Goal: Task Accomplishment & Management: Use online tool/utility

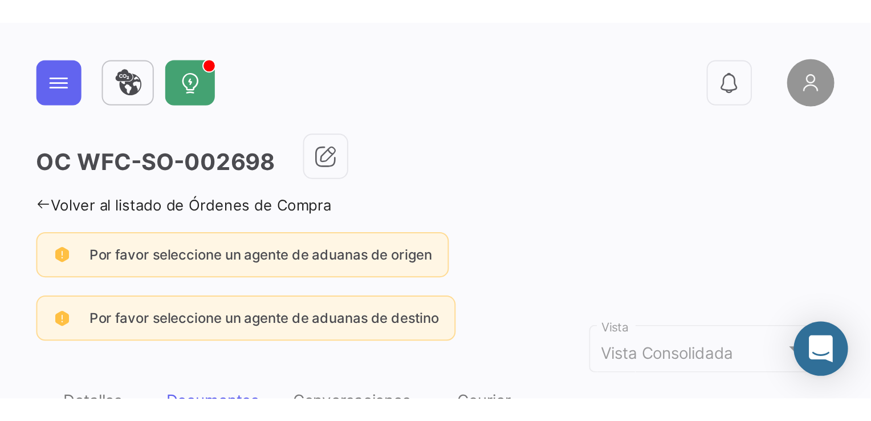
scroll to position [171, 0]
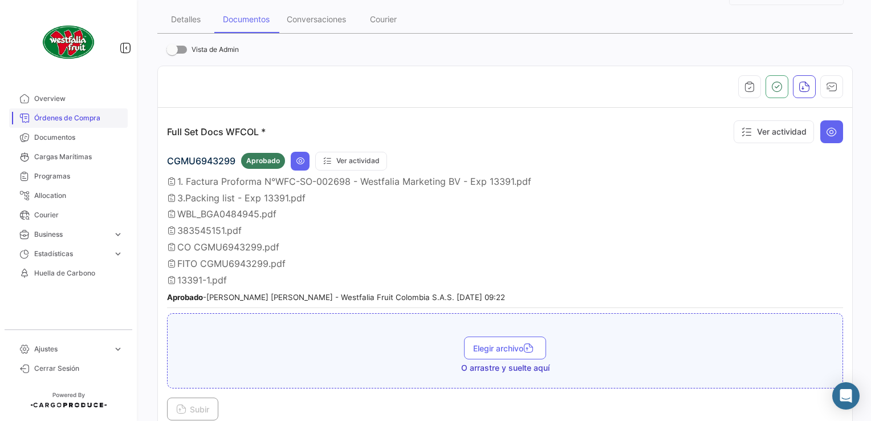
click at [84, 121] on span "Órdenes de Compra" at bounding box center [78, 118] width 89 height 10
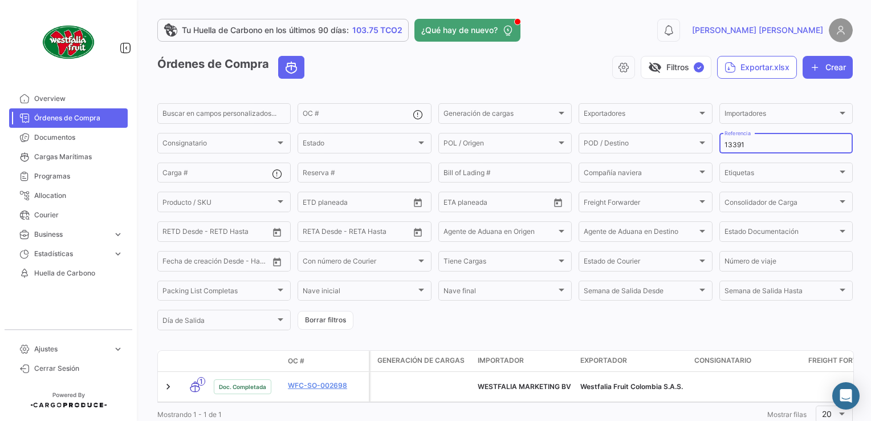
click at [438, 142] on input "13391" at bounding box center [785, 145] width 123 height 8
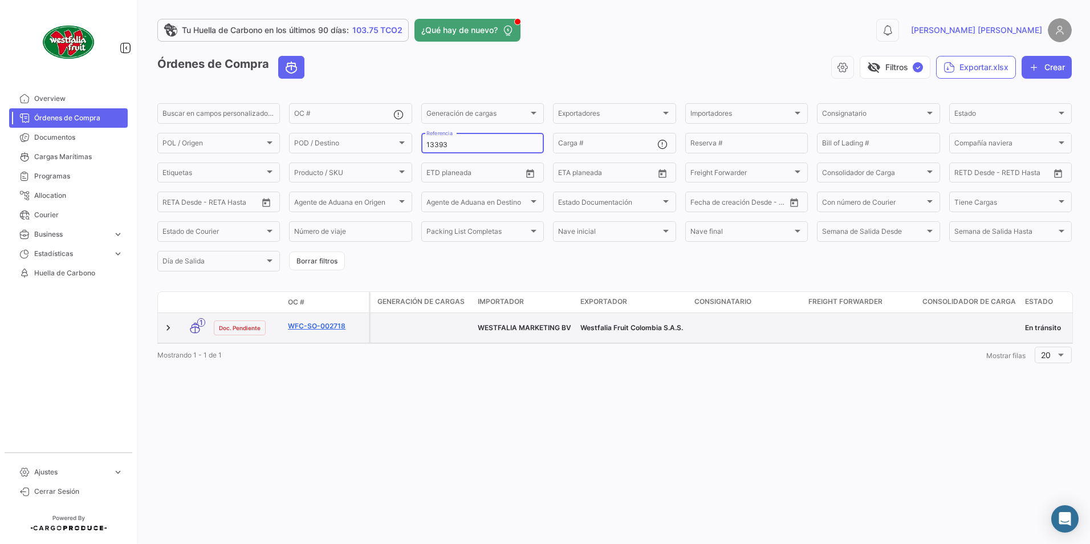
type input "13393"
click at [316, 189] on link "WFC-SO-002718" at bounding box center [326, 326] width 76 height 10
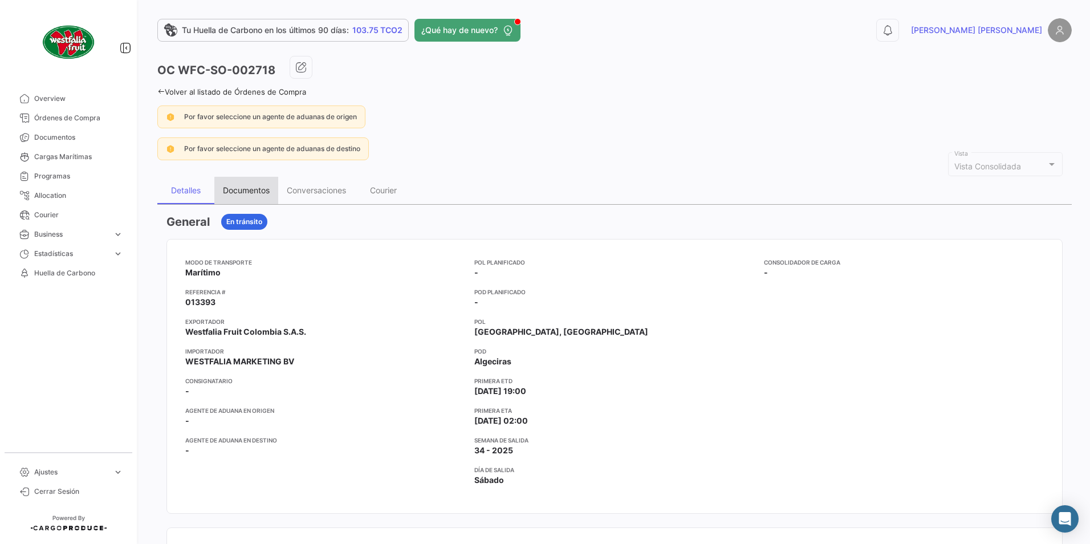
click at [253, 189] on div "Documentos" at bounding box center [246, 190] width 47 height 10
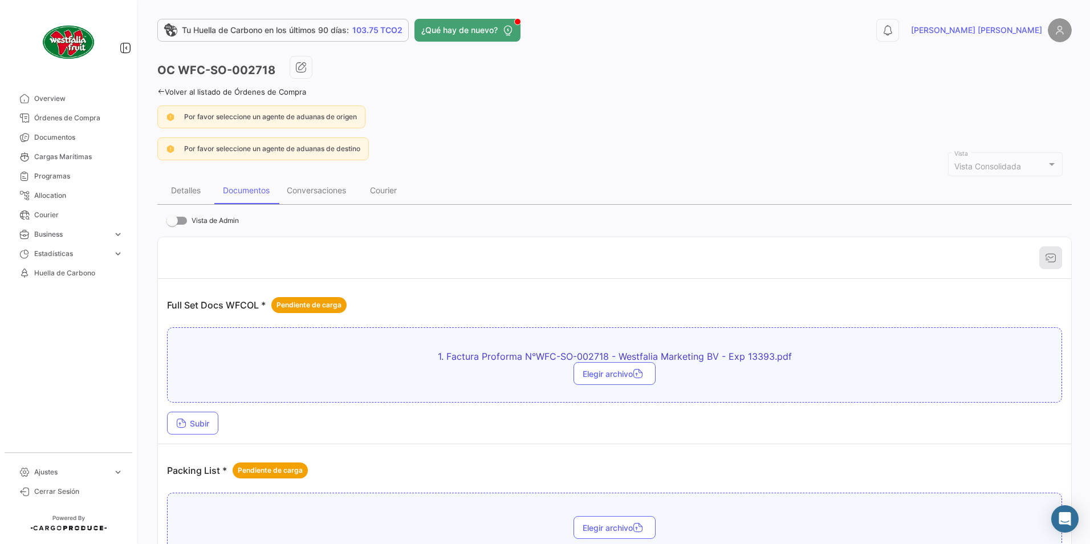
click at [166, 189] on td "Full Set Docs WFCOL * Pendiente de carga 1. Factura Proforma N°WFC-SO-002718 - …" at bounding box center [614, 361] width 913 height 165
click at [190, 189] on span "Subir" at bounding box center [192, 423] width 33 height 10
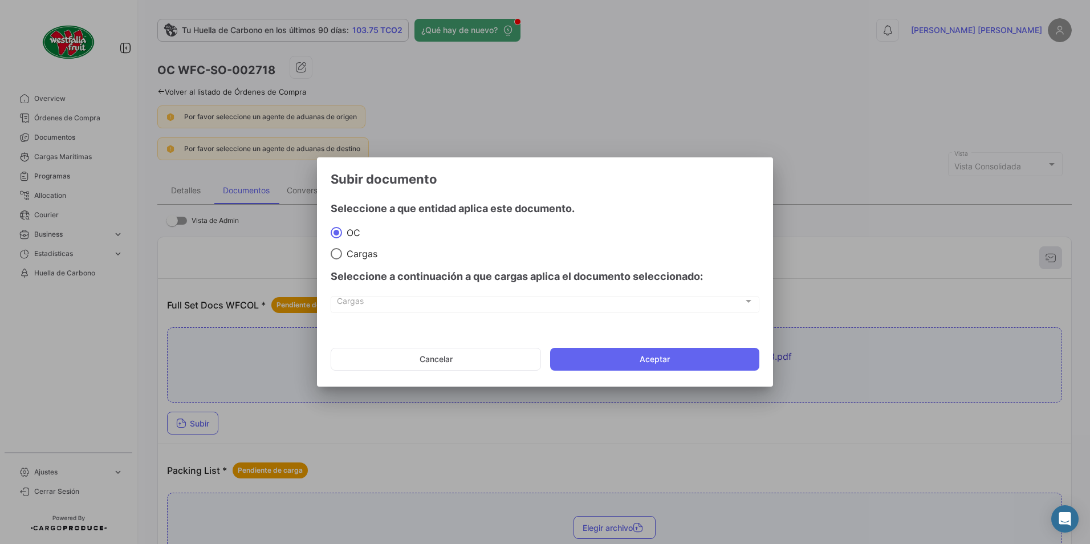
click at [341, 189] on mat-radio-button "Cargas" at bounding box center [545, 253] width 429 height 13
click at [335, 189] on span at bounding box center [336, 253] width 11 height 11
click at [335, 189] on input "Cargas" at bounding box center [336, 253] width 11 height 11
radio input "true"
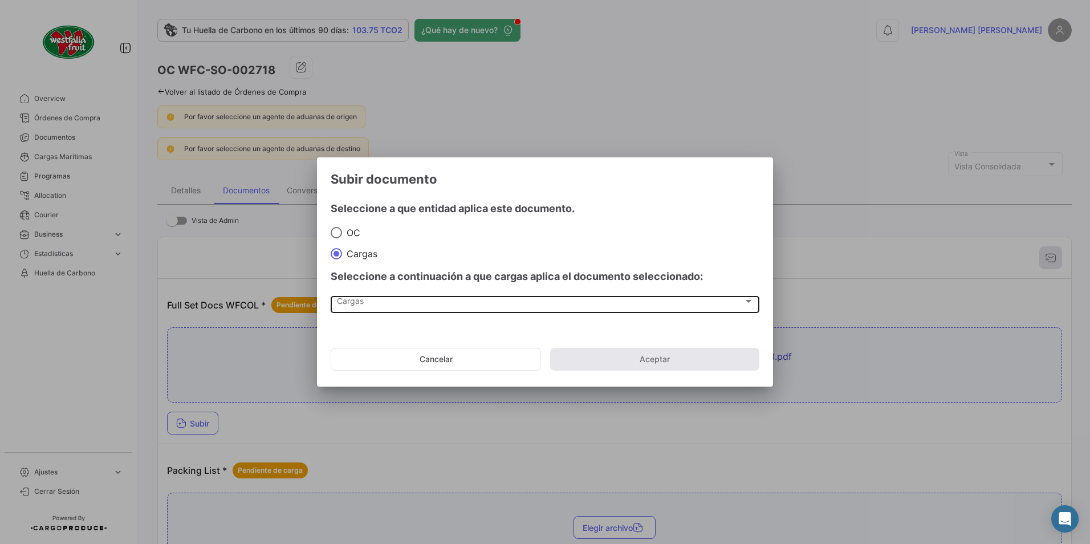
click at [352, 189] on div "Cargas Cargas" at bounding box center [545, 303] width 417 height 19
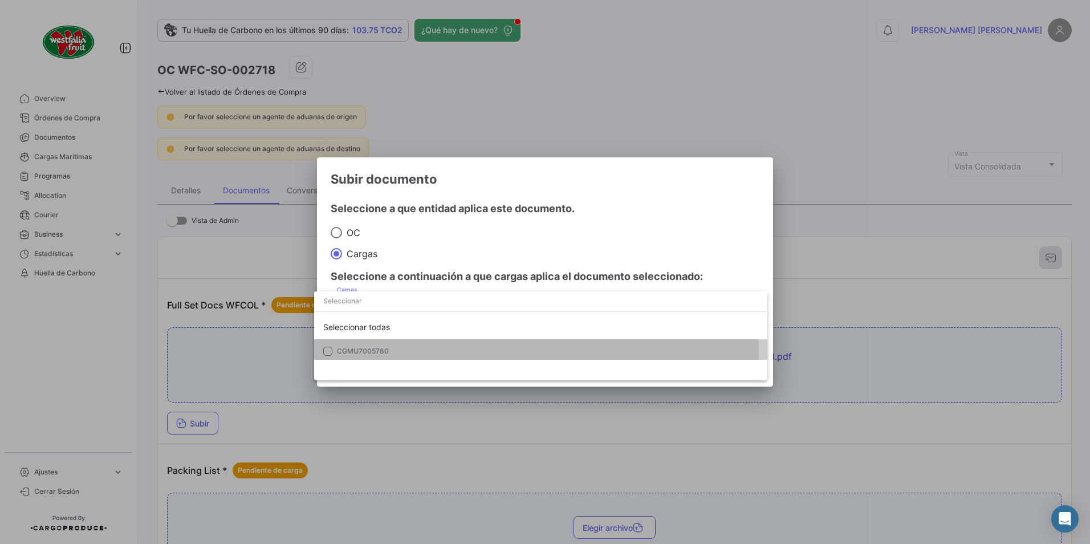
click at [352, 189] on span "CGMU7005780" at bounding box center [363, 351] width 52 height 9
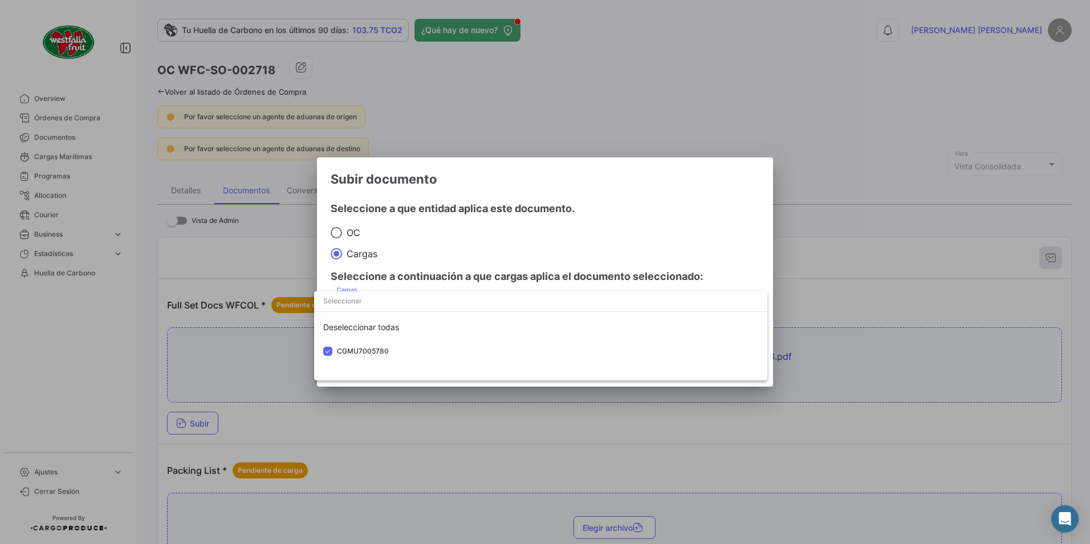
drag, startPoint x: 539, startPoint y: 241, endPoint x: 624, endPoint y: 336, distance: 127.2
click at [438, 189] on div at bounding box center [545, 272] width 1090 height 544
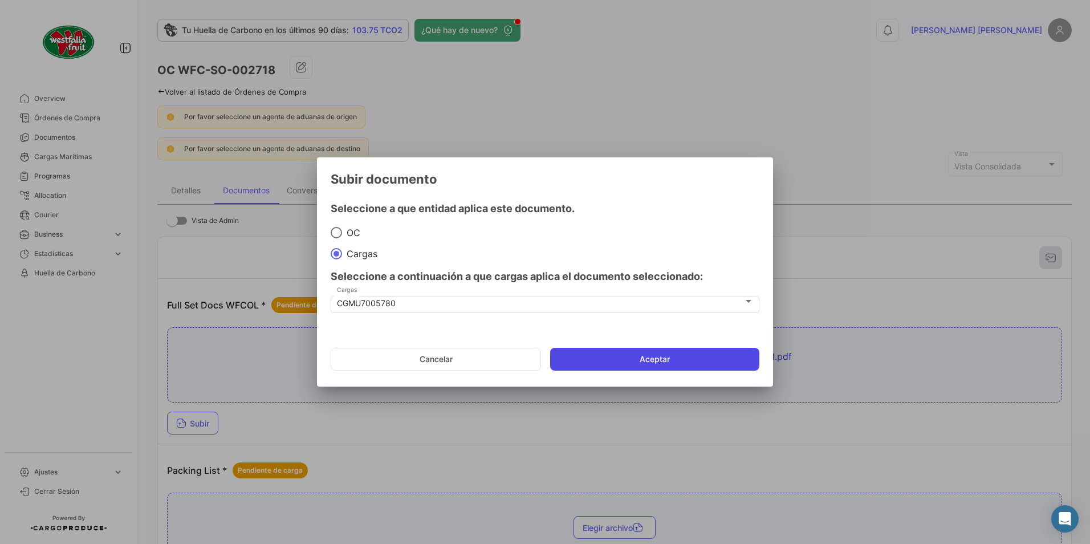
click at [438, 189] on button "Aceptar" at bounding box center [654, 359] width 209 height 23
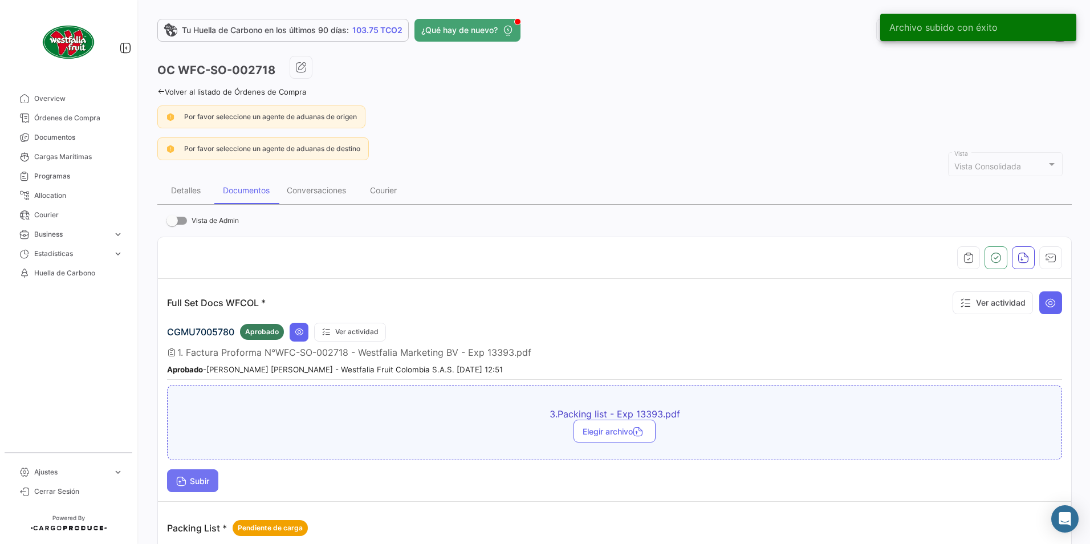
click at [199, 189] on button "Subir" at bounding box center [192, 480] width 51 height 23
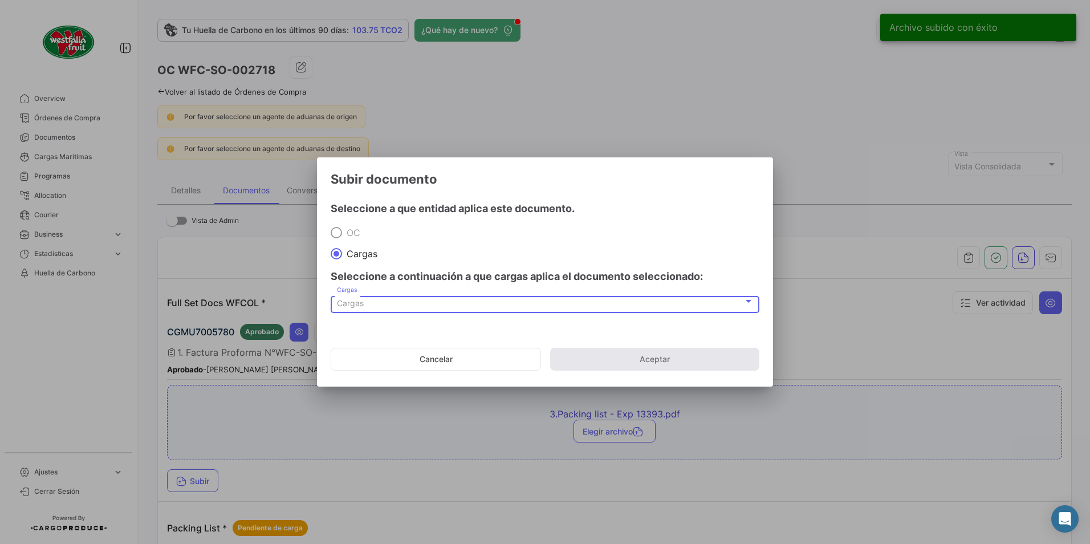
click at [378, 189] on div "Cargas" at bounding box center [540, 304] width 406 height 10
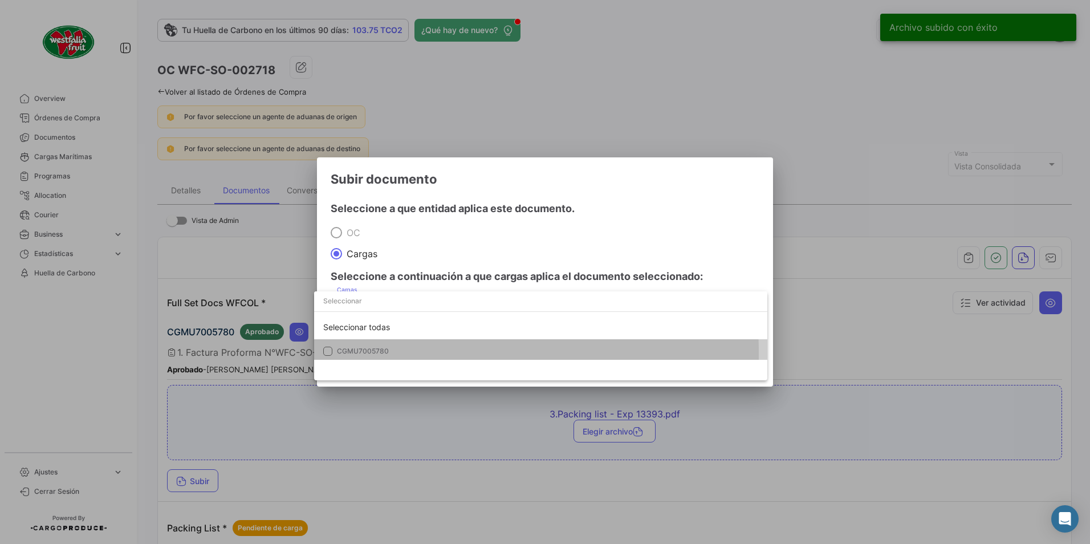
click at [348, 189] on span "CGMU7005780" at bounding box center [363, 351] width 52 height 9
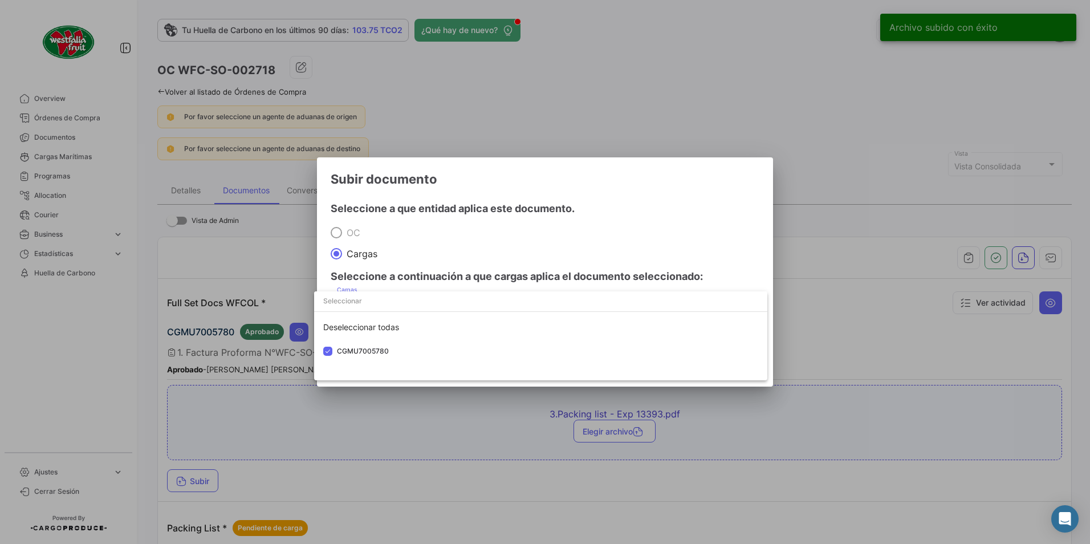
click at [438, 189] on div at bounding box center [545, 272] width 1090 height 544
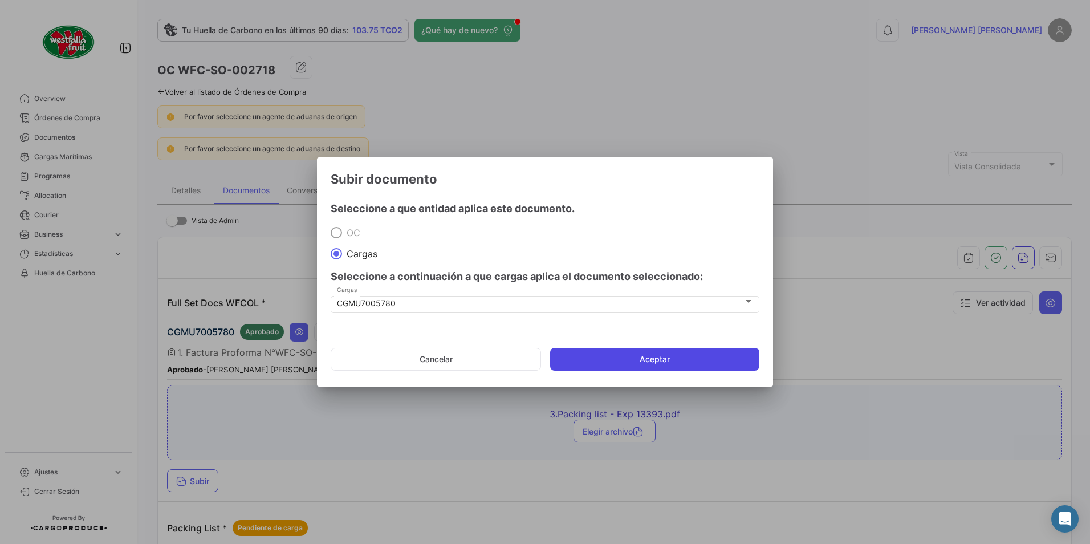
click at [438, 189] on button "Aceptar" at bounding box center [654, 359] width 209 height 23
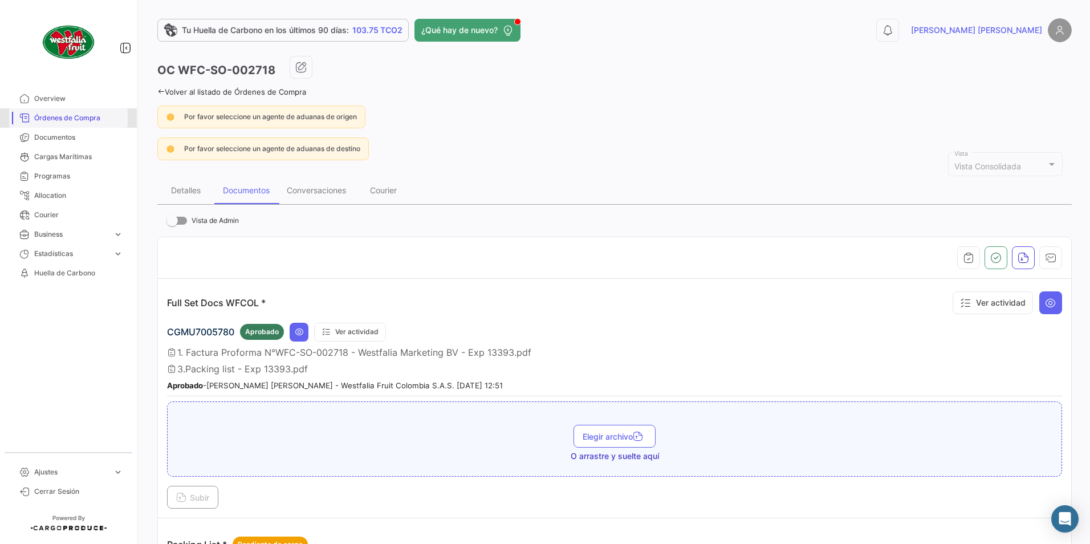
click at [59, 119] on span "Órdenes de Compra" at bounding box center [78, 118] width 89 height 10
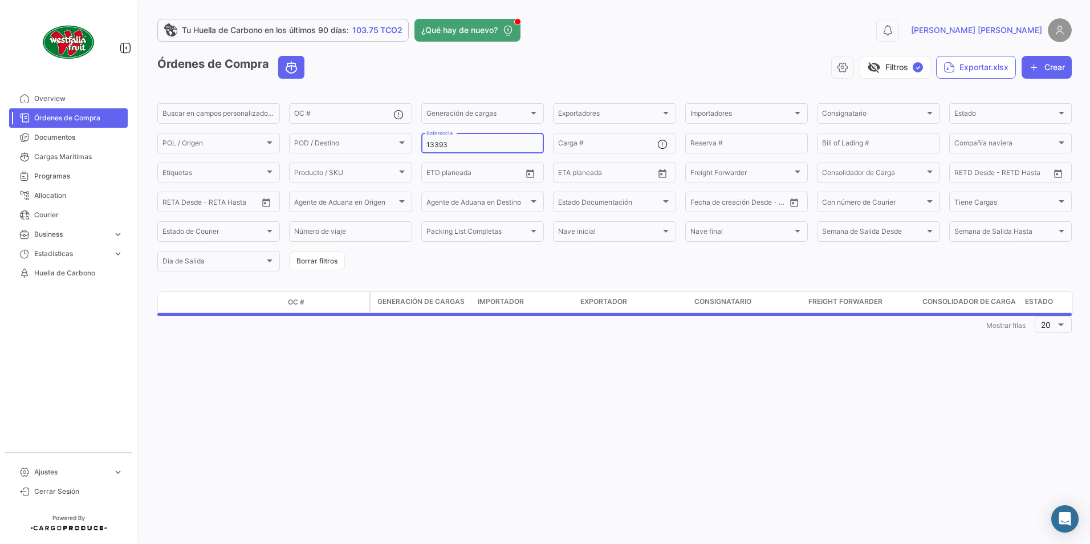
click at [438, 144] on input "13393" at bounding box center [482, 145] width 112 height 8
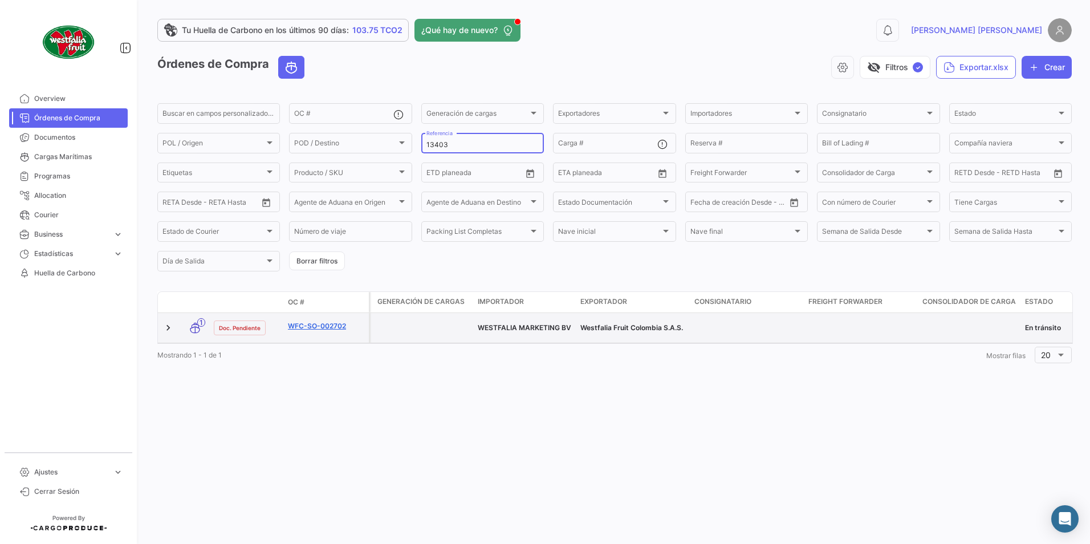
type input "13403"
click at [307, 189] on link "WFC-SO-002702" at bounding box center [326, 326] width 76 height 10
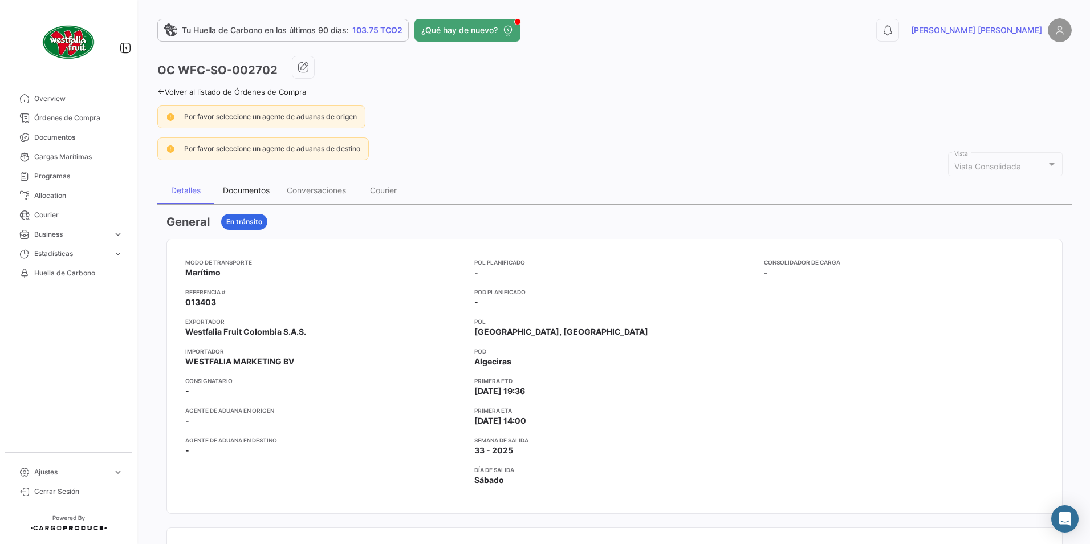
click at [238, 185] on div "Documentos" at bounding box center [246, 190] width 47 height 10
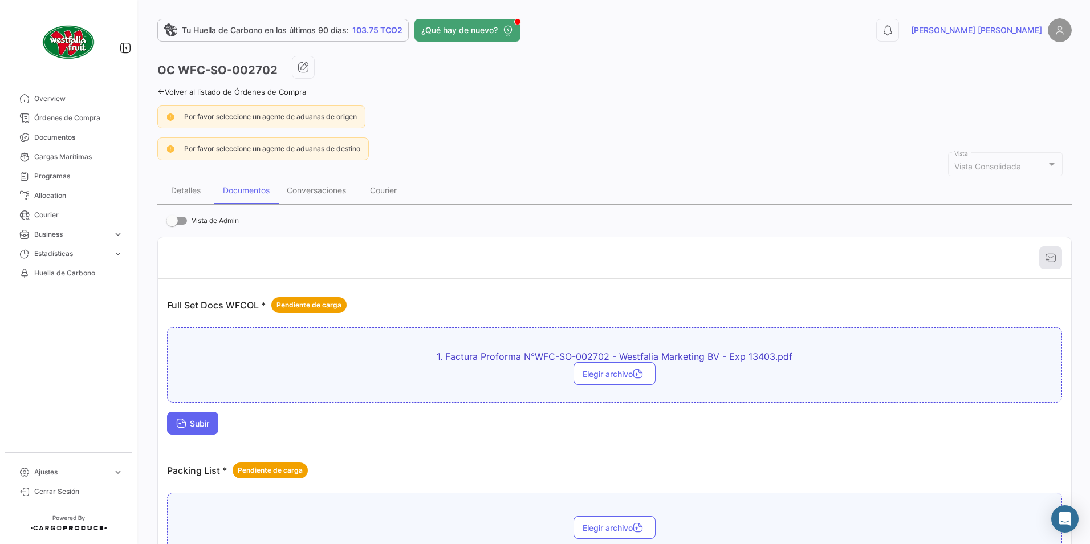
click at [205, 189] on span "Subir" at bounding box center [192, 423] width 33 height 10
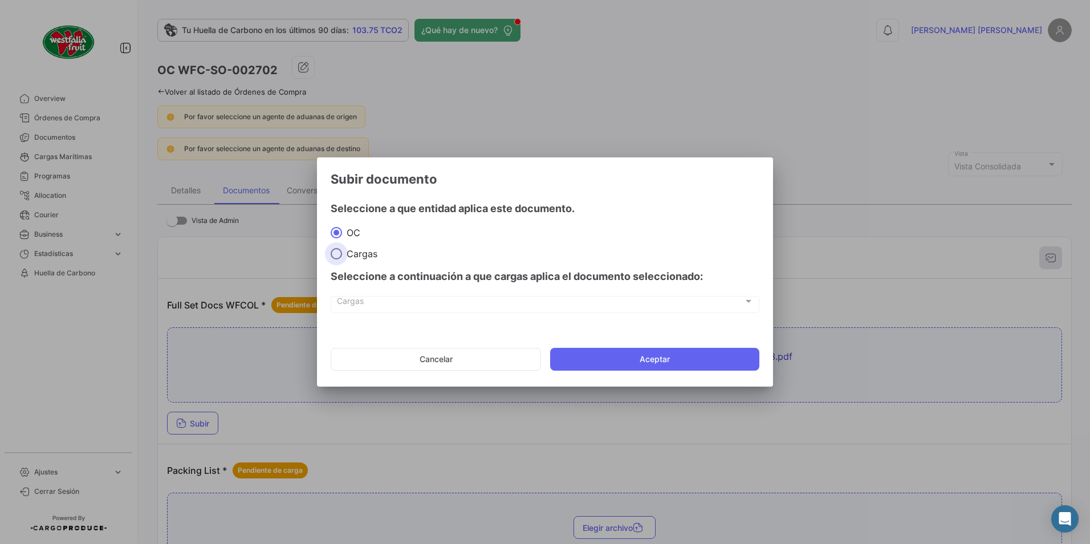
click at [351, 189] on span "Cargas" at bounding box center [359, 253] width 35 height 11
click at [342, 189] on input "Cargas" at bounding box center [336, 253] width 11 height 11
radio input "true"
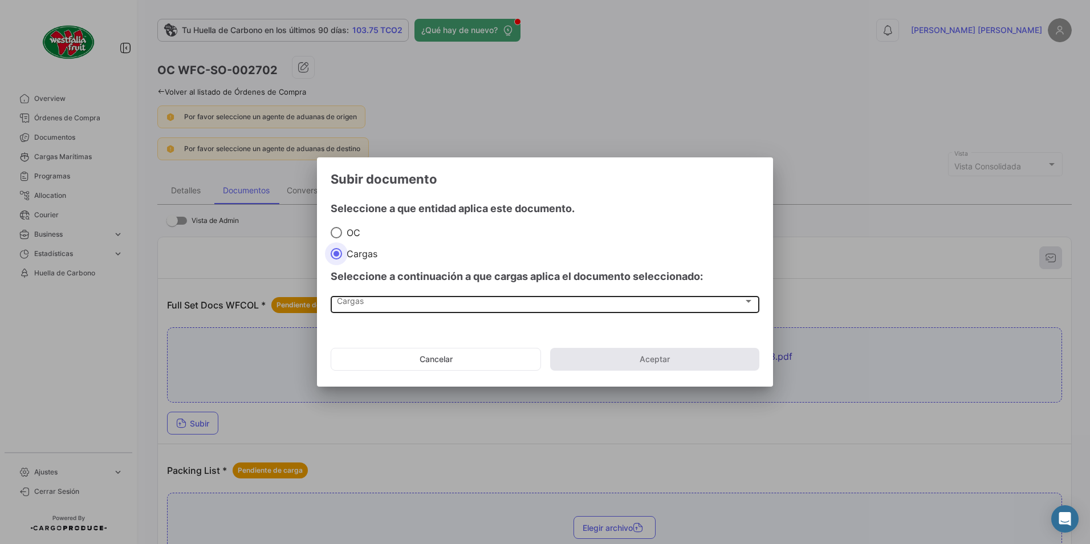
click at [365, 189] on div "Cargas" at bounding box center [540, 304] width 406 height 10
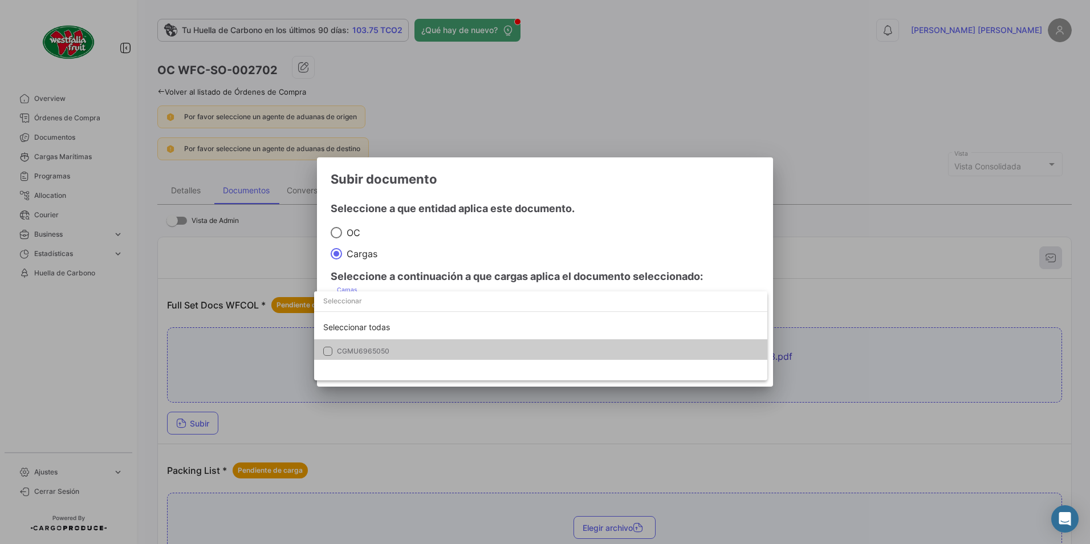
click at [363, 189] on mat-option "CGMU6965050" at bounding box center [540, 351] width 453 height 24
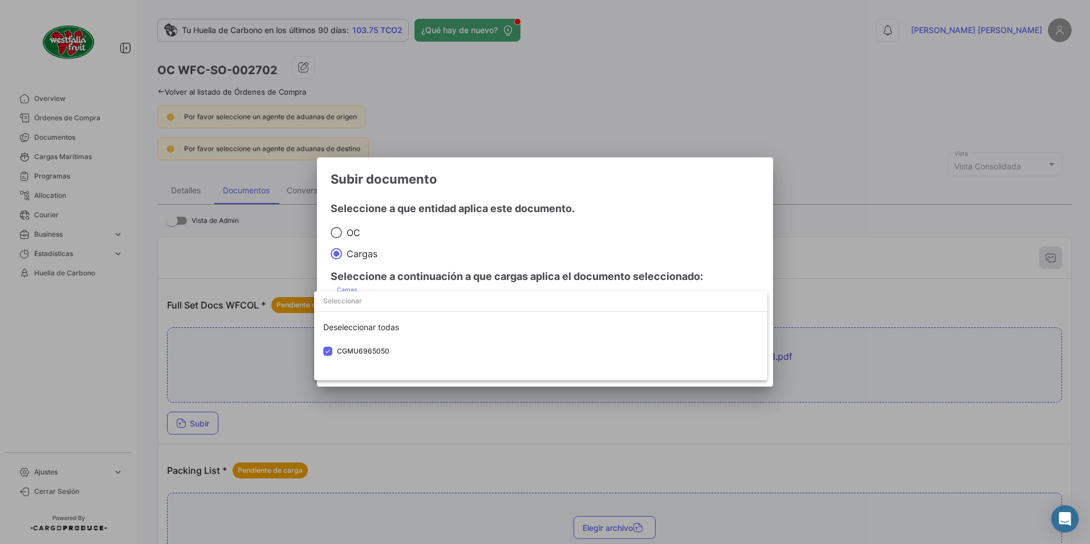
click at [438, 189] on div at bounding box center [545, 272] width 1090 height 544
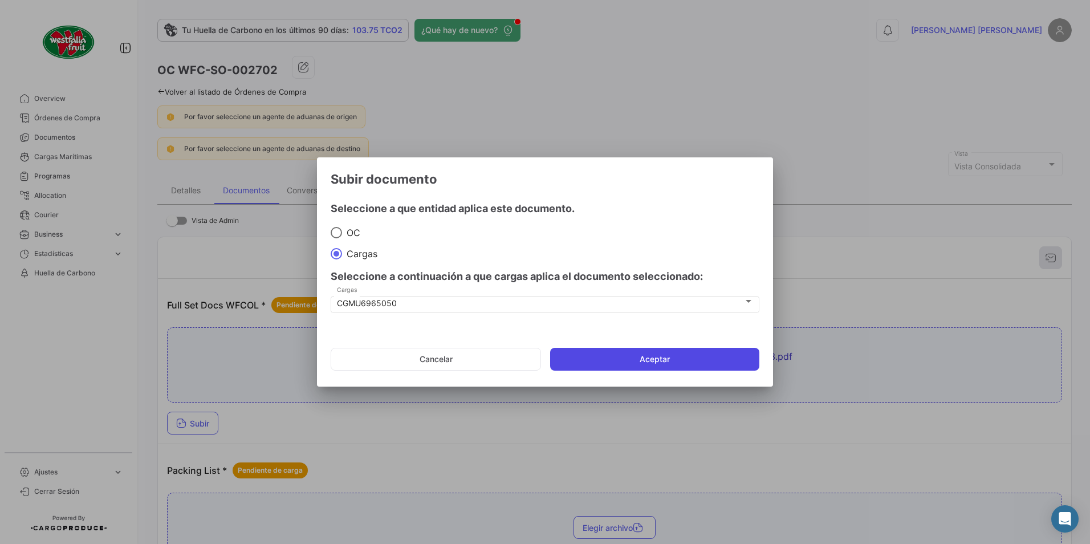
click at [438, 189] on button "Aceptar" at bounding box center [654, 359] width 209 height 23
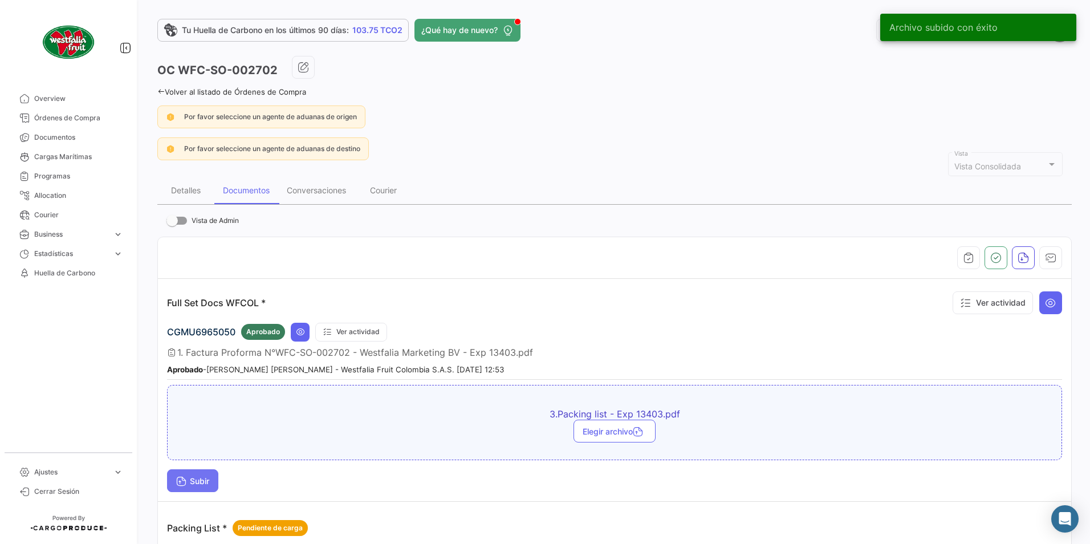
click at [206, 189] on span "Subir" at bounding box center [192, 481] width 33 height 10
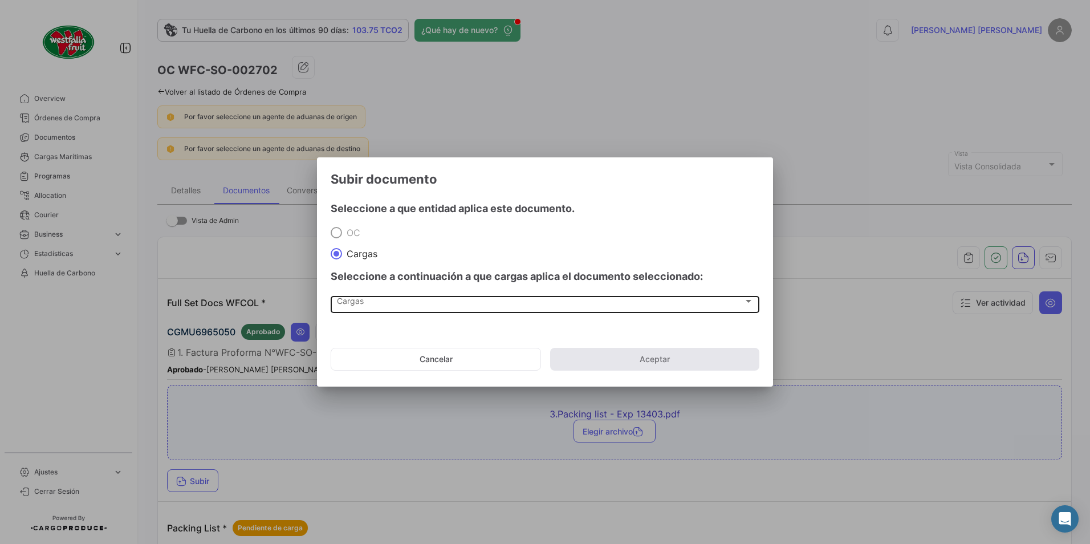
click at [357, 189] on div "Cargas Cargas" at bounding box center [545, 303] width 417 height 19
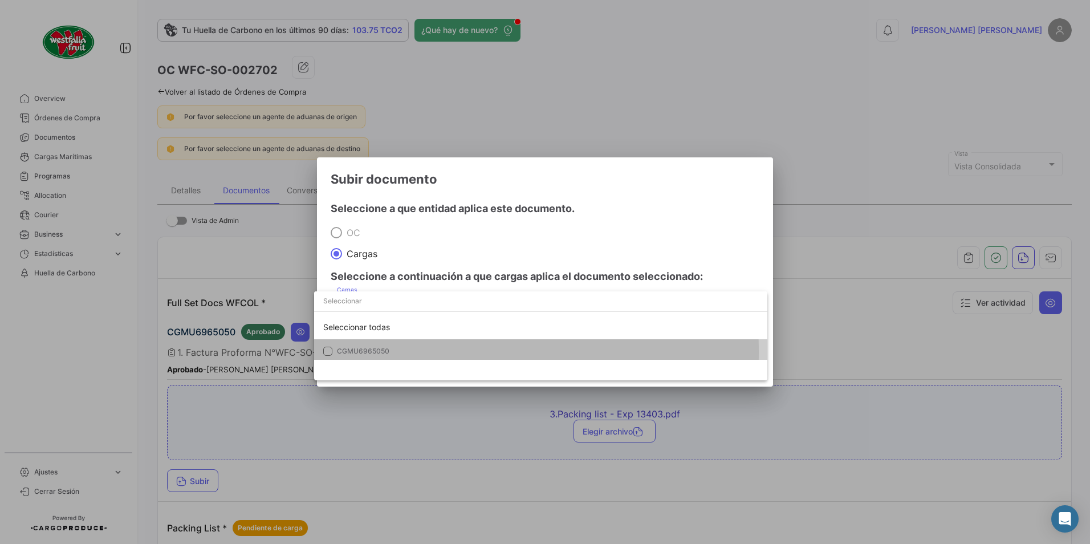
click at [359, 189] on span "CGMU6965050" at bounding box center [363, 351] width 52 height 9
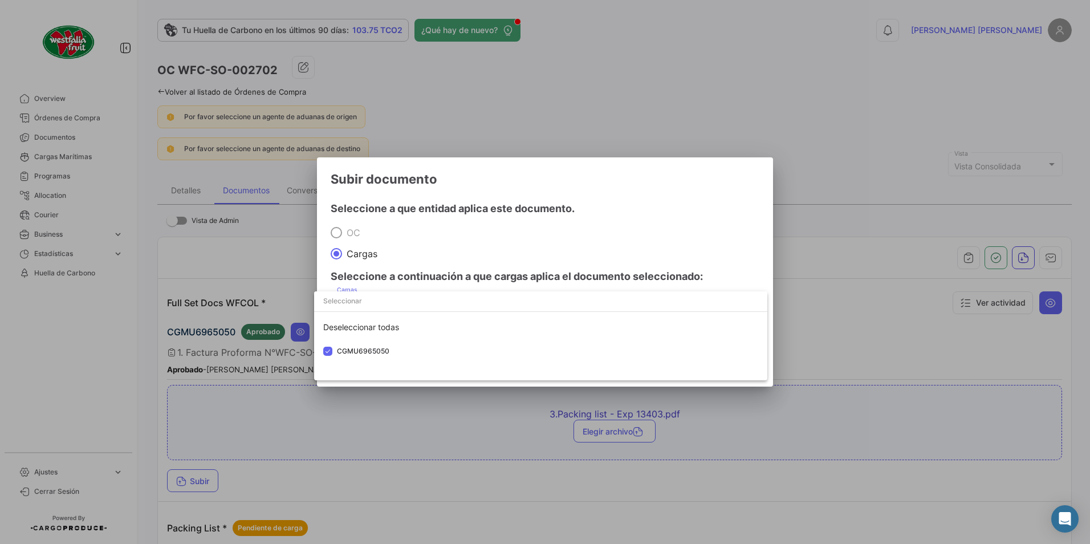
click at [438, 189] on div at bounding box center [545, 272] width 1090 height 544
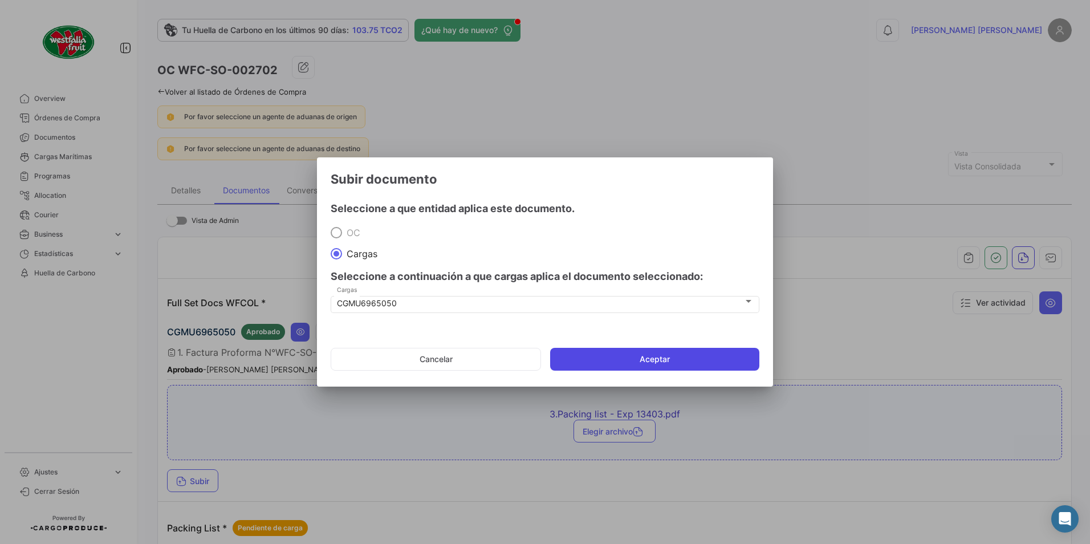
click at [438, 189] on button "Aceptar" at bounding box center [654, 359] width 209 height 23
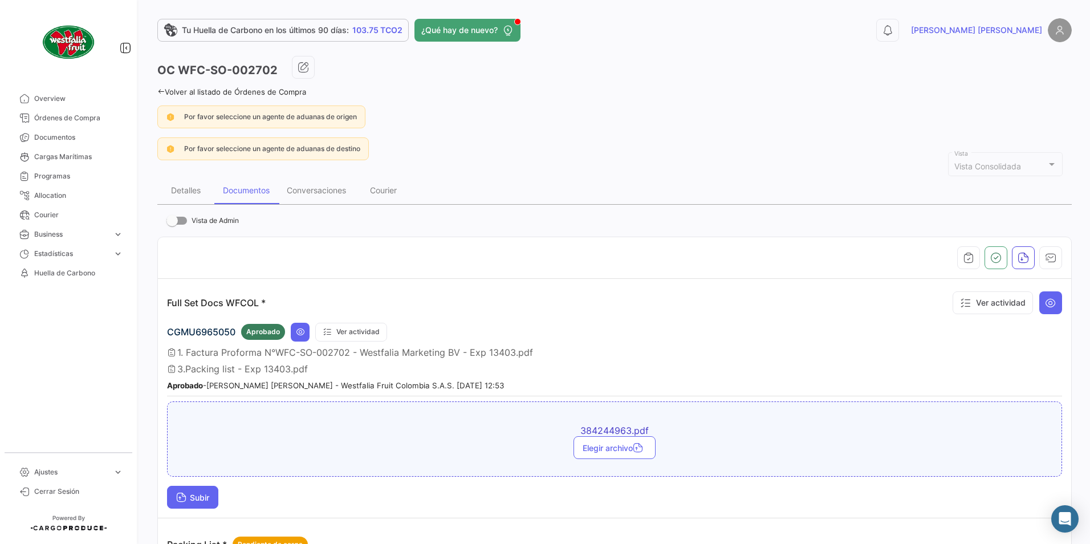
click at [205, 189] on span "Subir" at bounding box center [192, 497] width 33 height 10
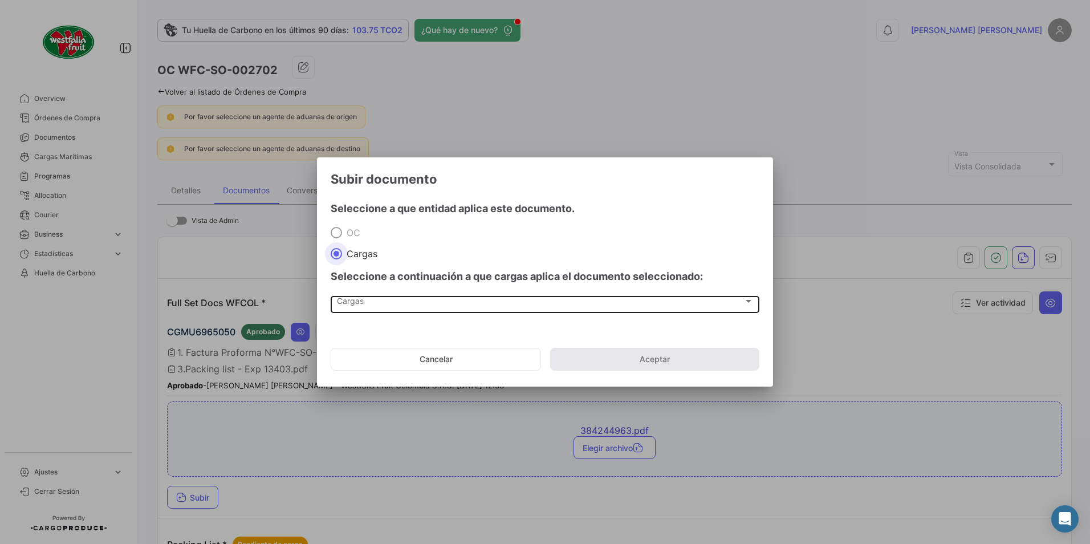
click at [381, 189] on div "Cargas" at bounding box center [540, 304] width 406 height 10
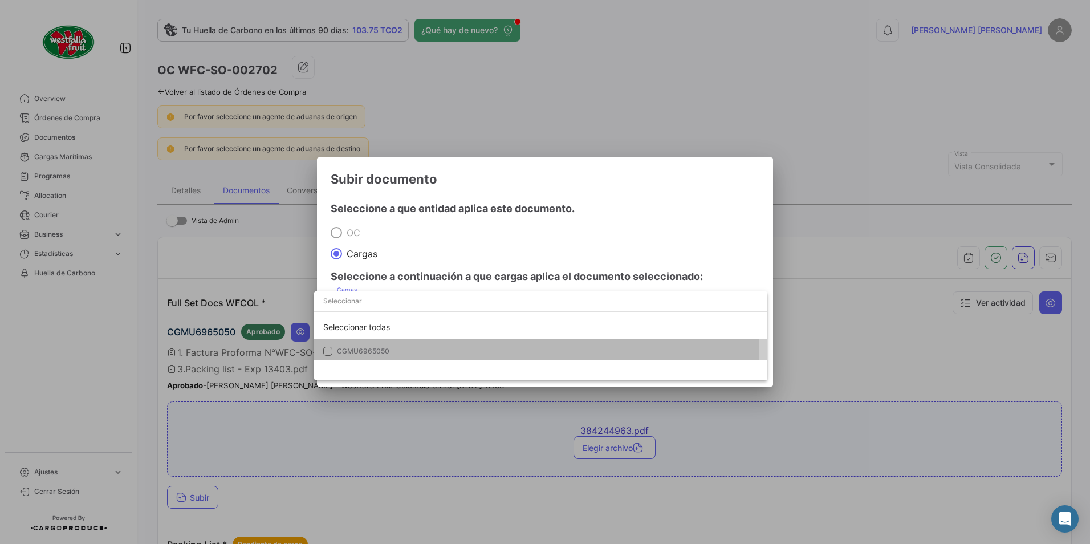
click at [349, 189] on span "CGMU6965050" at bounding box center [363, 351] width 52 height 9
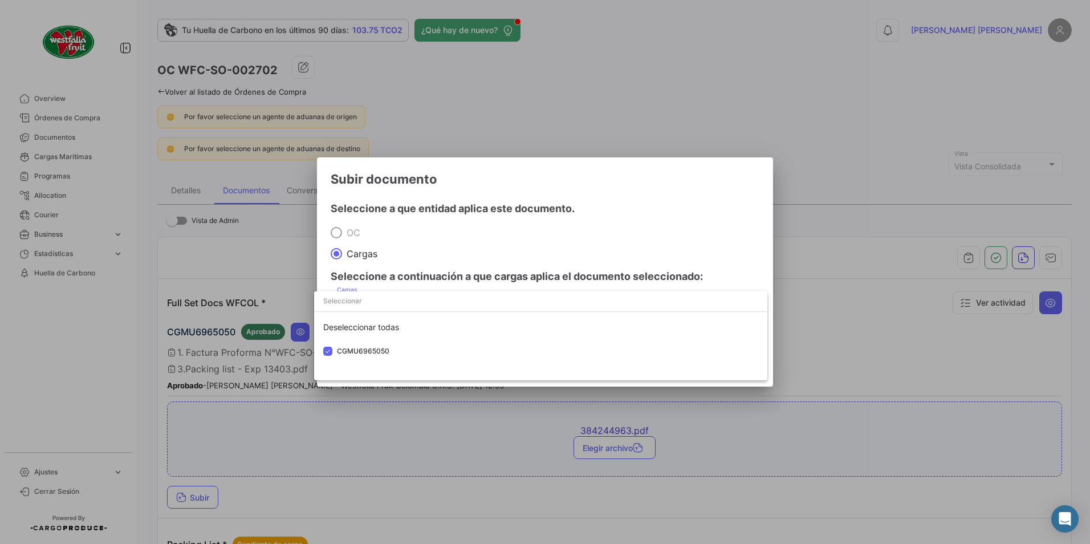
click at [438, 175] on div at bounding box center [545, 272] width 1090 height 544
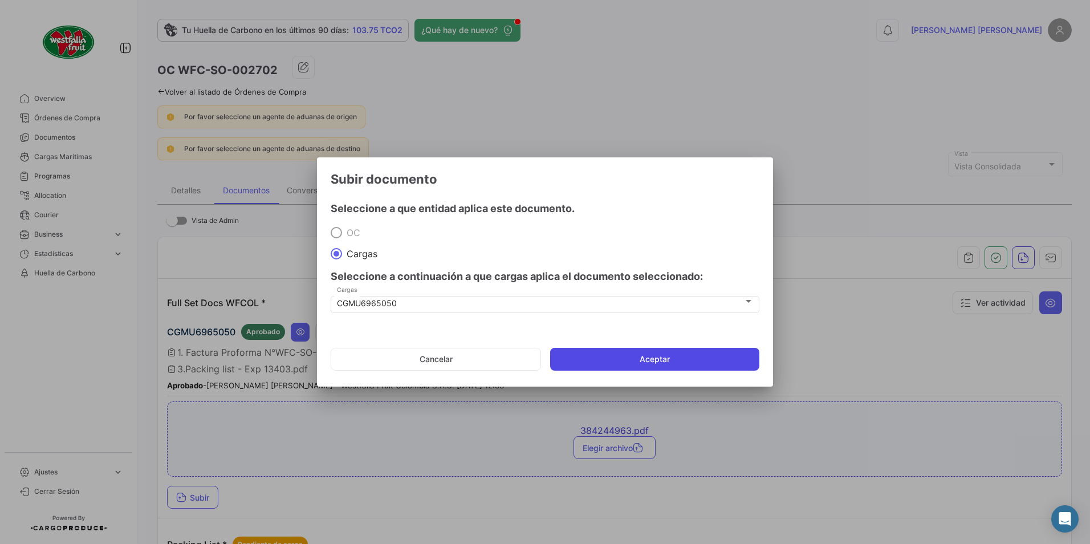
click at [438, 189] on button "Aceptar" at bounding box center [654, 359] width 209 height 23
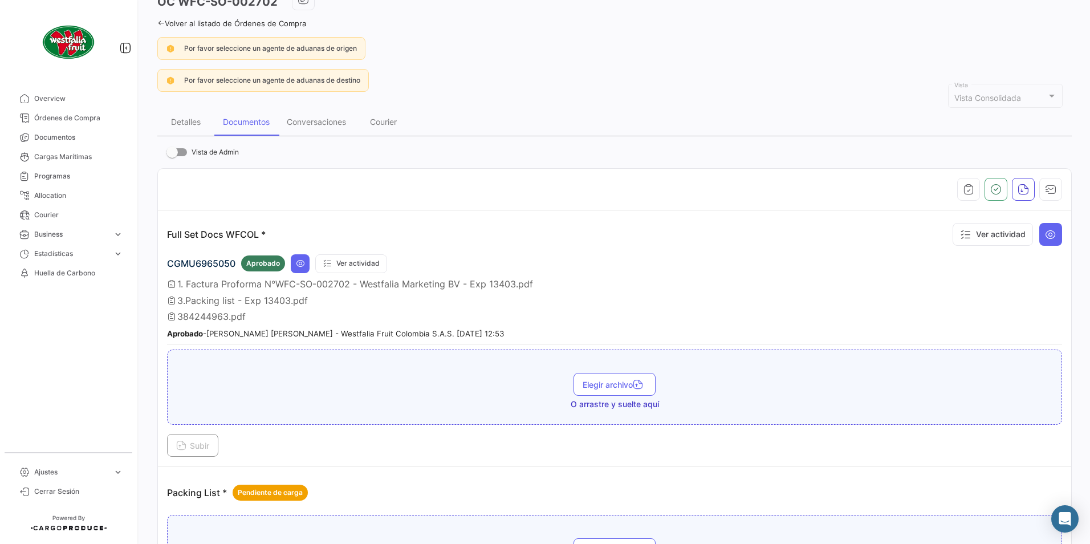
scroll to position [221, 0]
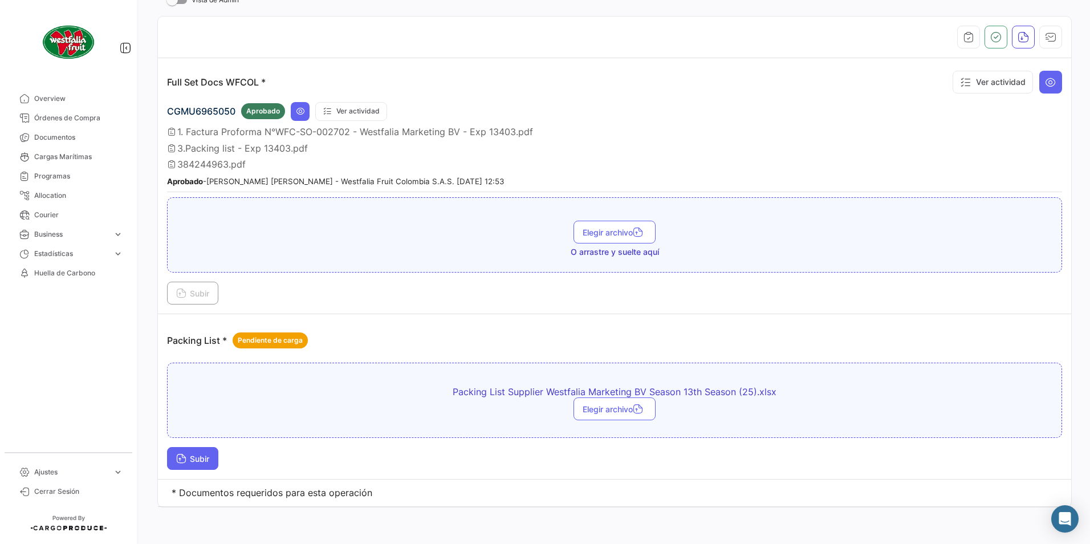
click at [185, 189] on button "Subir" at bounding box center [192, 458] width 51 height 23
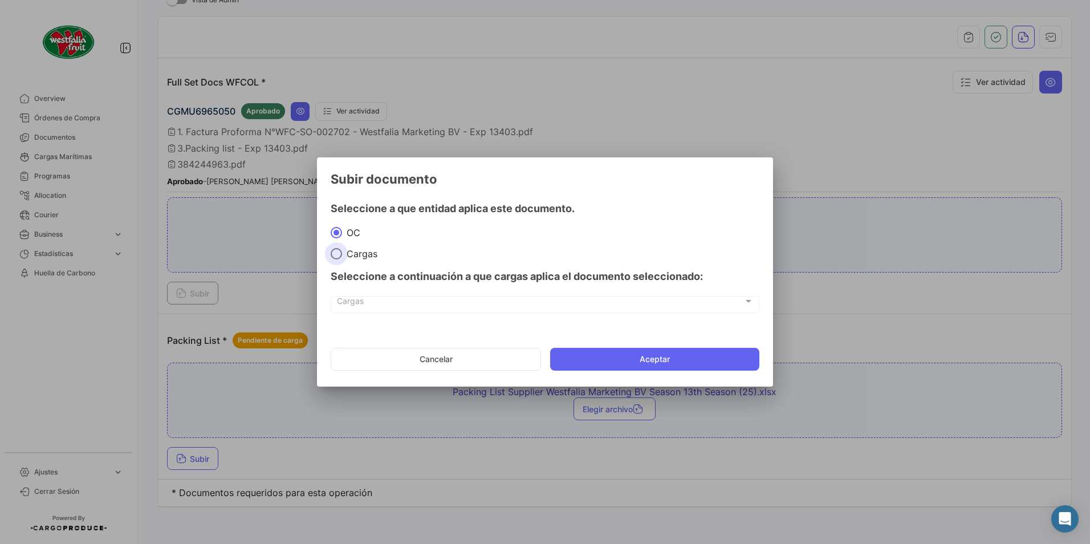
click at [351, 189] on span "Cargas" at bounding box center [359, 253] width 35 height 11
click at [342, 189] on input "Cargas" at bounding box center [336, 253] width 11 height 11
radio input "true"
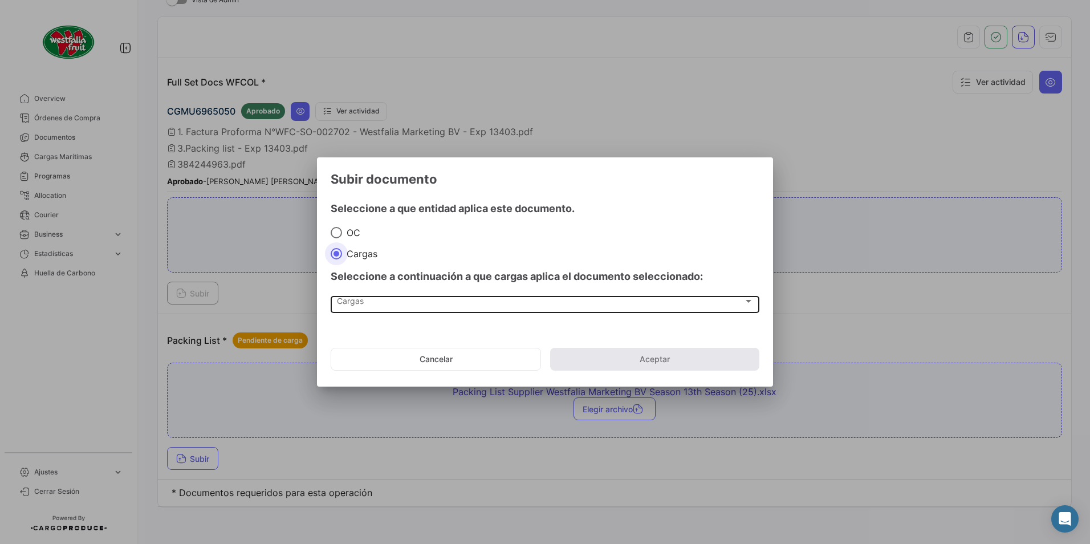
click at [353, 189] on span "Cargas" at bounding box center [540, 304] width 406 height 10
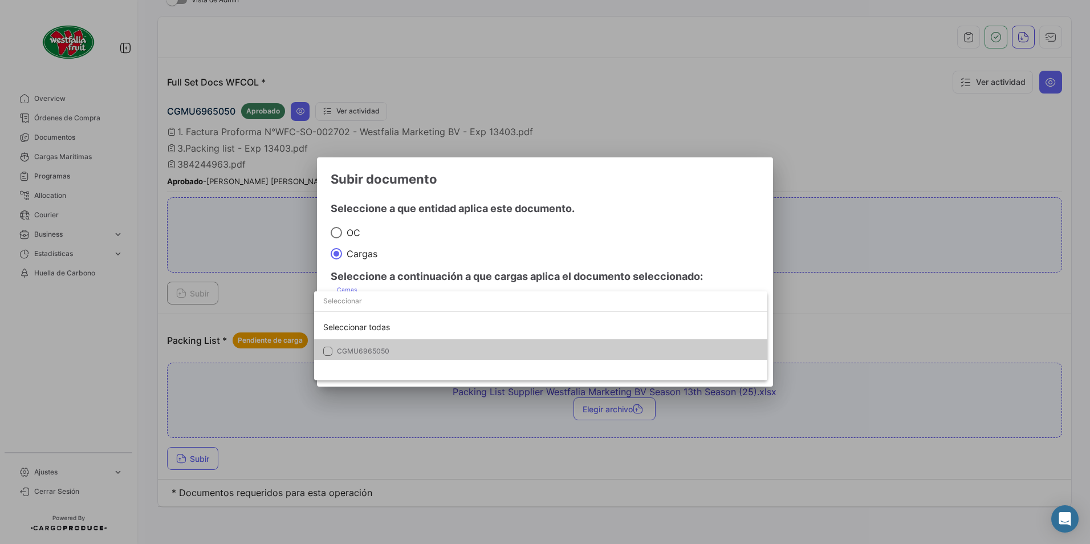
click at [353, 189] on span "CGMU6965050" at bounding box center [417, 351] width 160 height 10
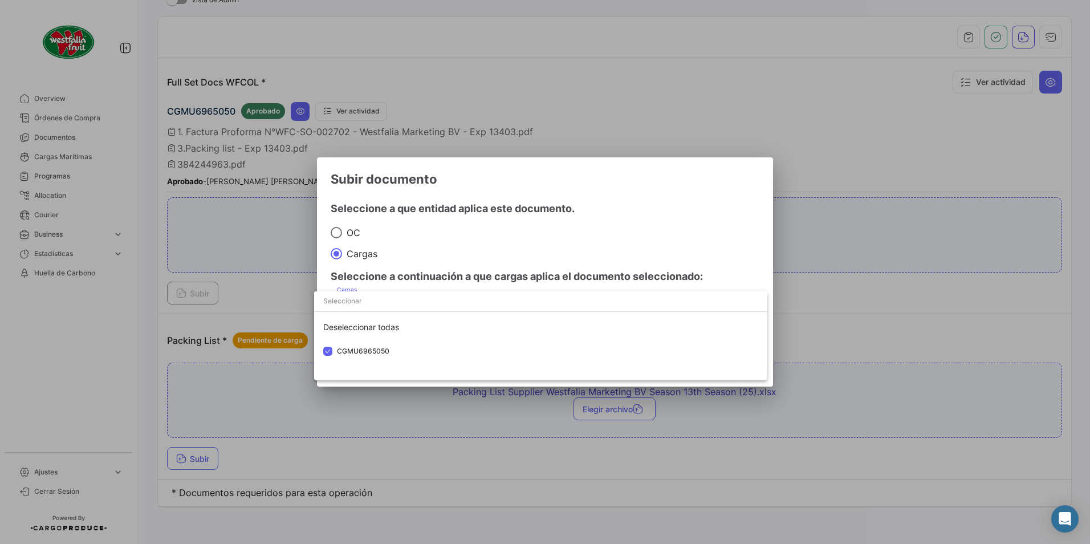
drag, startPoint x: 571, startPoint y: 210, endPoint x: 580, endPoint y: 226, distance: 18.4
click at [438, 189] on div at bounding box center [545, 272] width 1090 height 544
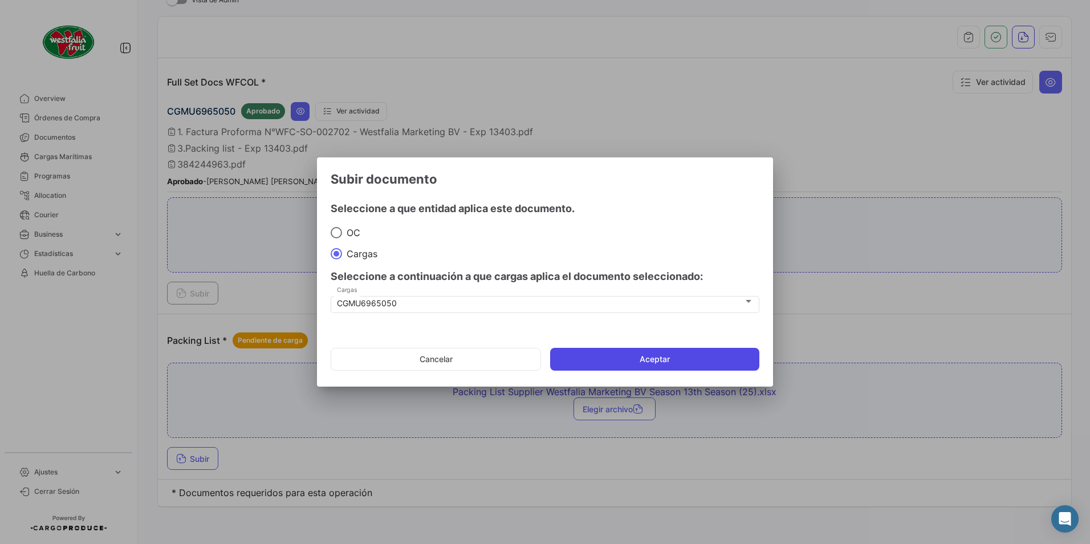
click at [438, 189] on button "Aceptar" at bounding box center [654, 359] width 209 height 23
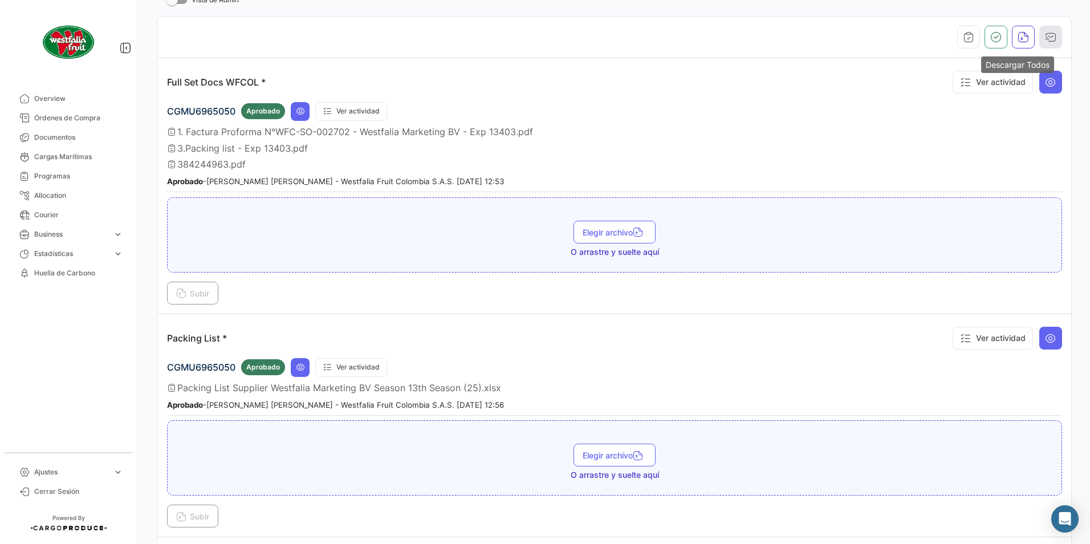
click at [438, 34] on button "button" at bounding box center [1050, 37] width 23 height 23
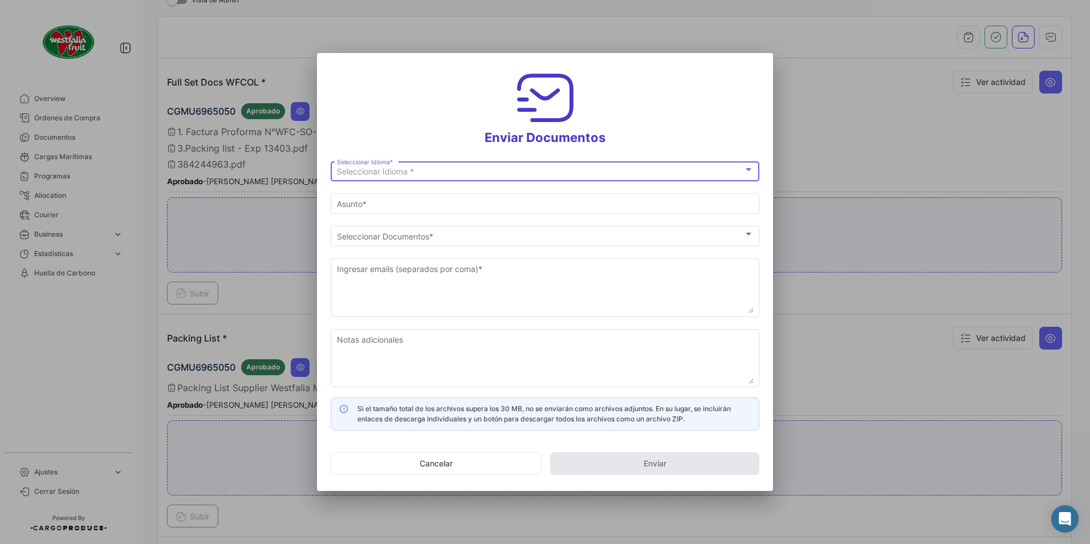
click at [401, 174] on span "Seleccionar Idioma *" at bounding box center [375, 171] width 77 height 10
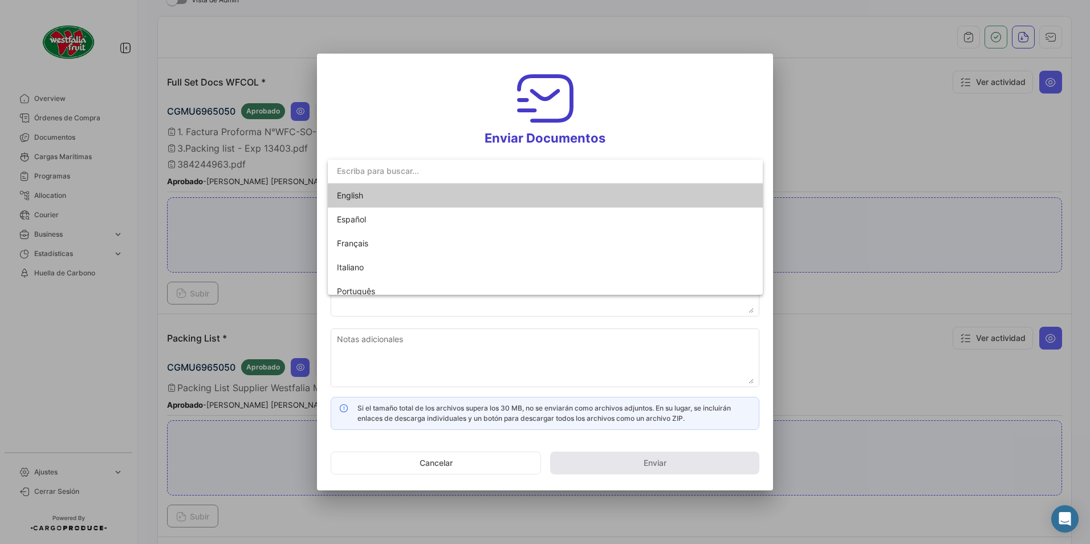
click at [341, 189] on span "English" at bounding box center [350, 195] width 26 height 10
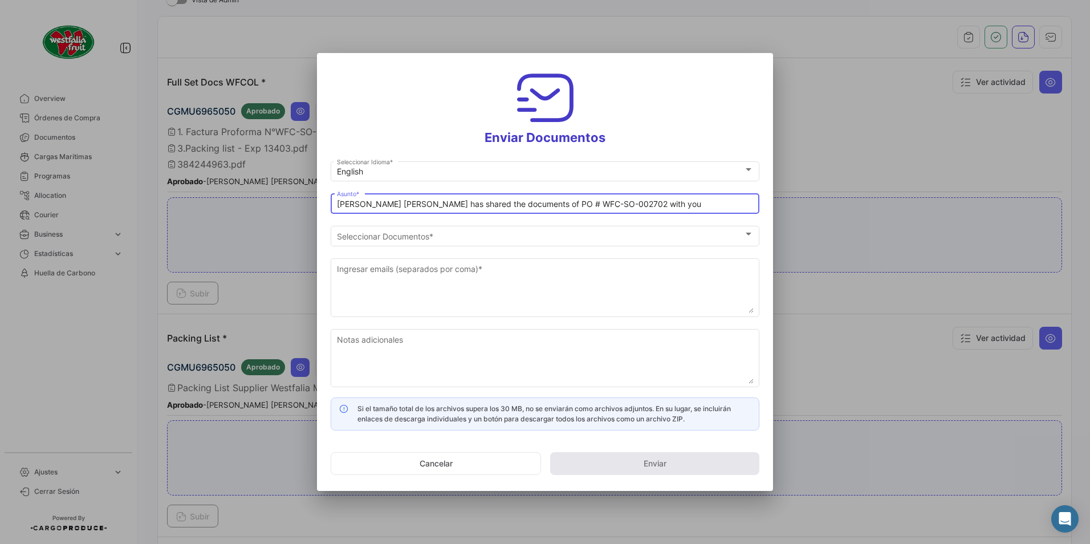
click at [389, 189] on input "[PERSON_NAME] [PERSON_NAME] has shared the documents of PO # WFC-SO-002702 with…" at bounding box center [545, 204] width 417 height 10
type input "[PERSON_NAME] has shared the documents of PO # WFC-SO-002702 with you"
click at [403, 189] on mat-form-field "[PERSON_NAME] has shared the documents of PO # WFC-SO-002702 with you Asunto *" at bounding box center [545, 208] width 429 height 32
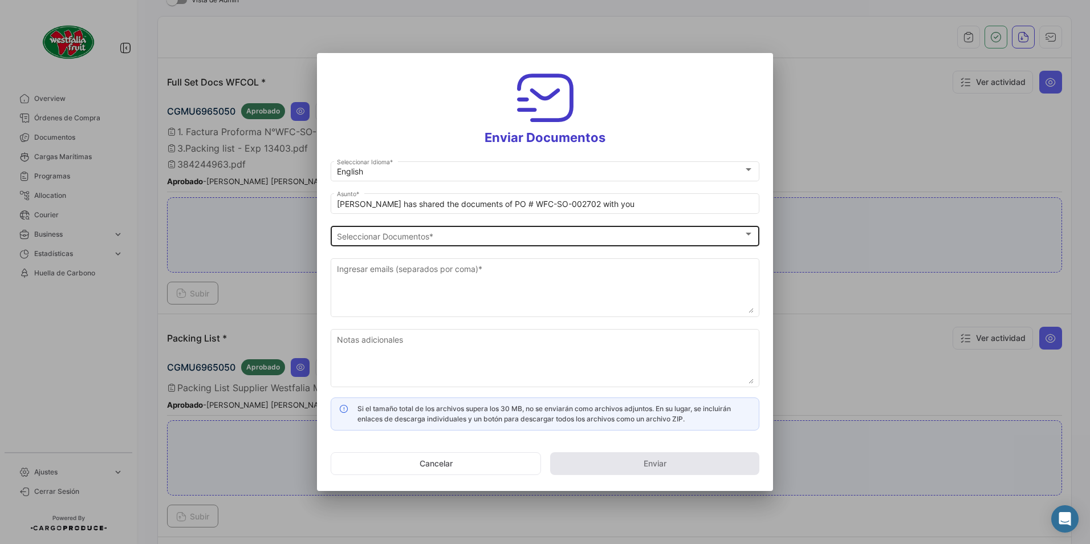
click at [404, 189] on div "Seleccionar Documentos Seleccionar Documentos *" at bounding box center [545, 234] width 417 height 22
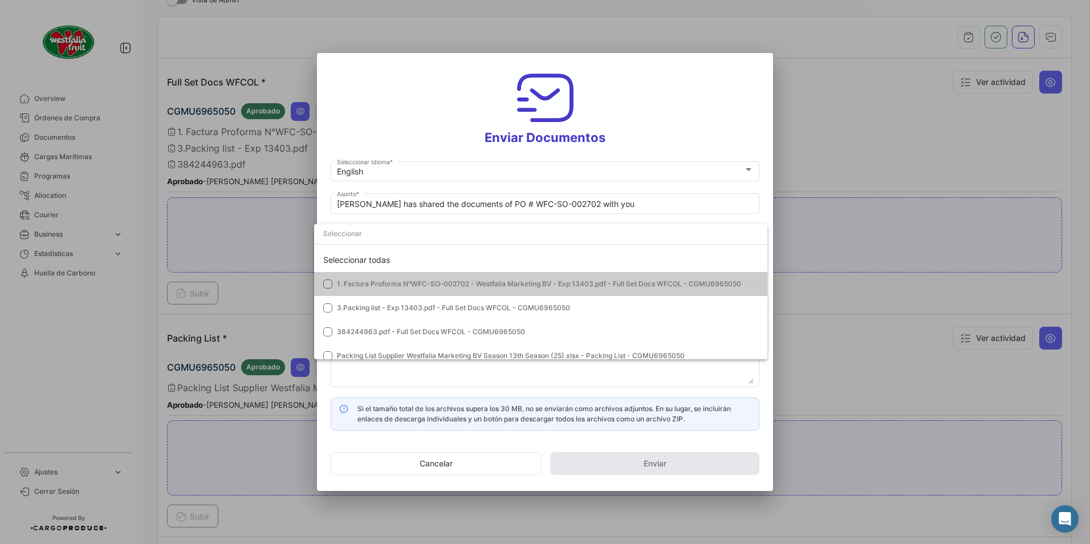
click at [363, 189] on span "1. Factura Proforma N°WFC-SO-002702 - Westfalia Marketing BV - Exp 13403.pdf - …" at bounding box center [539, 283] width 404 height 9
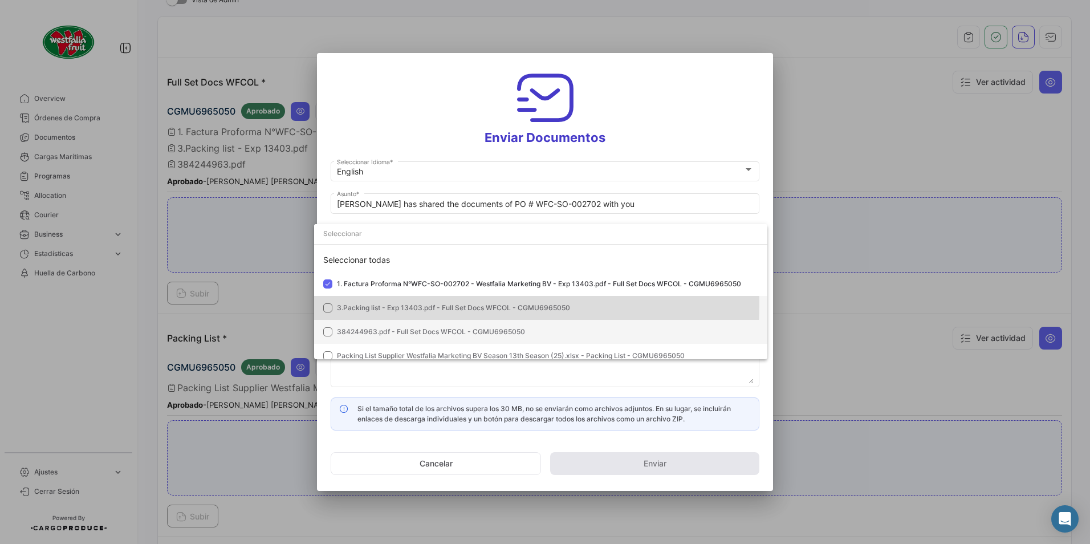
drag, startPoint x: 365, startPoint y: 303, endPoint x: 359, endPoint y: 326, distance: 23.6
click at [365, 189] on span "3.Packing list - Exp 13403.pdf - Full Set Docs WFCOL - CGMU6965050" at bounding box center [453, 307] width 233 height 9
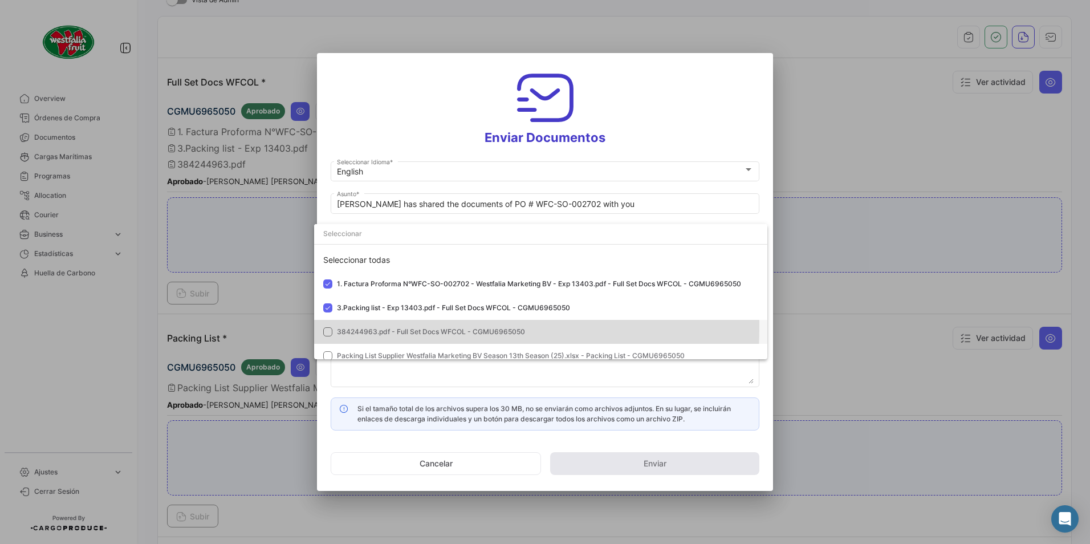
click at [359, 189] on span "384244963.pdf - Full Set Docs WFCOL - CGMU6965050" at bounding box center [431, 331] width 188 height 9
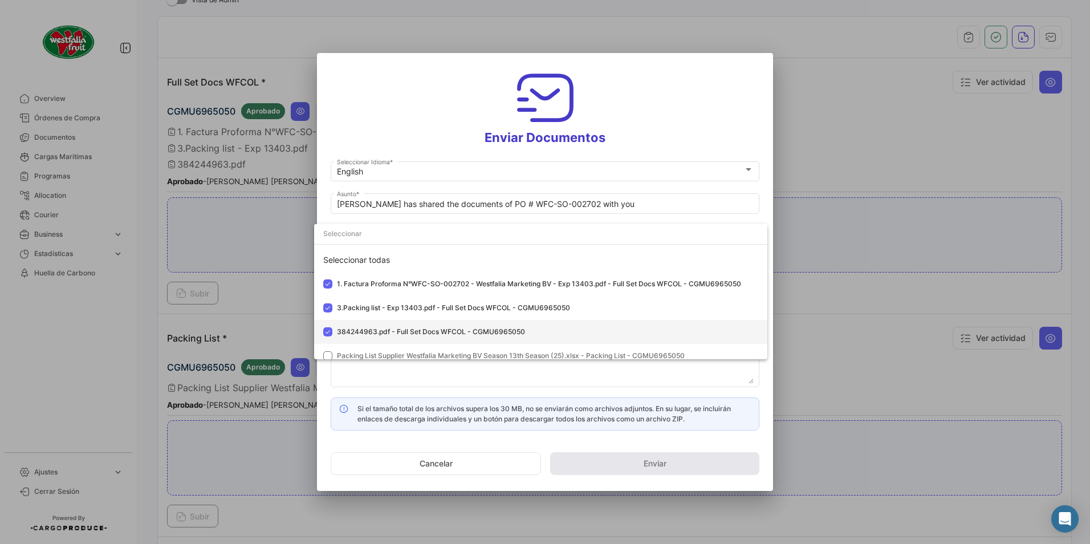
scroll to position [9, 0]
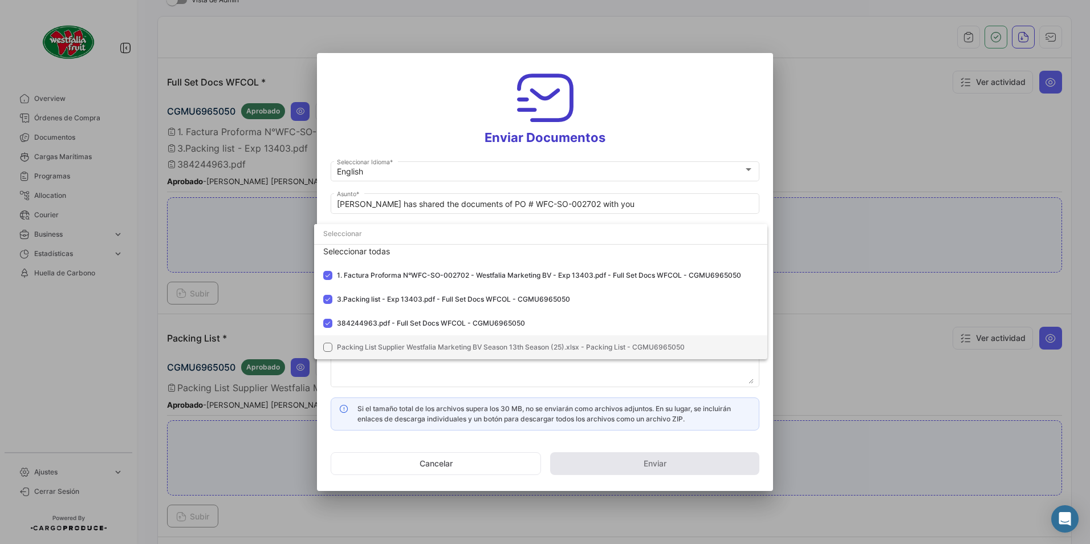
click at [363, 189] on span "Packing List Supplier Westfalia Marketing BV Season 13th Season (25).xlsx - Pac…" at bounding box center [511, 347] width 348 height 9
drag, startPoint x: 680, startPoint y: 136, endPoint x: 507, endPoint y: 260, distance: 213.2
click at [438, 137] on div at bounding box center [545, 272] width 1090 height 544
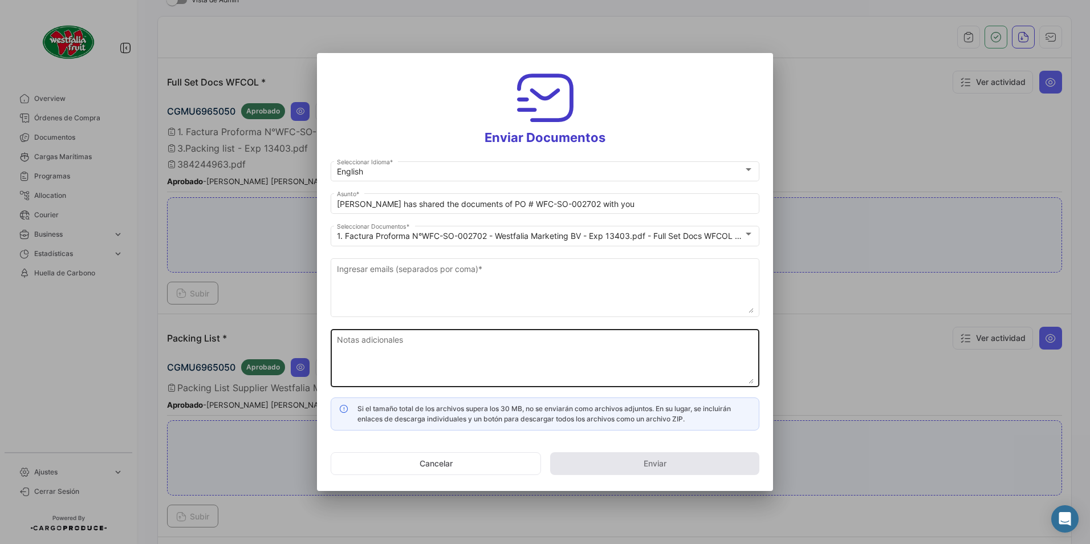
click at [414, 189] on textarea "Notas adicionales" at bounding box center [545, 358] width 417 height 50
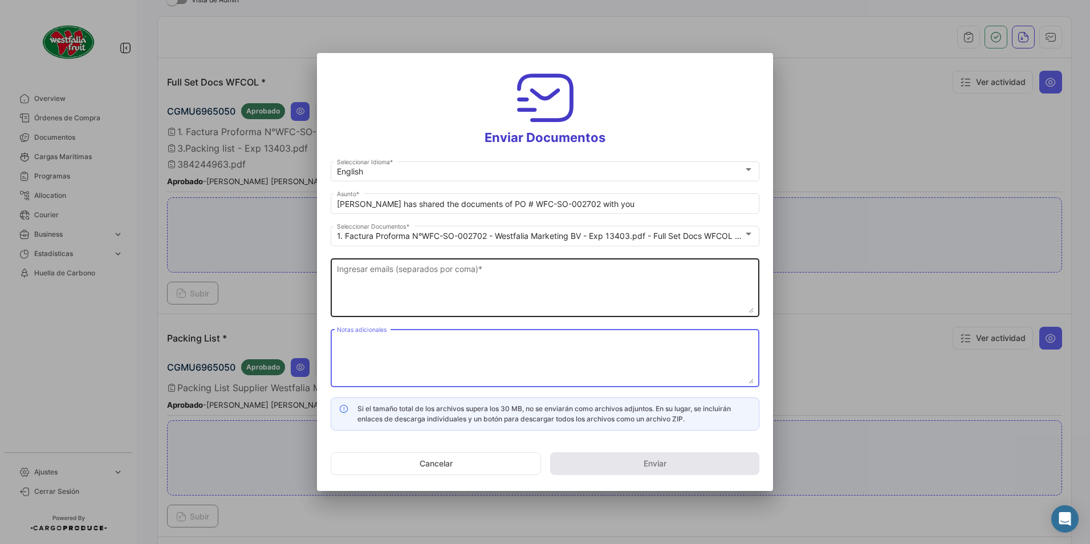
click at [394, 189] on textarea "Ingresar emails (separados por coma) *" at bounding box center [545, 288] width 417 height 50
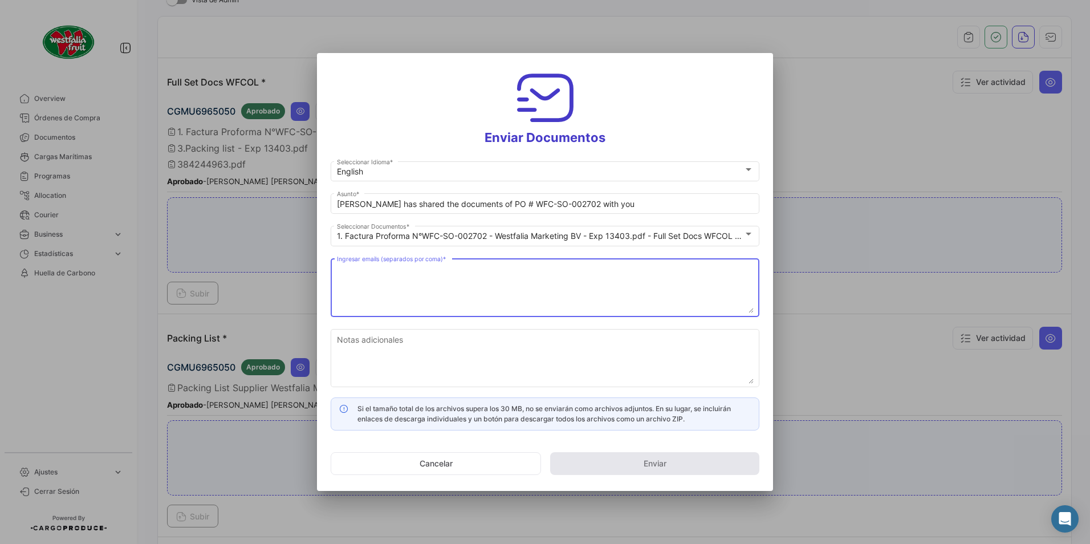
paste textarea "[DOMAIN_NAME][EMAIL_ADDRESS][DOMAIN_NAME]"
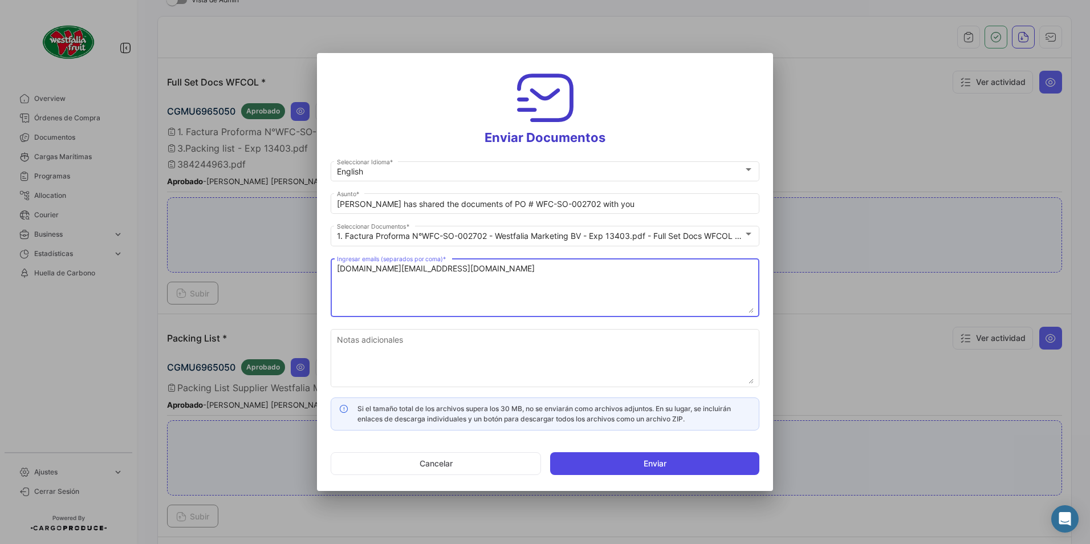
type textarea "[DOMAIN_NAME][EMAIL_ADDRESS][DOMAIN_NAME]"
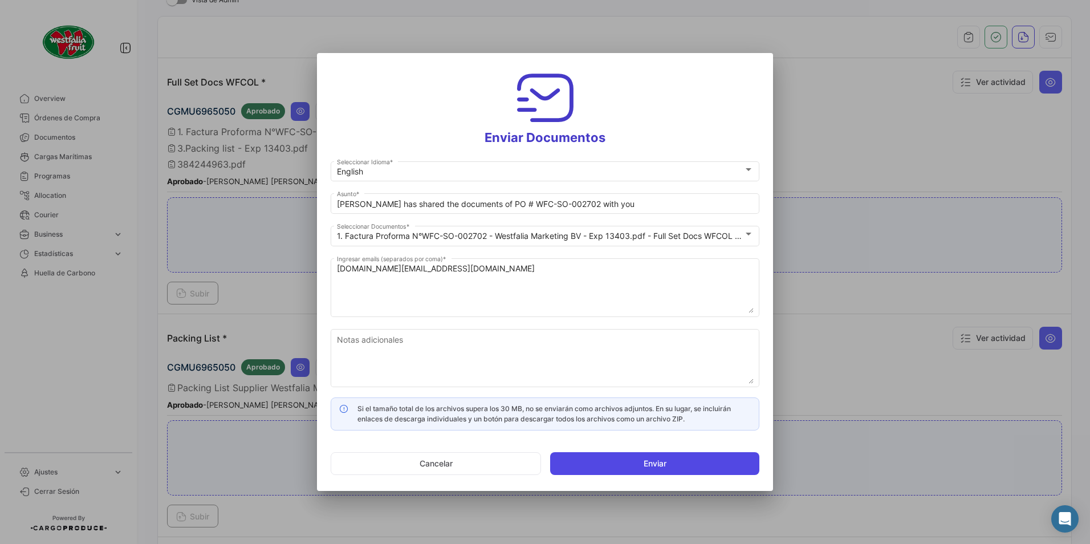
click at [438, 189] on button "Enviar" at bounding box center [654, 463] width 209 height 23
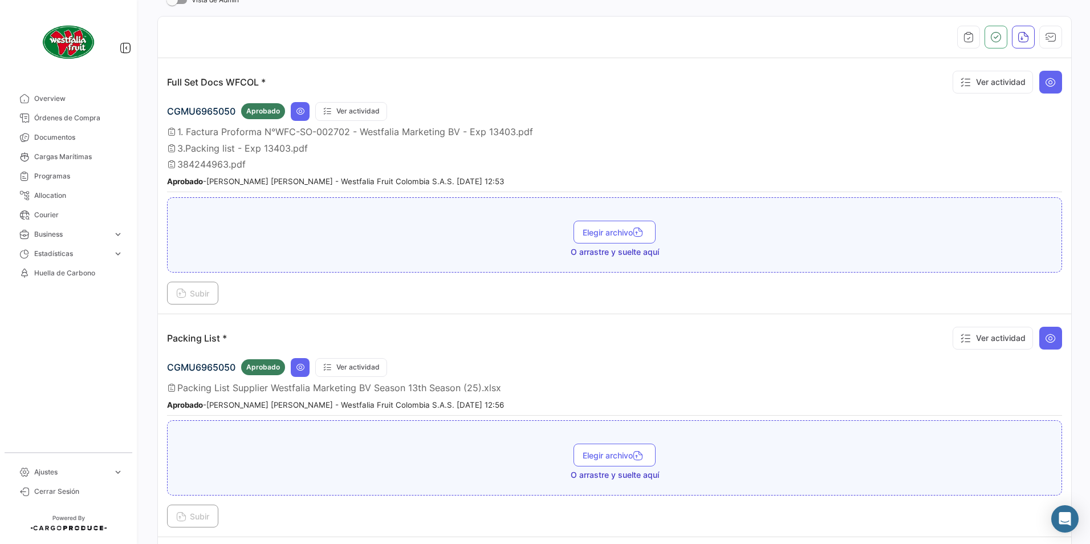
scroll to position [221, 0]
click at [58, 122] on span "Órdenes de Compra" at bounding box center [78, 118] width 89 height 10
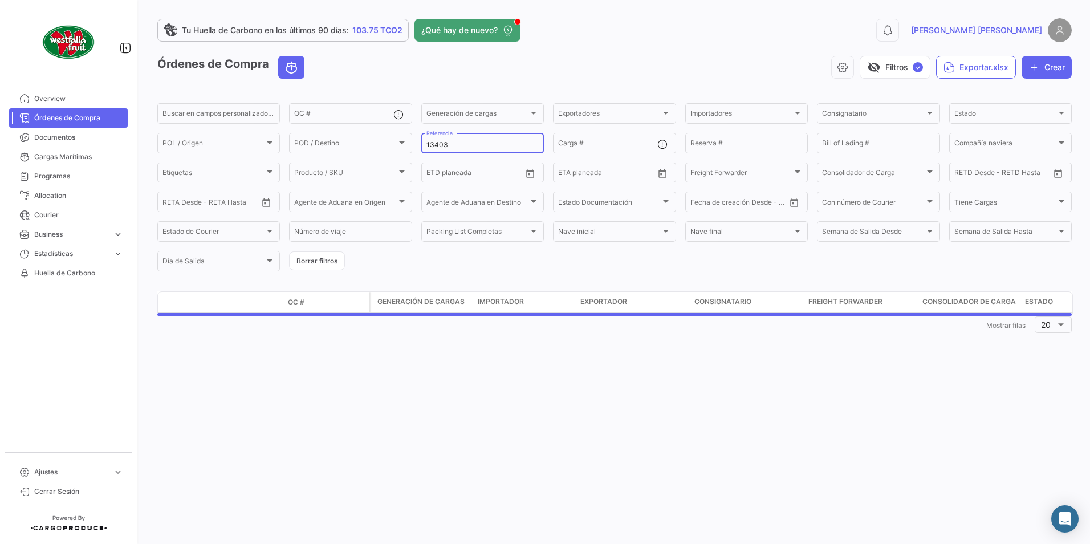
click at [438, 143] on input "13403" at bounding box center [482, 145] width 112 height 8
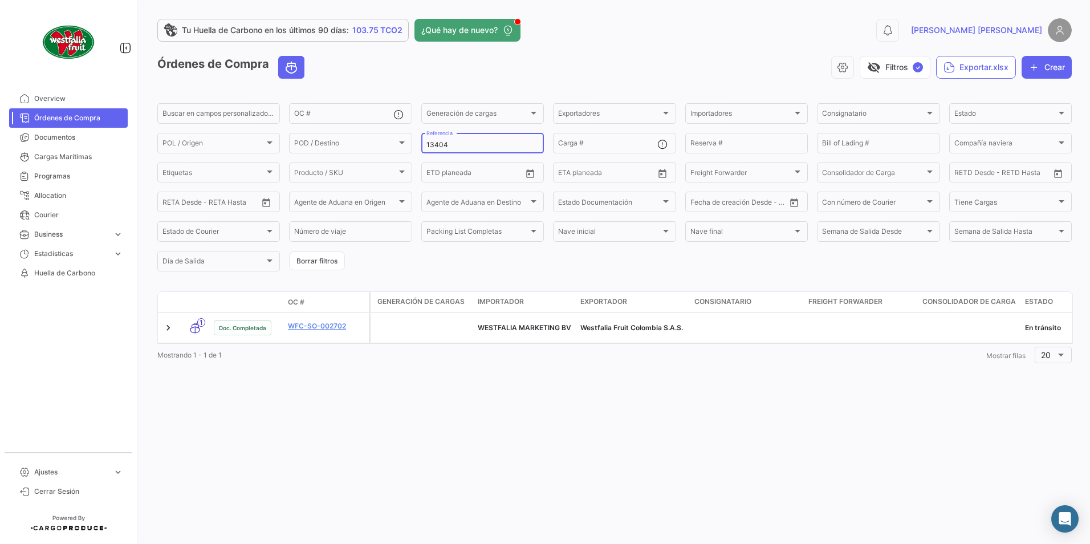
type input "13404"
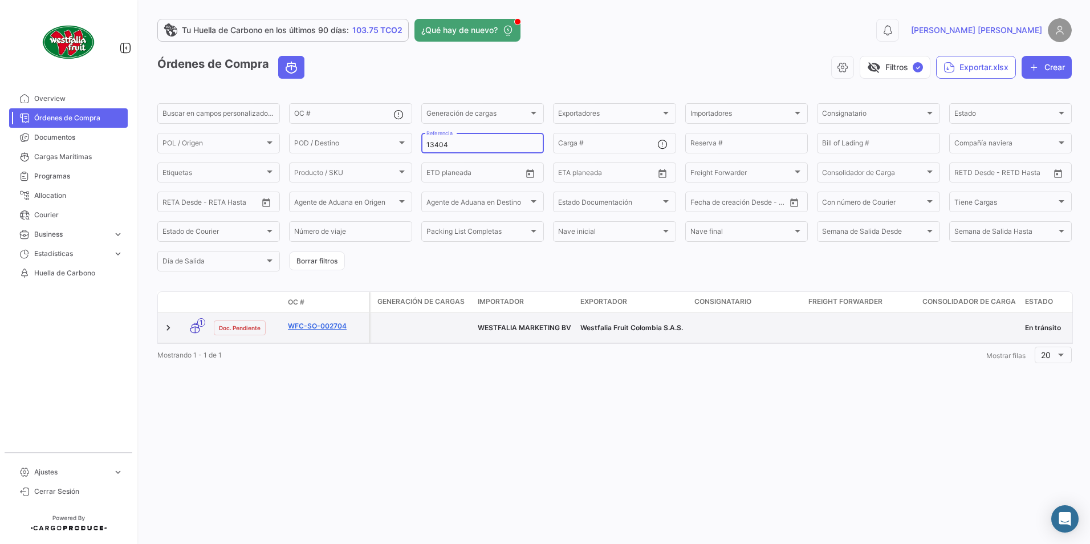
click at [322, 189] on link "WFC-SO-002704" at bounding box center [326, 326] width 76 height 10
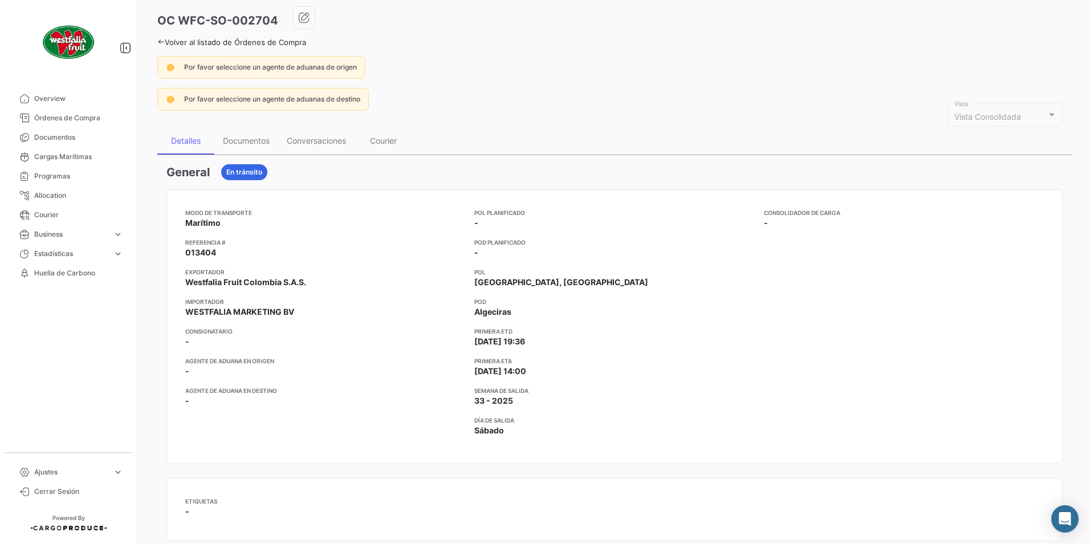
scroll to position [114, 0]
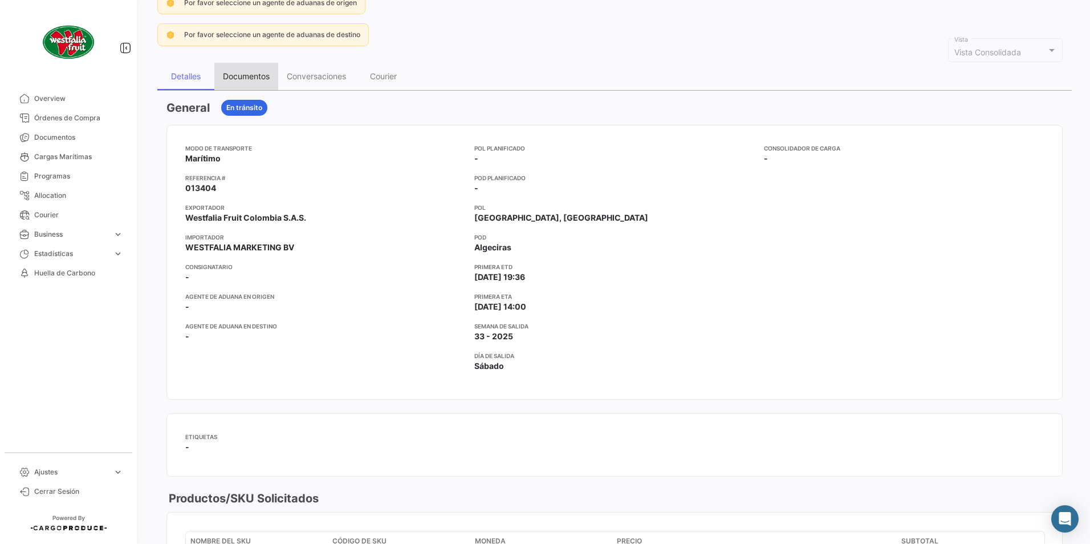
click at [258, 81] on div "Documentos" at bounding box center [246, 76] width 47 height 10
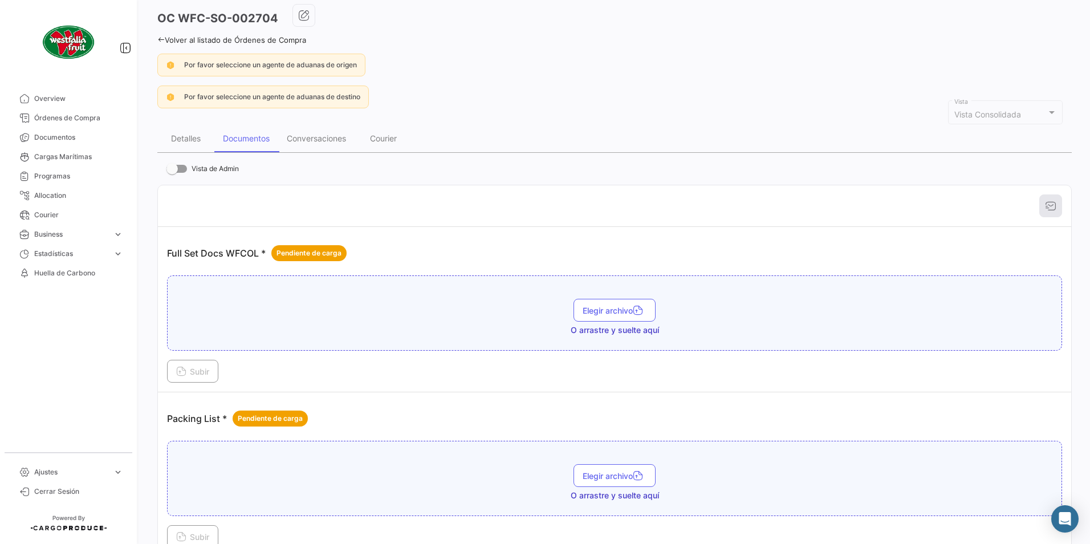
scroll to position [130, 0]
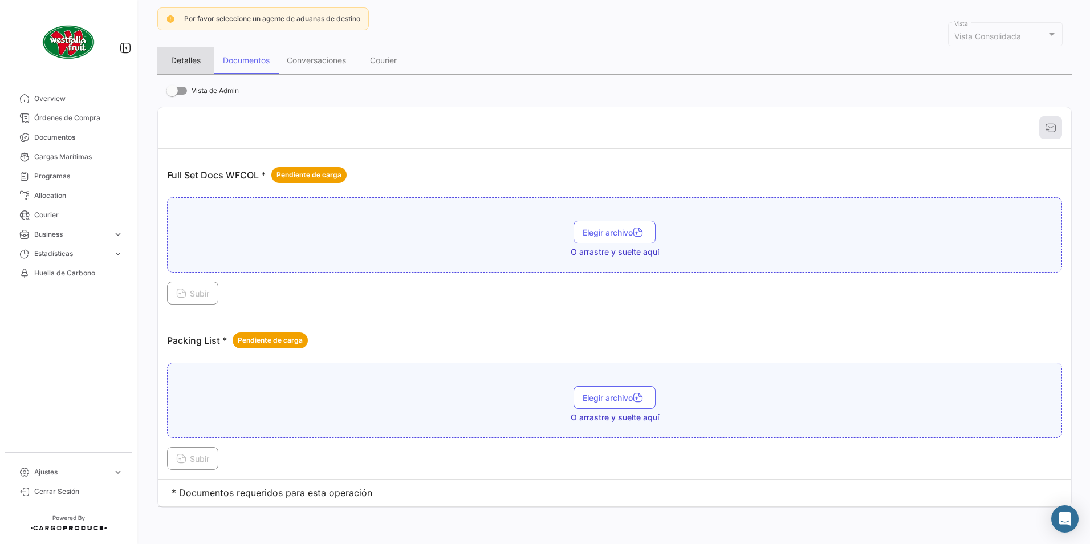
click at [195, 56] on div "Detalles" at bounding box center [186, 60] width 30 height 10
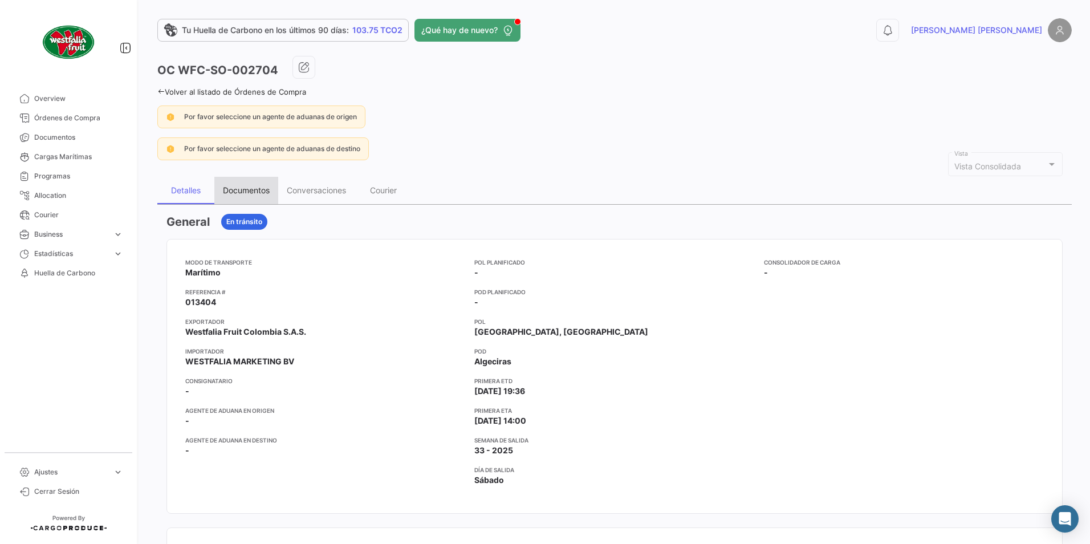
click at [253, 188] on div "Documentos" at bounding box center [246, 190] width 47 height 10
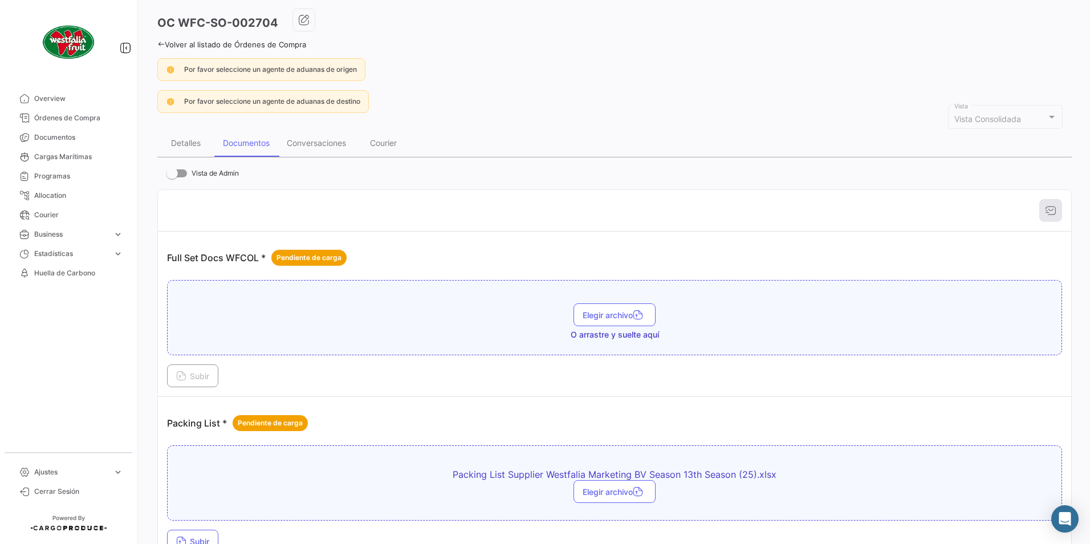
scroll to position [130, 0]
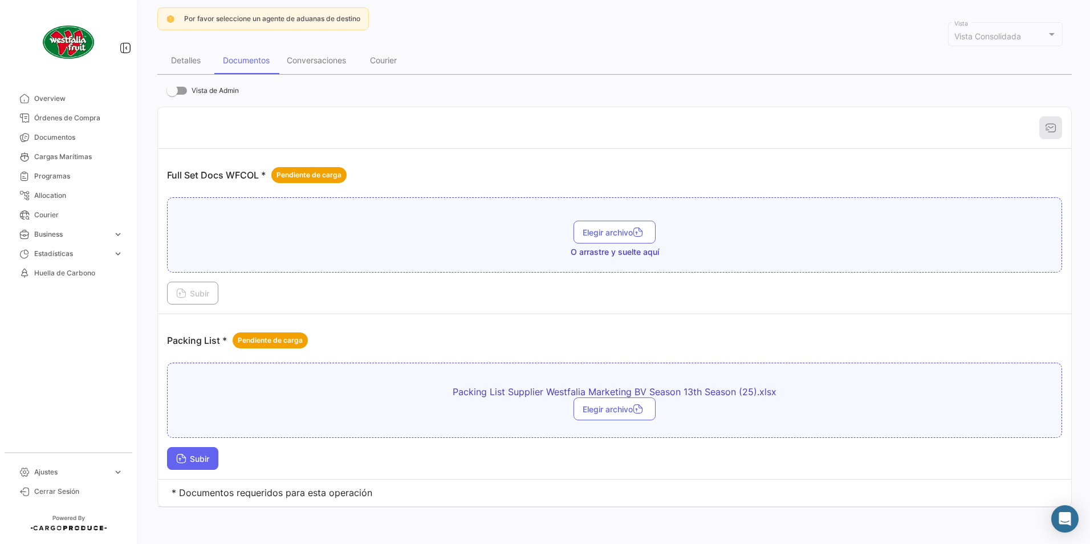
click at [175, 189] on button "Subir" at bounding box center [192, 458] width 51 height 23
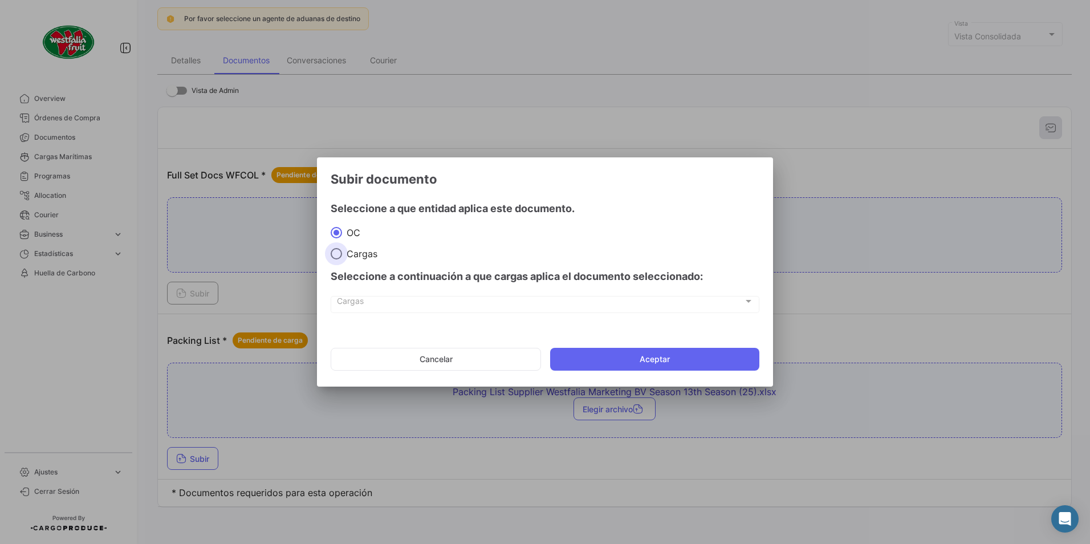
click at [335, 189] on span at bounding box center [336, 253] width 11 height 11
click at [335, 189] on input "Cargas" at bounding box center [336, 253] width 11 height 11
radio input "true"
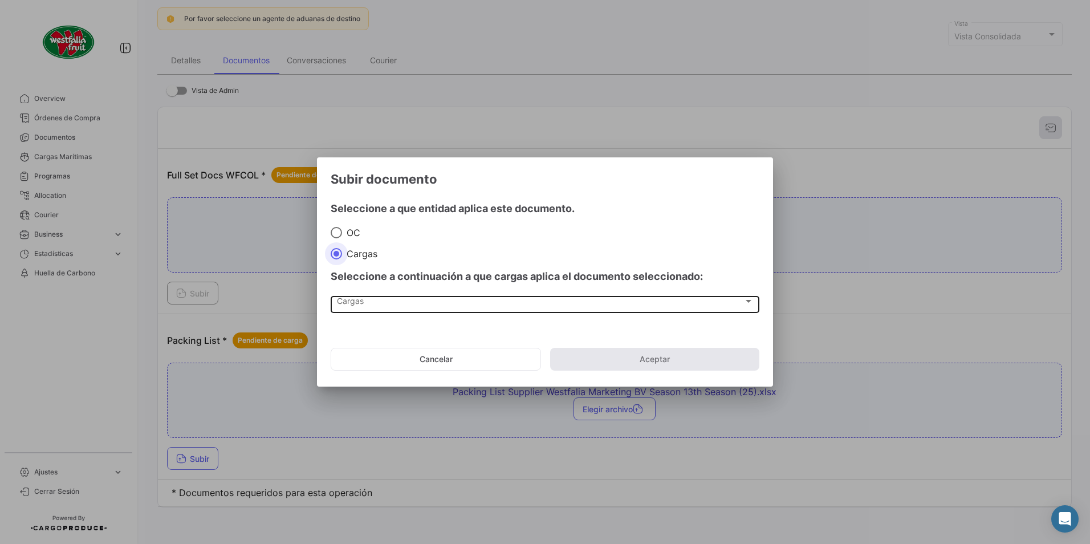
click at [353, 189] on div "Cargas Cargas" at bounding box center [545, 303] width 417 height 19
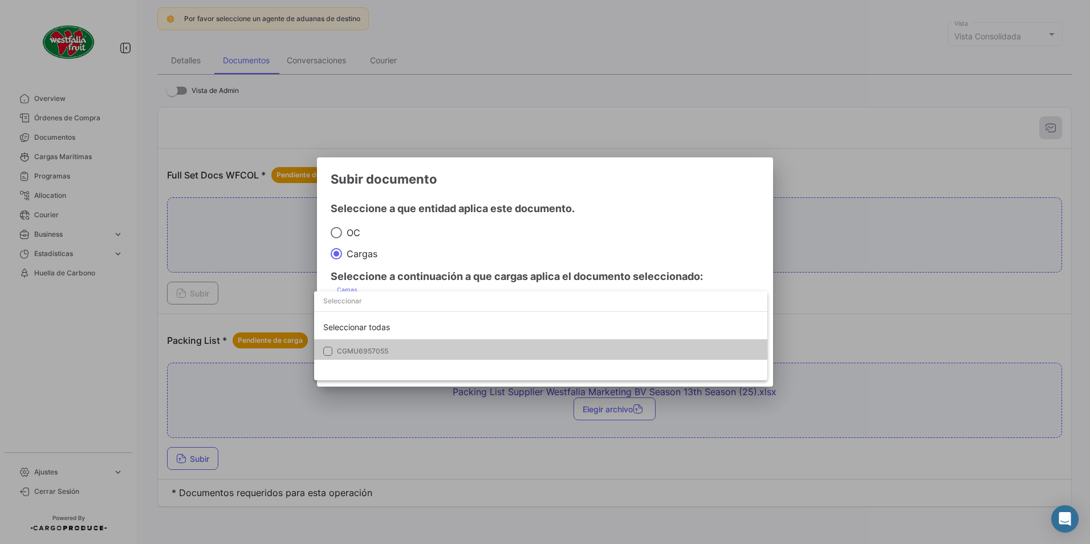
click at [340, 189] on span "CGMU6957055" at bounding box center [362, 351] width 51 height 9
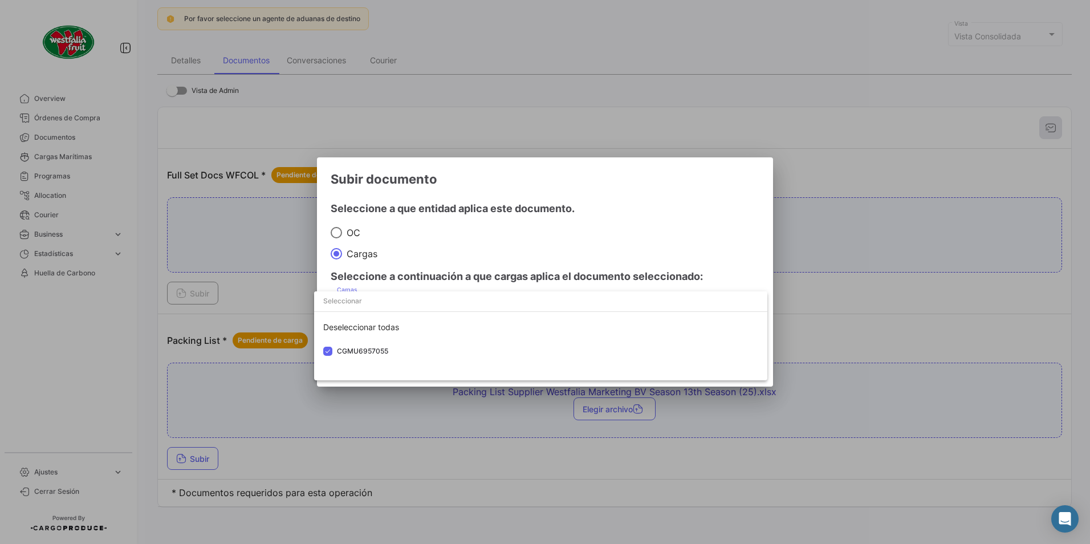
drag, startPoint x: 340, startPoint y: 353, endPoint x: 654, endPoint y: 228, distance: 338.0
click at [438, 189] on div at bounding box center [545, 272] width 1090 height 544
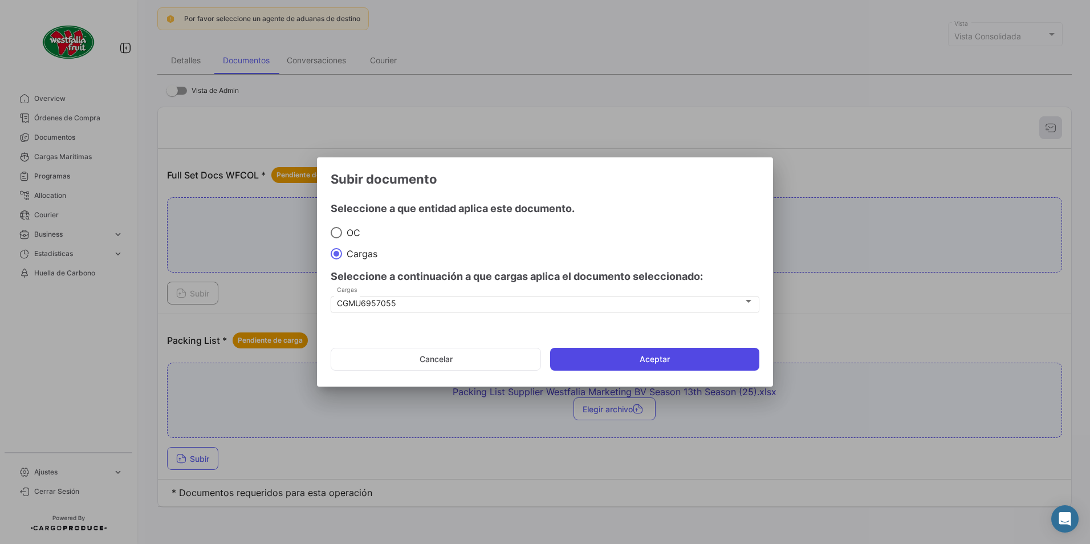
click at [438, 189] on button "Aceptar" at bounding box center [654, 359] width 209 height 23
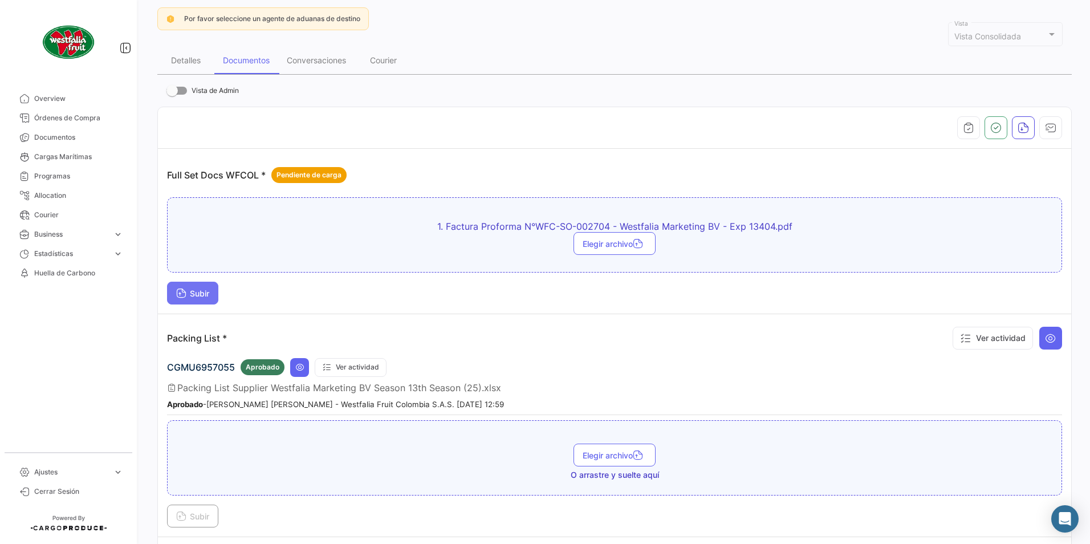
click at [188, 189] on span "Subir" at bounding box center [192, 293] width 33 height 10
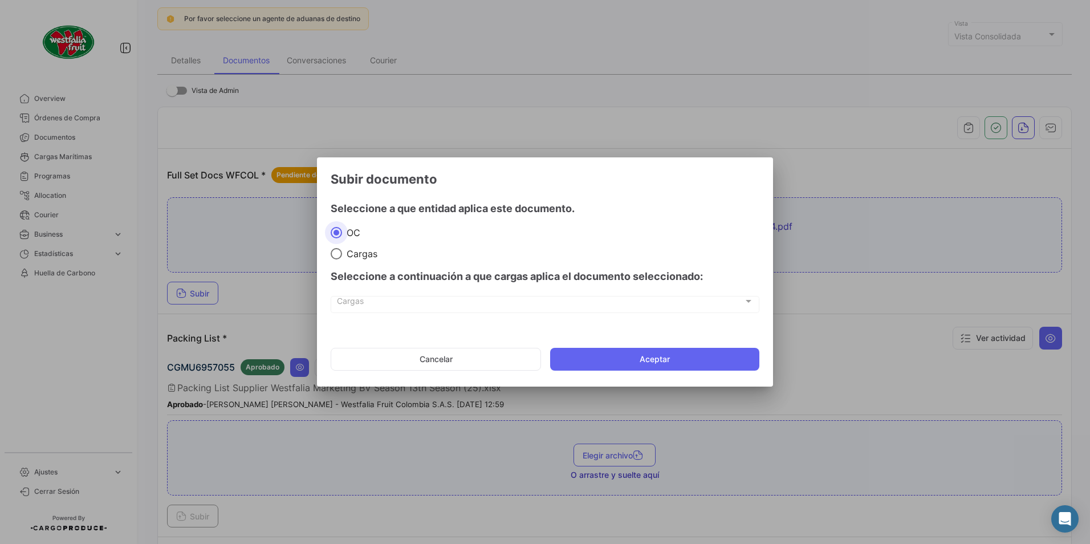
click at [348, 189] on span "Cargas" at bounding box center [359, 253] width 35 height 11
click at [342, 189] on input "Cargas" at bounding box center [336, 253] width 11 height 11
radio input "true"
click at [345, 189] on div "Seleccione a continuación a que cargas aplica el documento seleccionado:" at bounding box center [545, 276] width 429 height 34
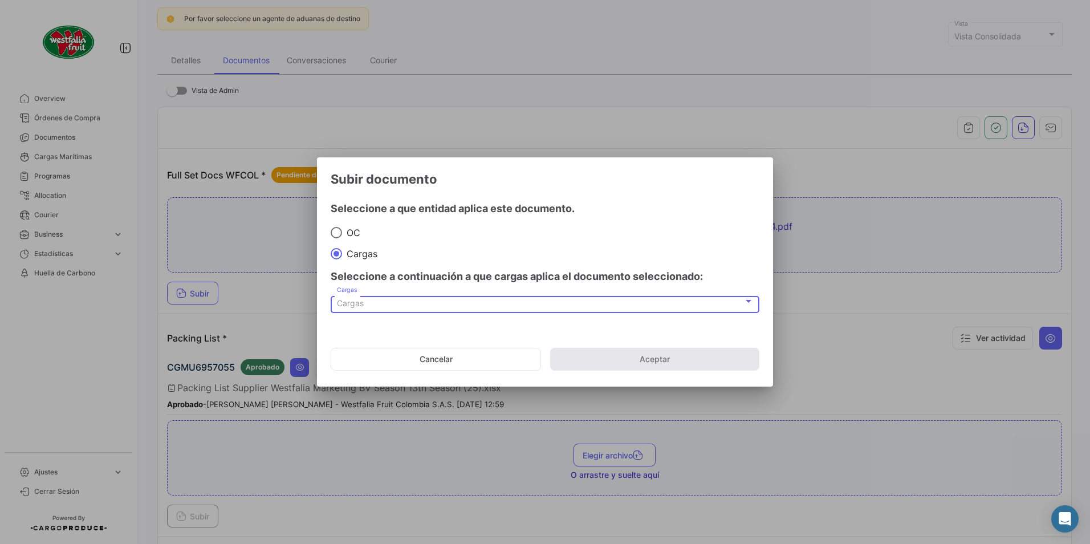
click at [347, 189] on span "Cargas" at bounding box center [350, 303] width 27 height 10
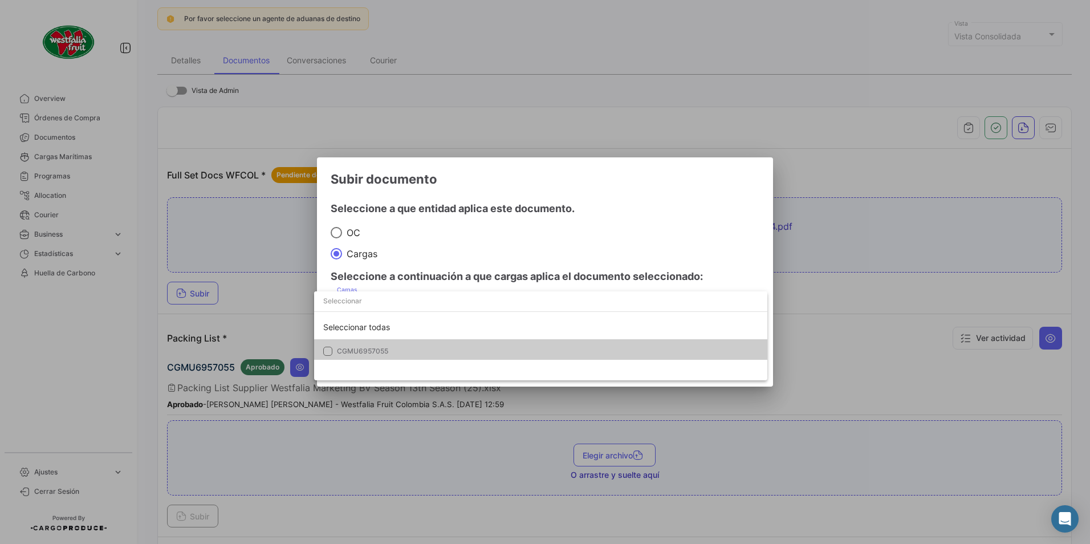
click at [344, 189] on span "CGMU6957055" at bounding box center [417, 351] width 160 height 10
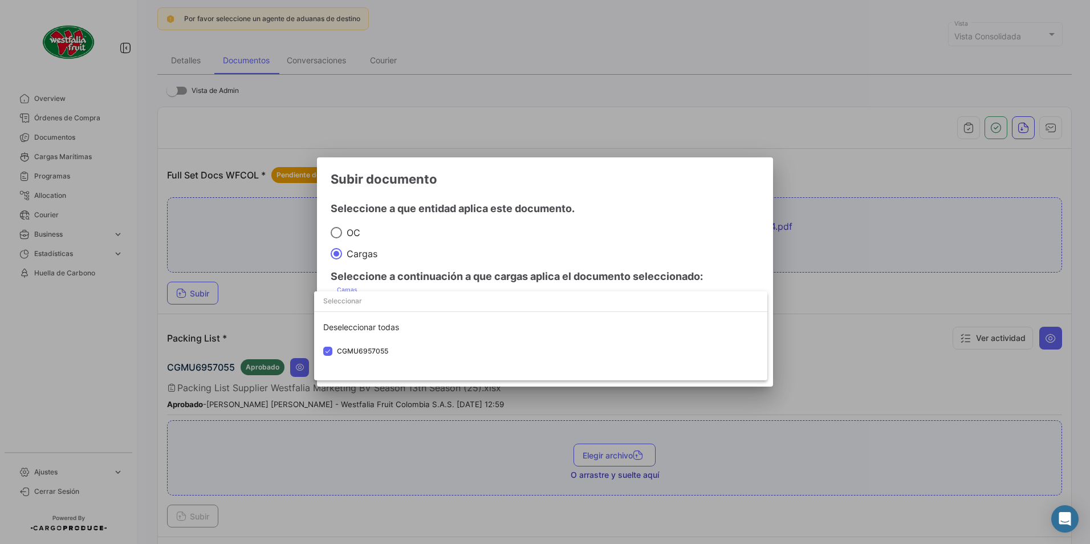
click at [438, 189] on div at bounding box center [545, 272] width 1090 height 544
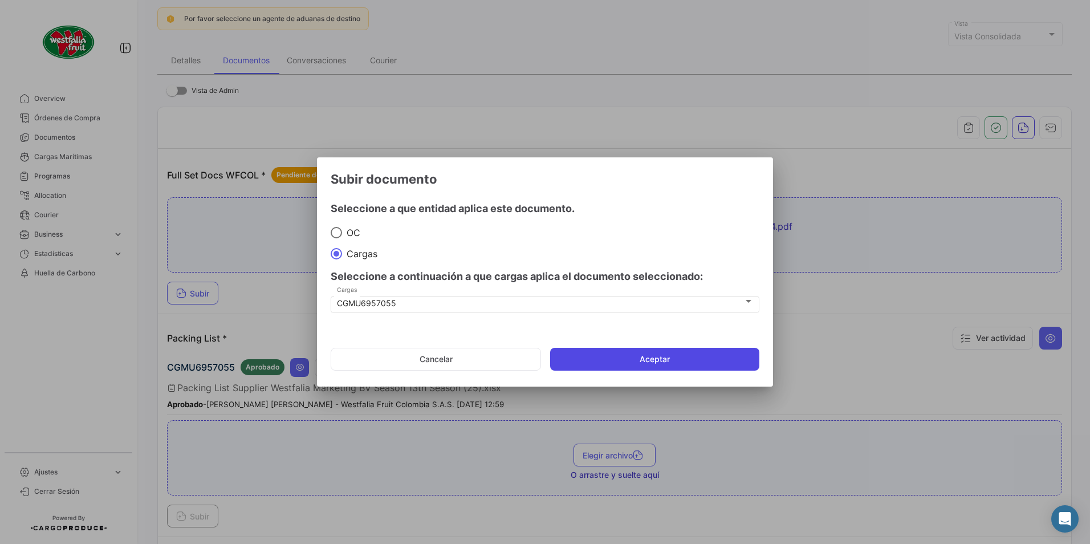
click at [438, 189] on button "Aceptar" at bounding box center [654, 359] width 209 height 23
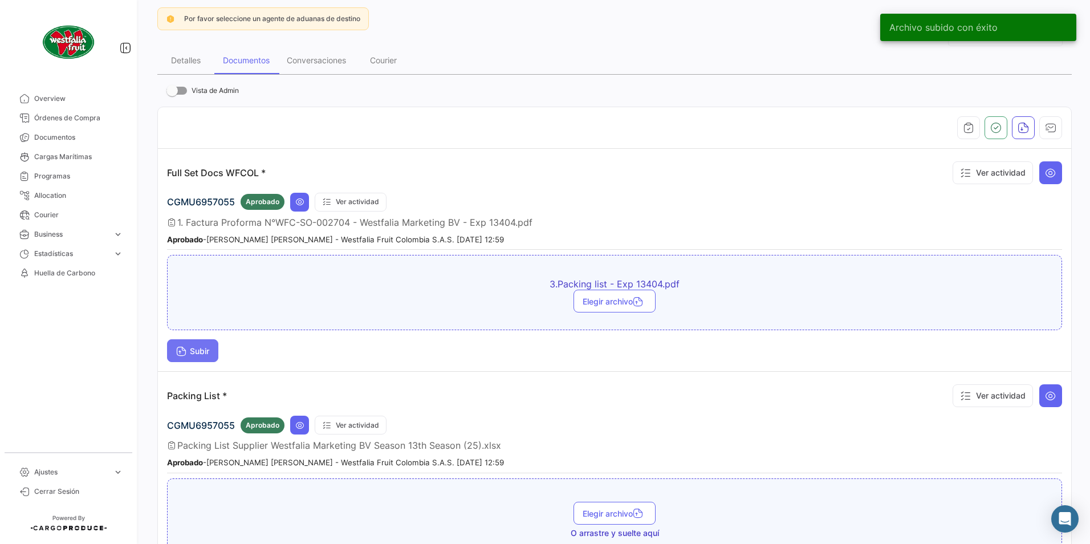
click at [211, 189] on button "Subir" at bounding box center [192, 350] width 51 height 23
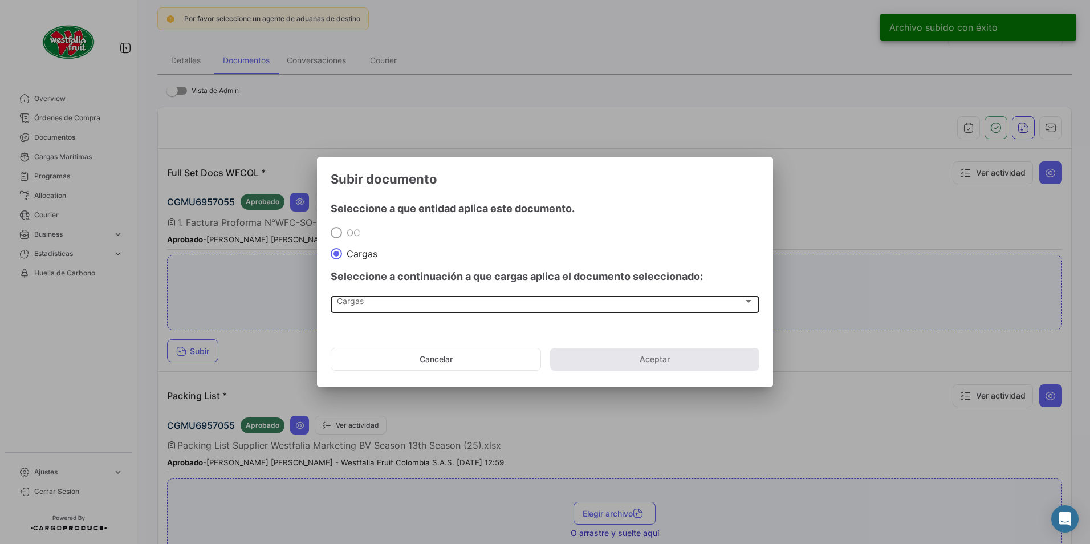
click at [374, 189] on div "Cargas Cargas" at bounding box center [545, 303] width 417 height 19
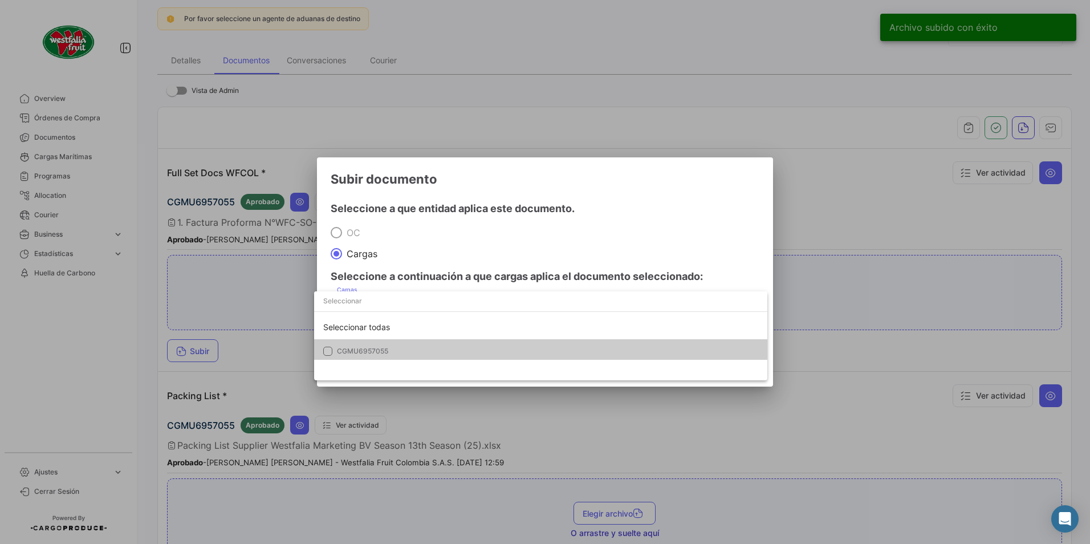
click at [350, 189] on span "CGMU6957055" at bounding box center [417, 351] width 160 height 10
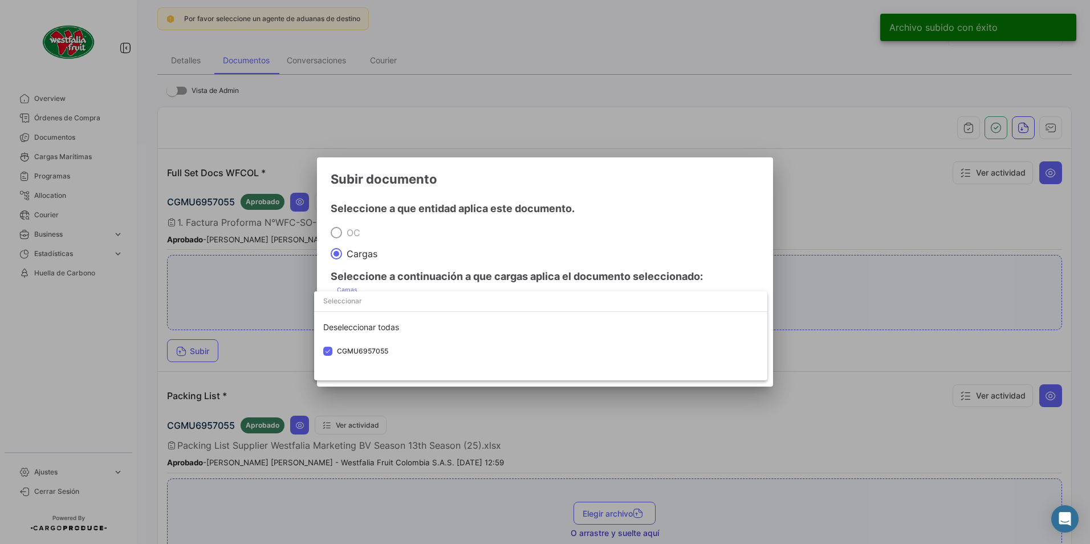
click at [438, 189] on div at bounding box center [545, 272] width 1090 height 544
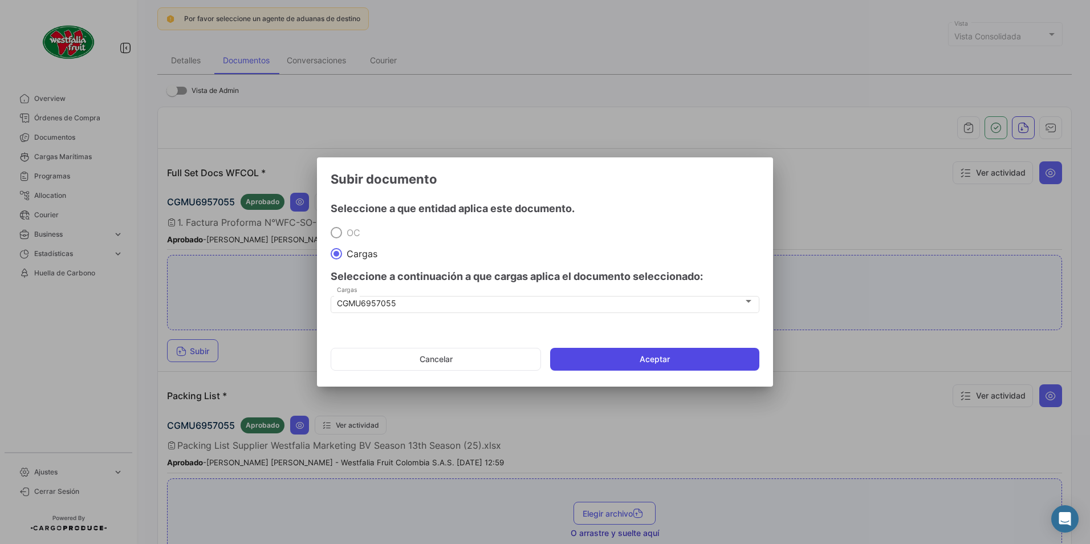
click at [438, 189] on button "Aceptar" at bounding box center [654, 359] width 209 height 23
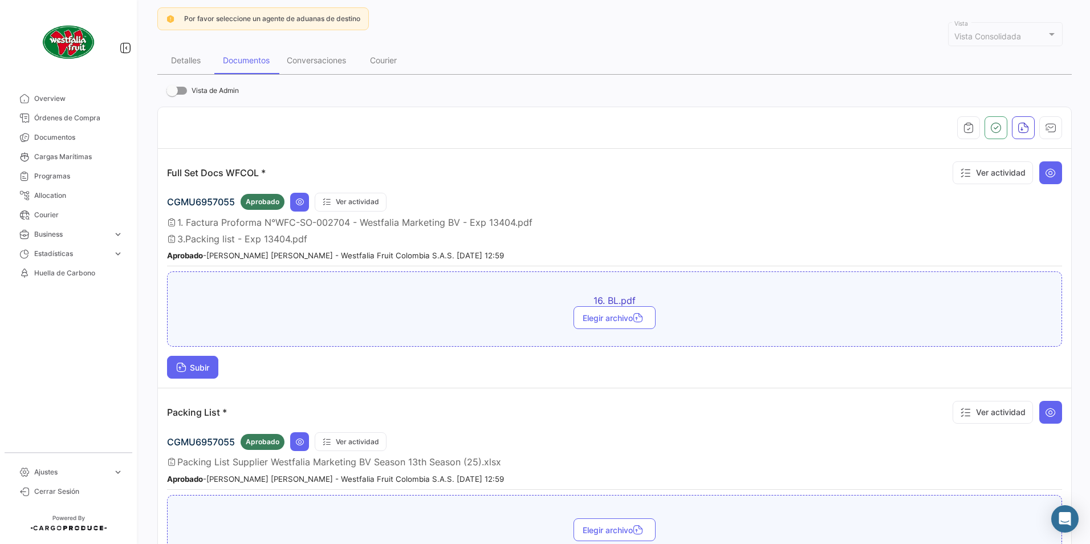
click at [185, 189] on button "Subir" at bounding box center [192, 367] width 51 height 23
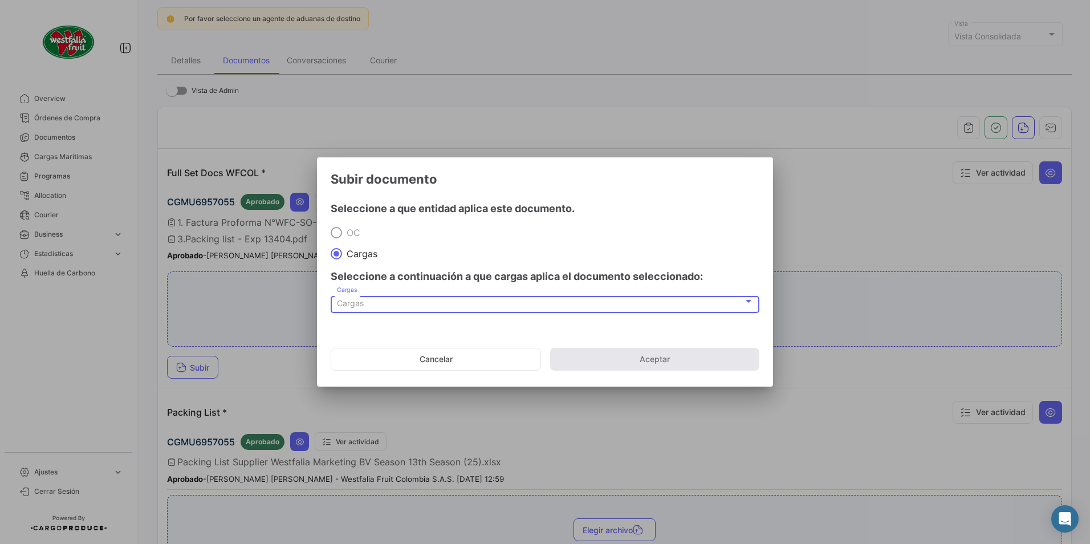
click at [366, 189] on div "Cargas" at bounding box center [540, 304] width 406 height 10
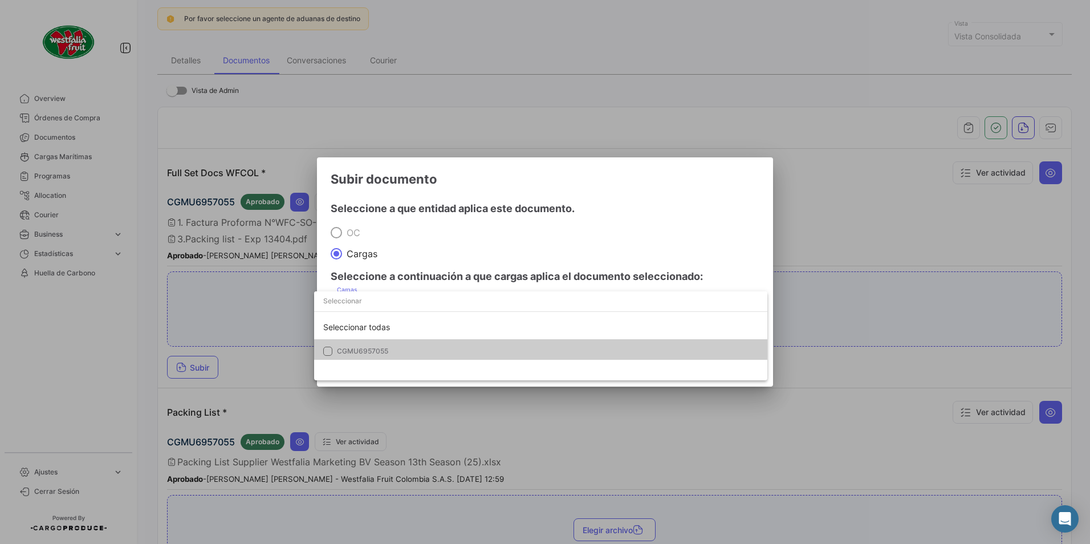
drag, startPoint x: 366, startPoint y: 307, endPoint x: 348, endPoint y: 348, distance: 44.7
click at [339, 189] on span "CGMU6957055" at bounding box center [362, 351] width 51 height 9
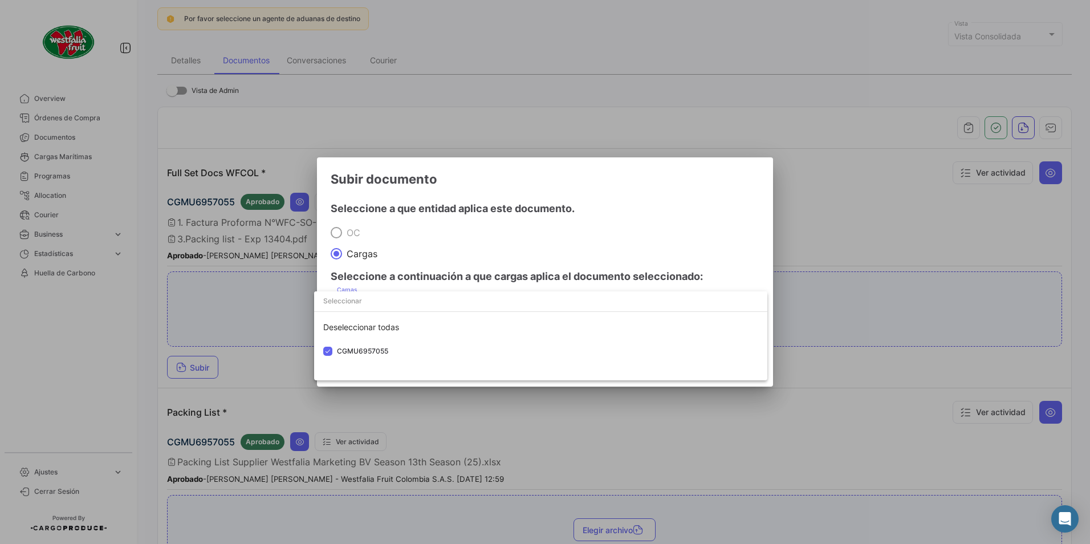
click at [438, 189] on div at bounding box center [545, 272] width 1090 height 544
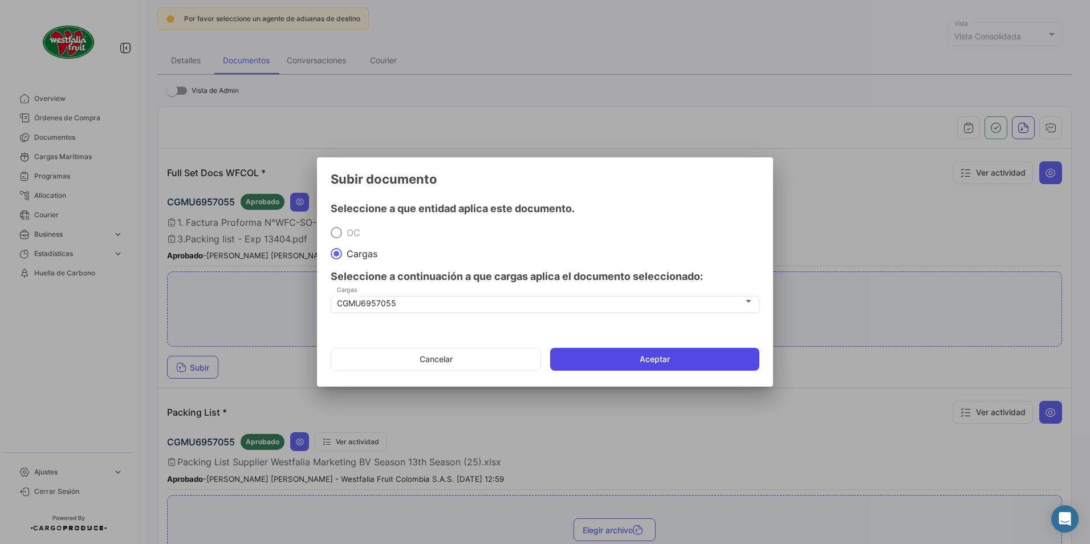
click at [438, 189] on button "Aceptar" at bounding box center [654, 359] width 209 height 23
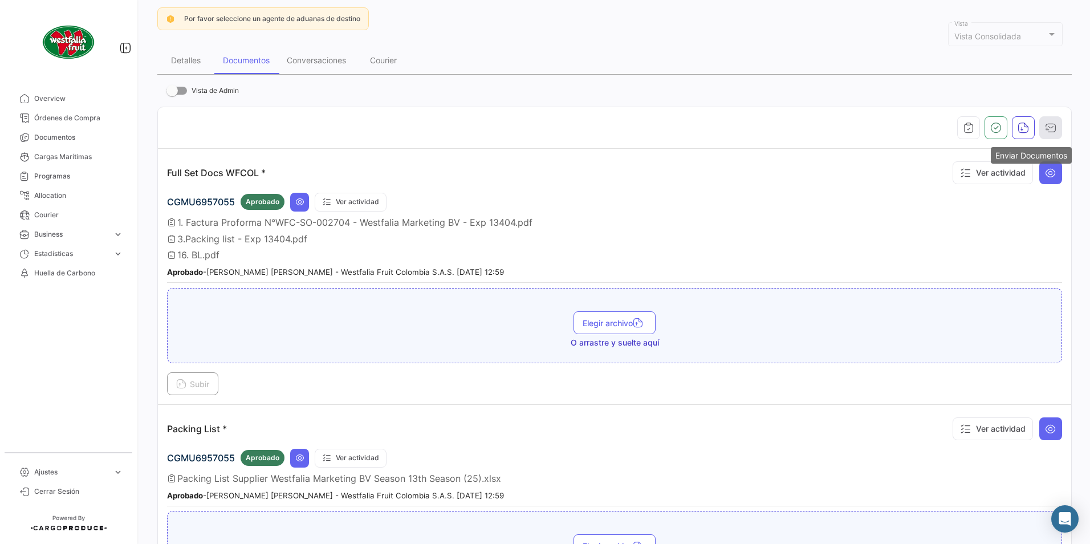
click at [438, 128] on icon "button" at bounding box center [1050, 127] width 11 height 11
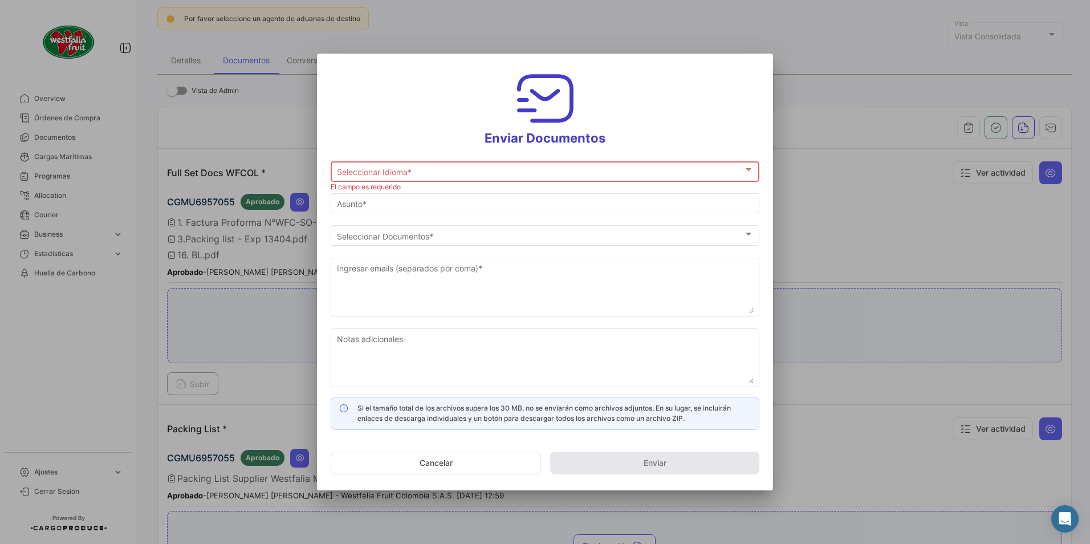
click at [358, 168] on span "Seleccionar Idioma *" at bounding box center [540, 173] width 406 height 10
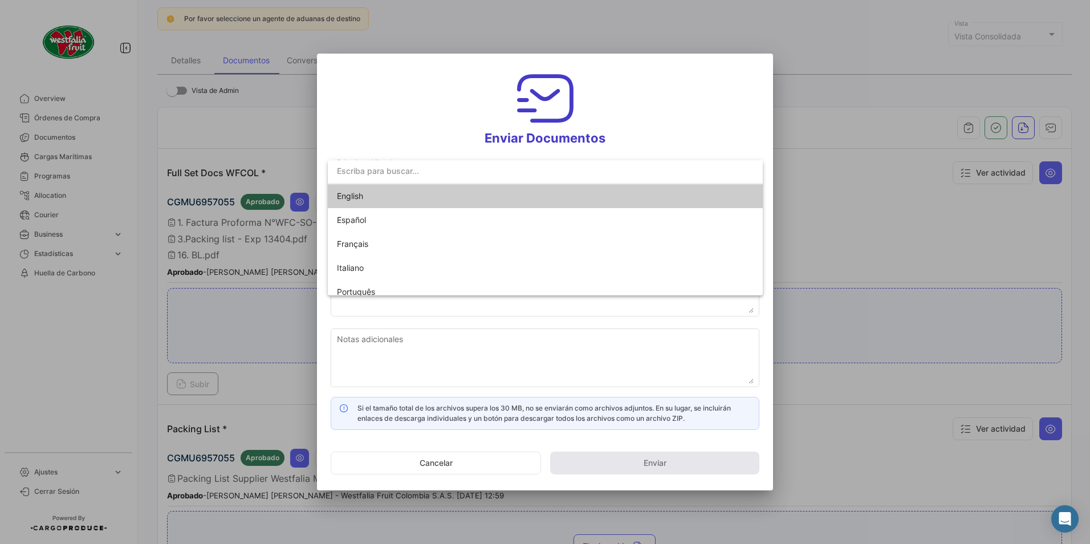
click at [349, 189] on span "English" at bounding box center [350, 196] width 26 height 10
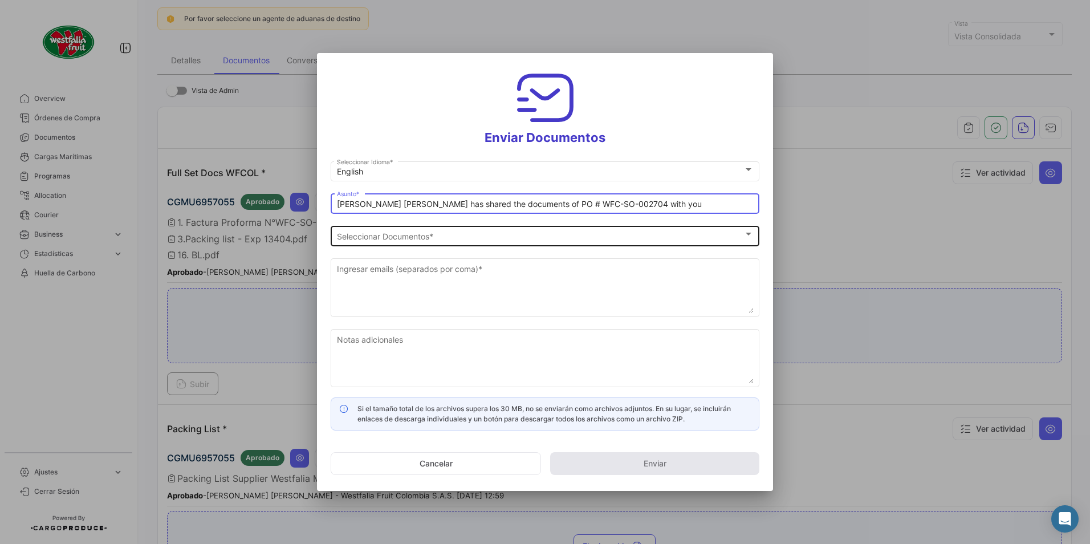
drag, startPoint x: 388, startPoint y: 202, endPoint x: 400, endPoint y: 228, distance: 28.3
click at [388, 189] on input "[PERSON_NAME] [PERSON_NAME] has shared the documents of PO # WFC-SO-002704 with…" at bounding box center [545, 204] width 417 height 10
type input "[PERSON_NAME] has shared the documents of PO # WFC-SO-002704 with you"
click at [389, 189] on span "Seleccionar Documentos" at bounding box center [540, 236] width 406 height 10
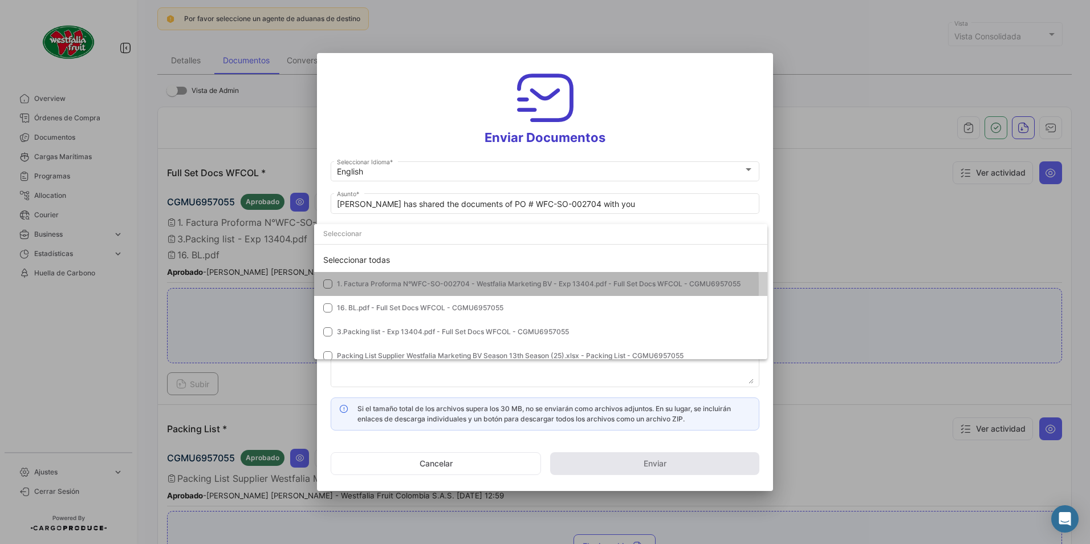
click at [356, 189] on span "1. Factura Proforma N°WFC-SO-002704 - Westfalia Marketing BV - Exp 13404.pdf - …" at bounding box center [539, 283] width 404 height 9
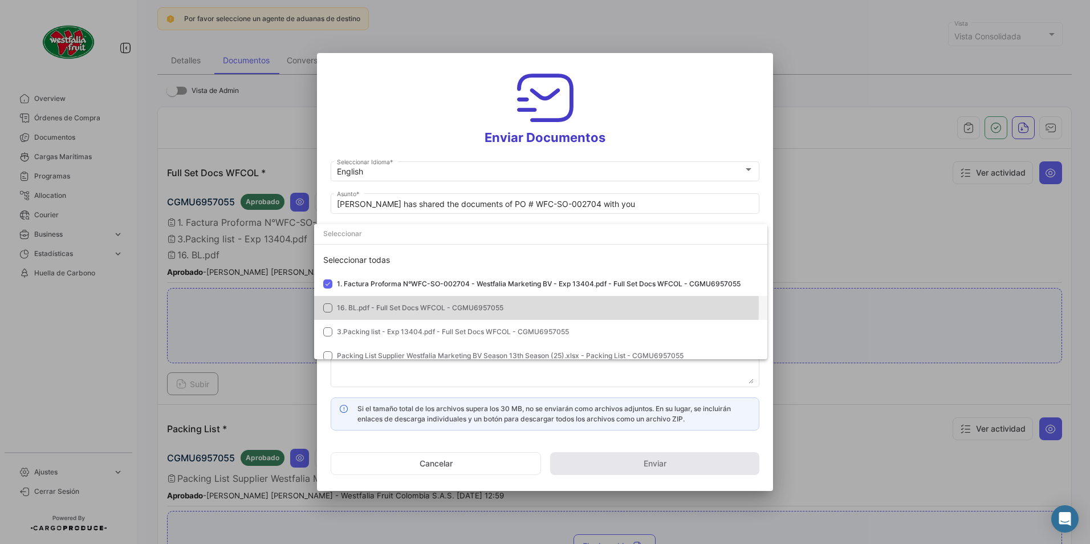
click at [359, 189] on span "16. BL.pdf - Full Set Docs WFCOL - CGMU6957055" at bounding box center [420, 307] width 166 height 9
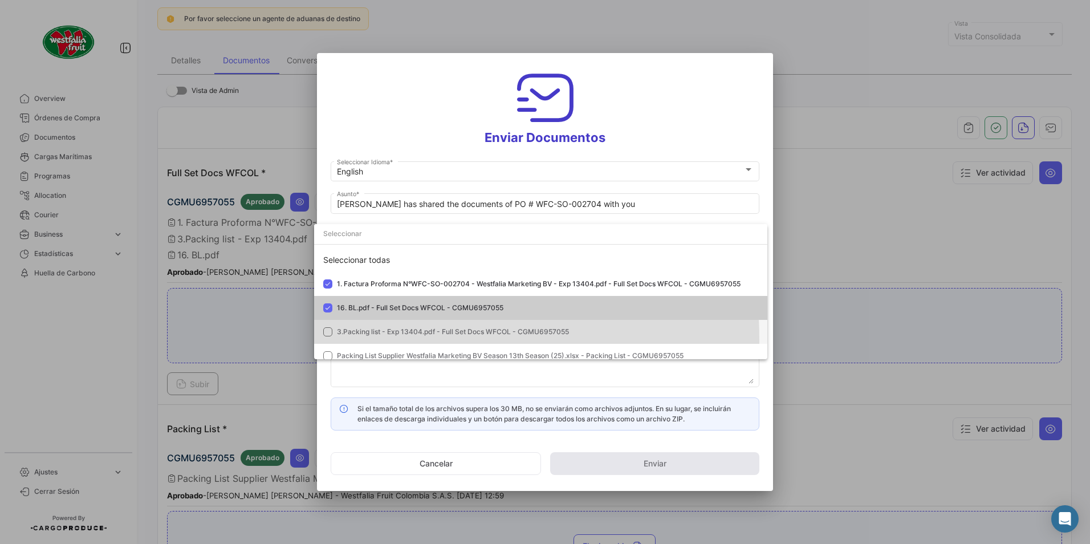
click at [343, 189] on mat-option "3.Packing list - Exp 13404.pdf - Full Set Docs WFCOL - CGMU6957055" at bounding box center [540, 332] width 453 height 24
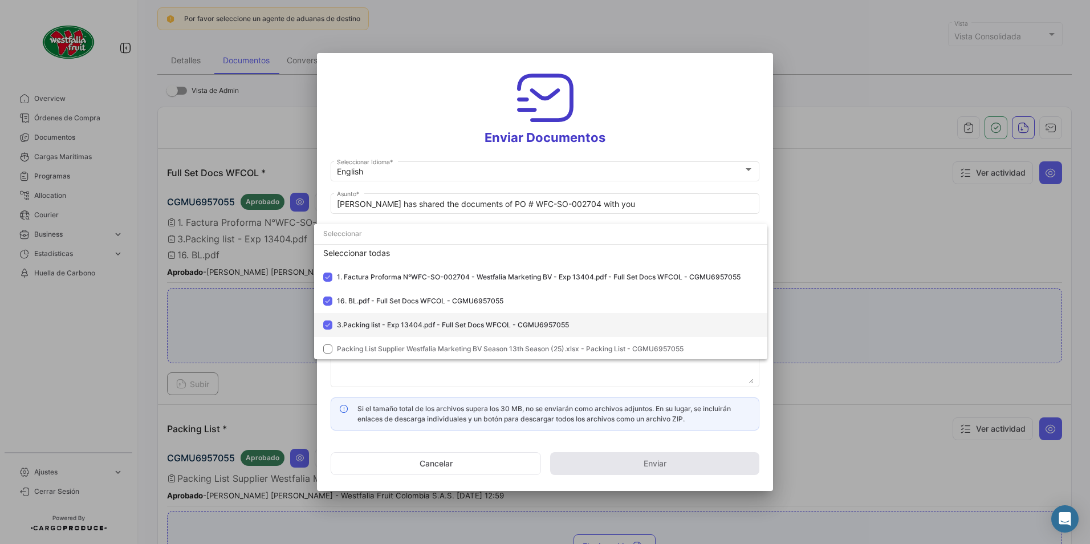
scroll to position [9, 0]
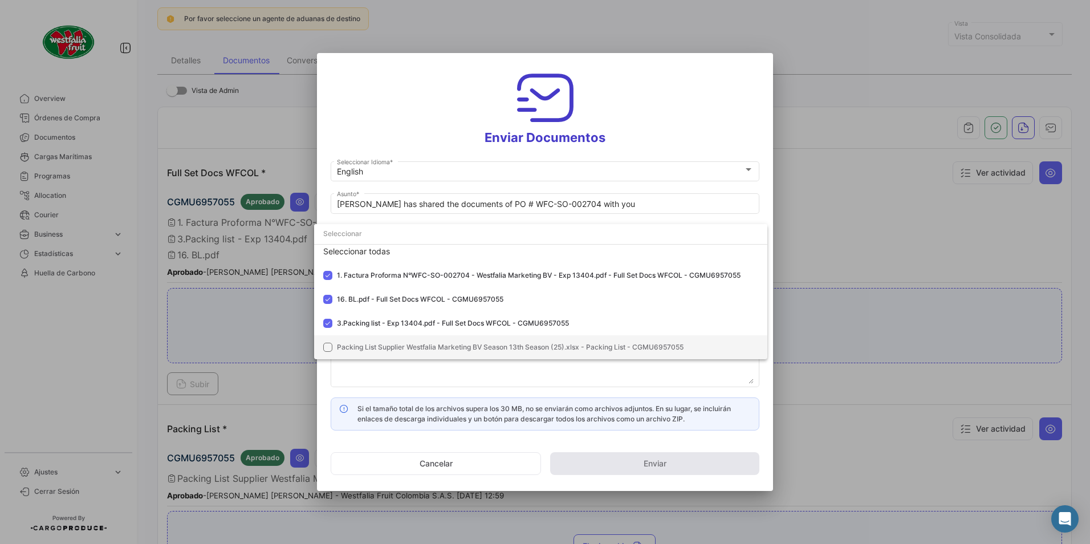
click at [362, 189] on span "Packing List Supplier Westfalia Marketing BV Season 13th Season (25).xlsx - Pac…" at bounding box center [510, 347] width 347 height 9
click at [438, 95] on div at bounding box center [545, 272] width 1090 height 544
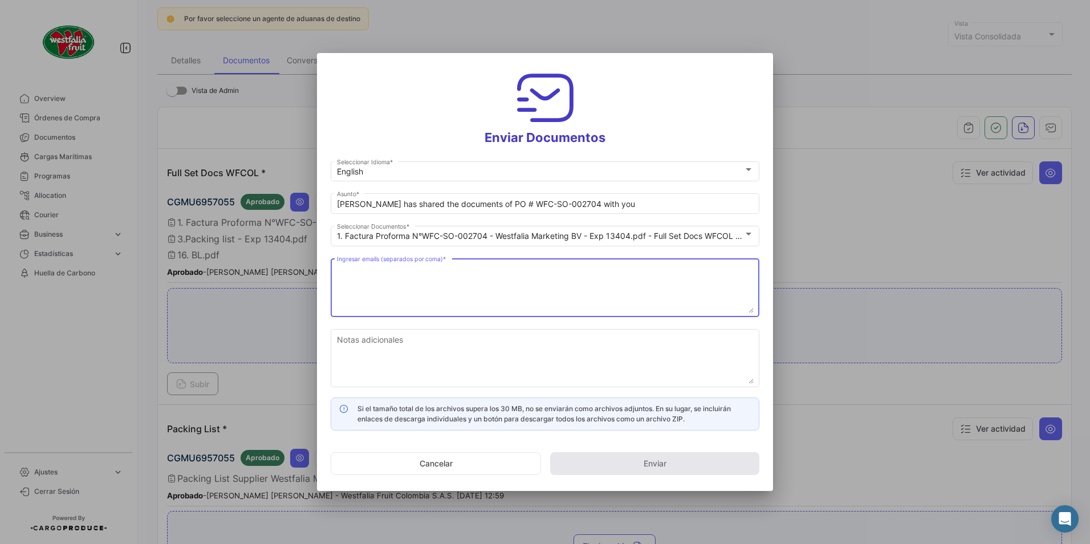
click at [400, 189] on textarea "Ingresar emails (separados por coma) *" at bounding box center [545, 288] width 417 height 50
paste textarea "[DOMAIN_NAME][EMAIL_ADDRESS][DOMAIN_NAME]"
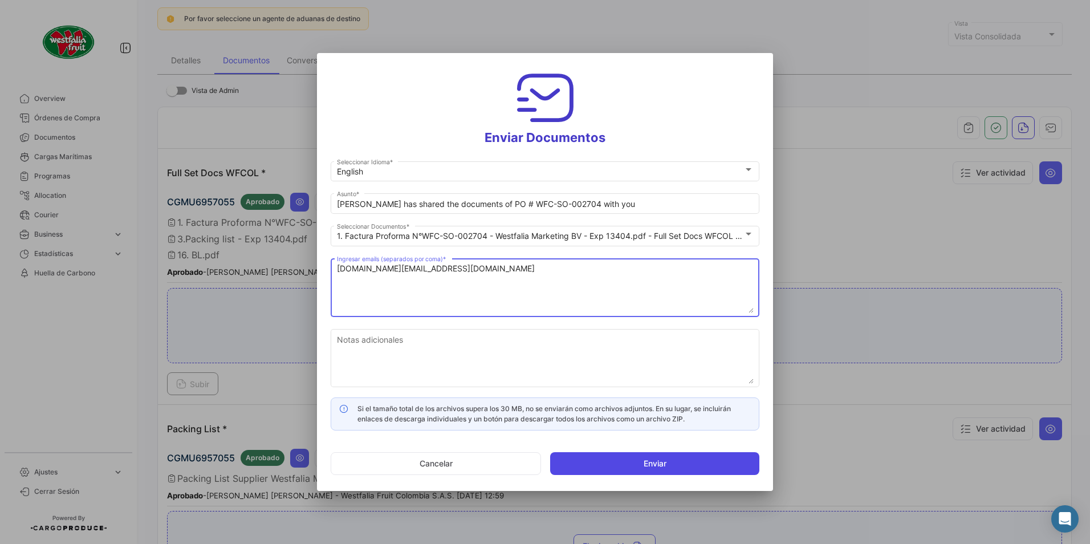
type textarea "[DOMAIN_NAME][EMAIL_ADDRESS][DOMAIN_NAME]"
click at [438, 189] on button "Enviar" at bounding box center [654, 463] width 209 height 23
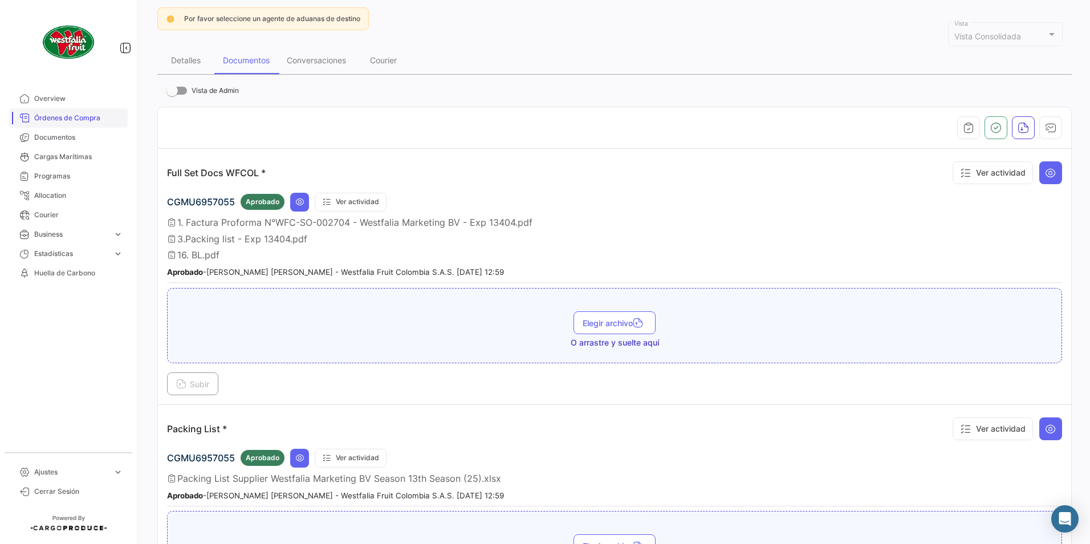
click at [78, 116] on span "Órdenes de Compra" at bounding box center [78, 118] width 89 height 10
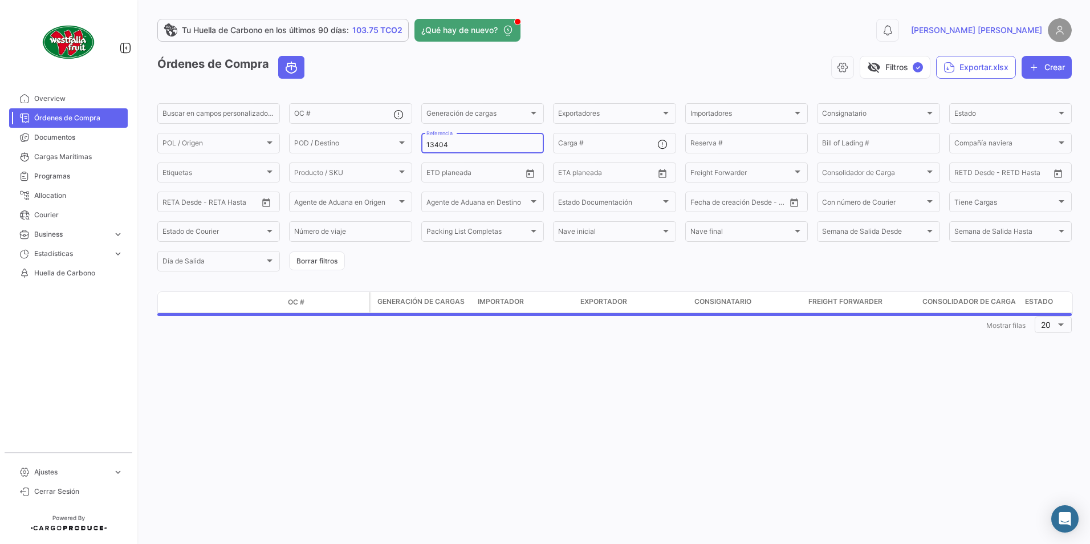
click at [438, 142] on input "13404" at bounding box center [482, 145] width 112 height 8
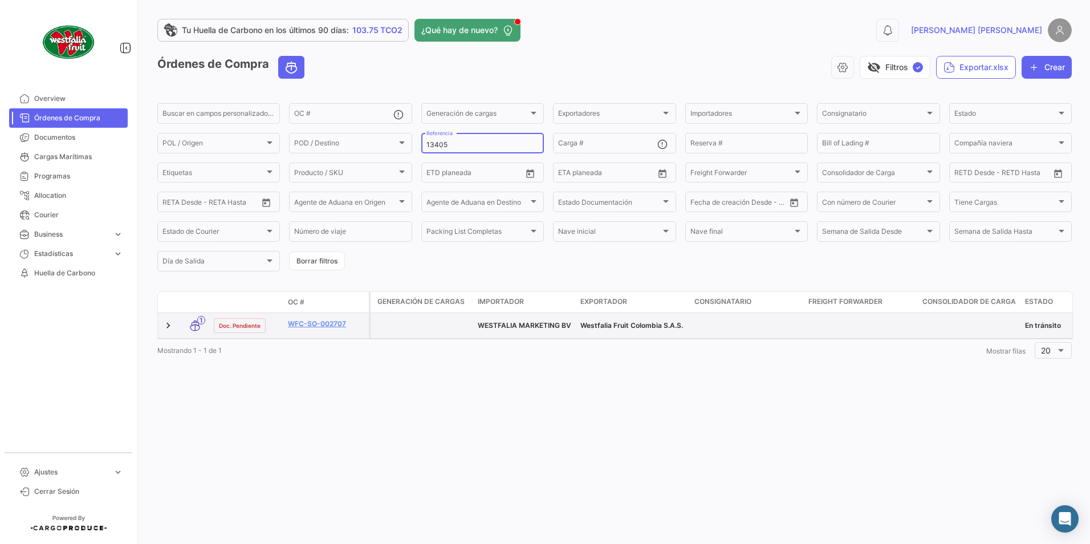
type input "13405"
click at [313, 189] on datatable-body-cell "WFC-SO-002707" at bounding box center [325, 325] width 85 height 25
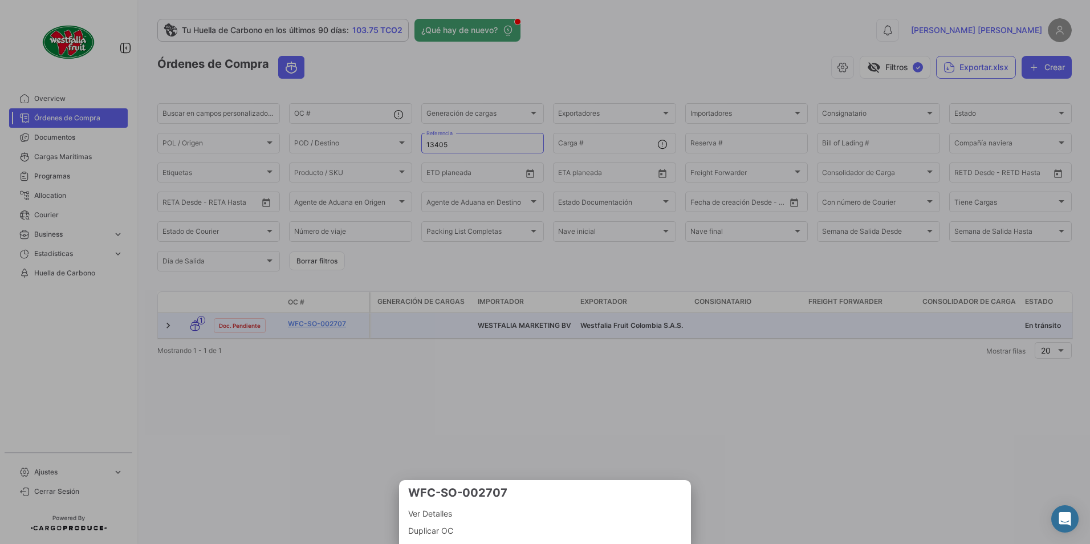
click at [315, 189] on div at bounding box center [545, 272] width 1090 height 544
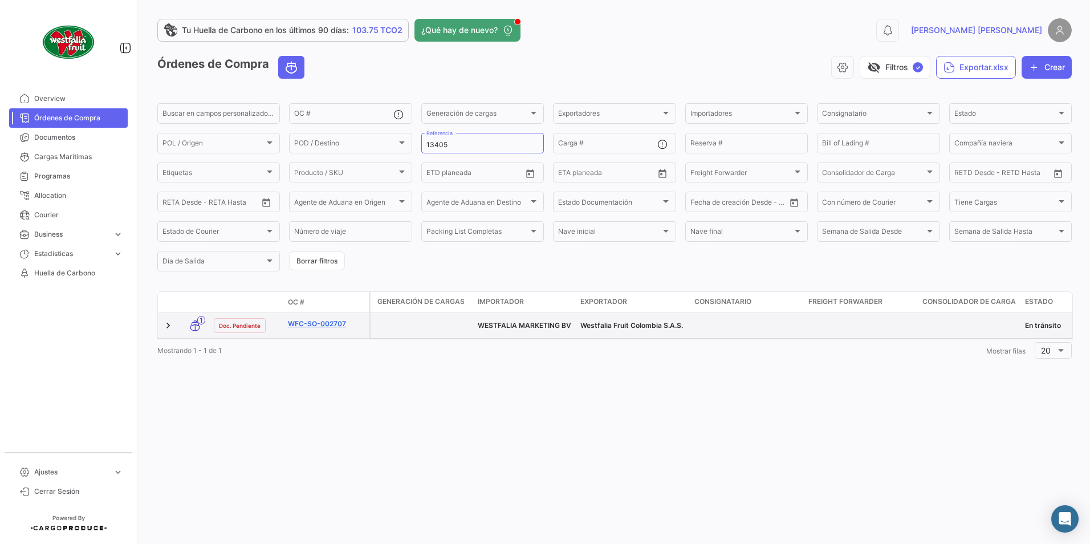
click at [319, 189] on link "WFC-SO-002707" at bounding box center [326, 324] width 76 height 10
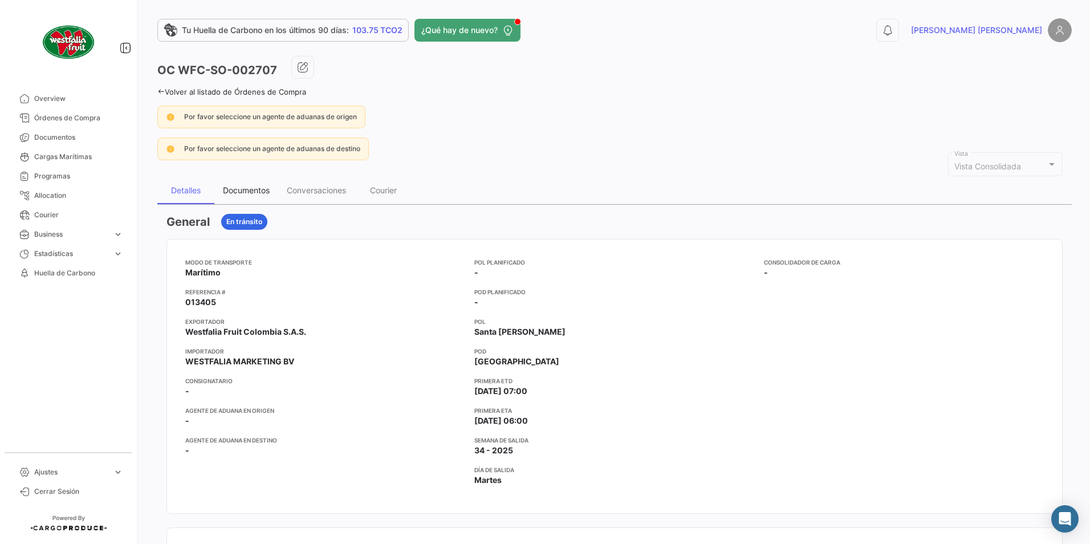
click at [243, 185] on div "Documentos" at bounding box center [246, 190] width 47 height 10
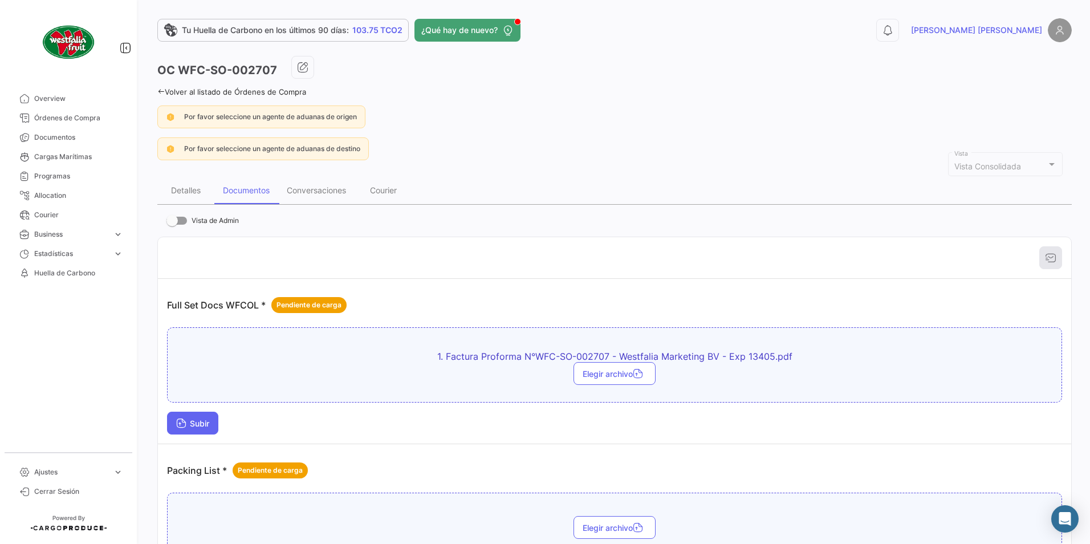
click at [205, 189] on button "Subir" at bounding box center [192, 423] width 51 height 23
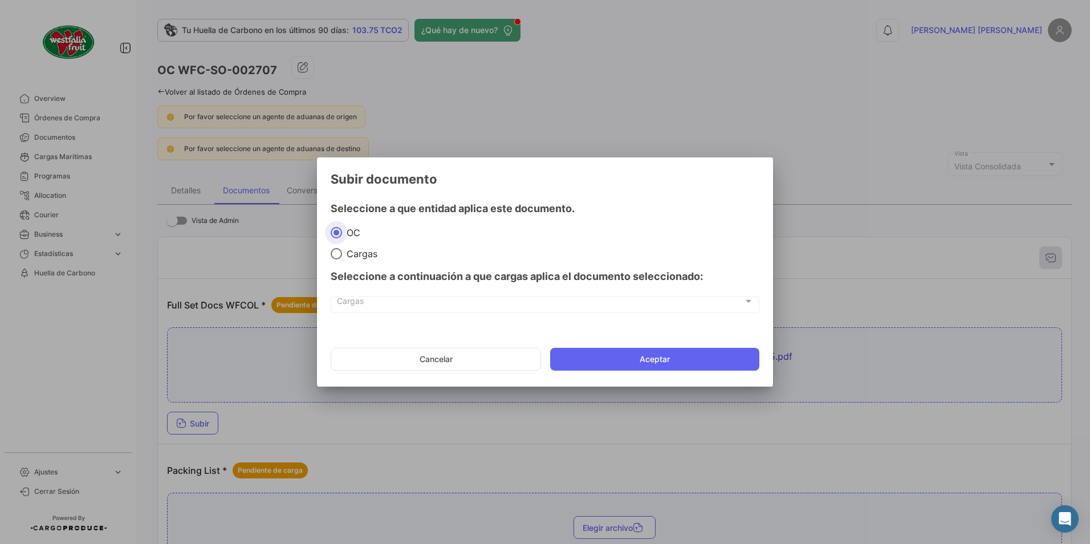
click at [331, 189] on span at bounding box center [336, 253] width 11 height 11
click at [331, 189] on input "Cargas" at bounding box center [336, 253] width 11 height 11
radio input "true"
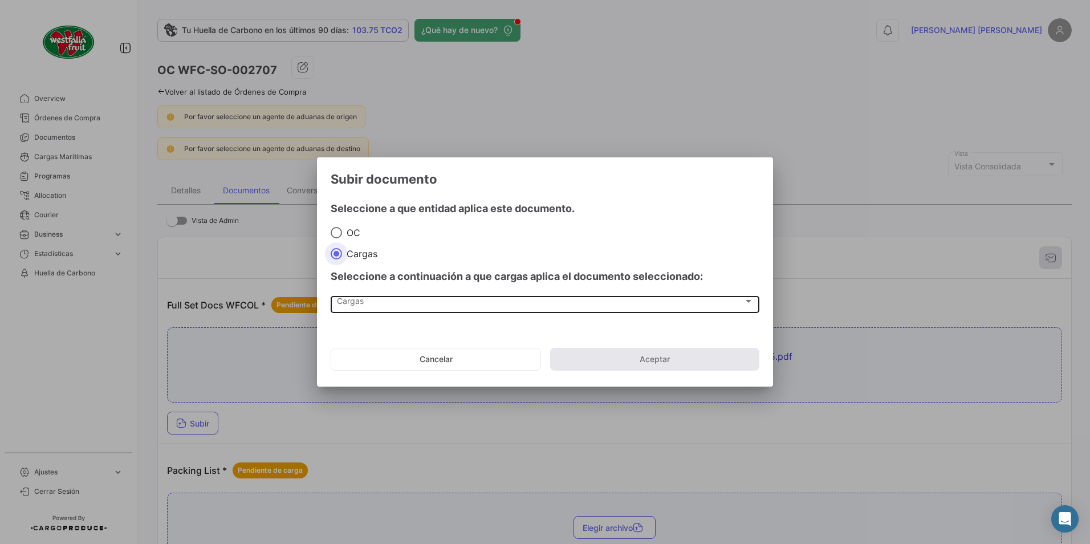
click at [360, 189] on span "Cargas" at bounding box center [540, 304] width 406 height 10
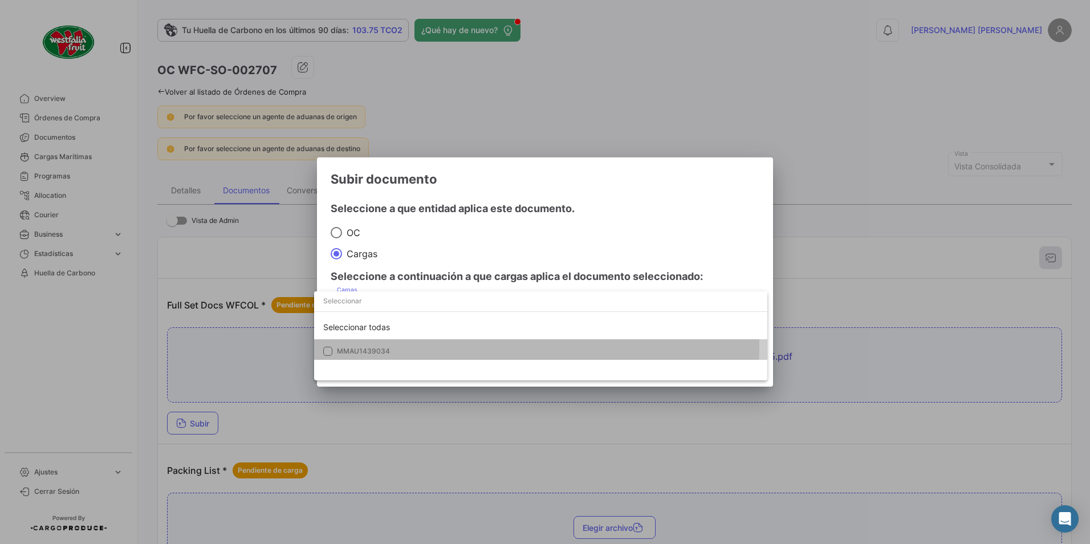
drag, startPoint x: 353, startPoint y: 344, endPoint x: 453, endPoint y: 307, distance: 105.9
click at [355, 189] on mat-option "MMAU1439034" at bounding box center [540, 351] width 453 height 24
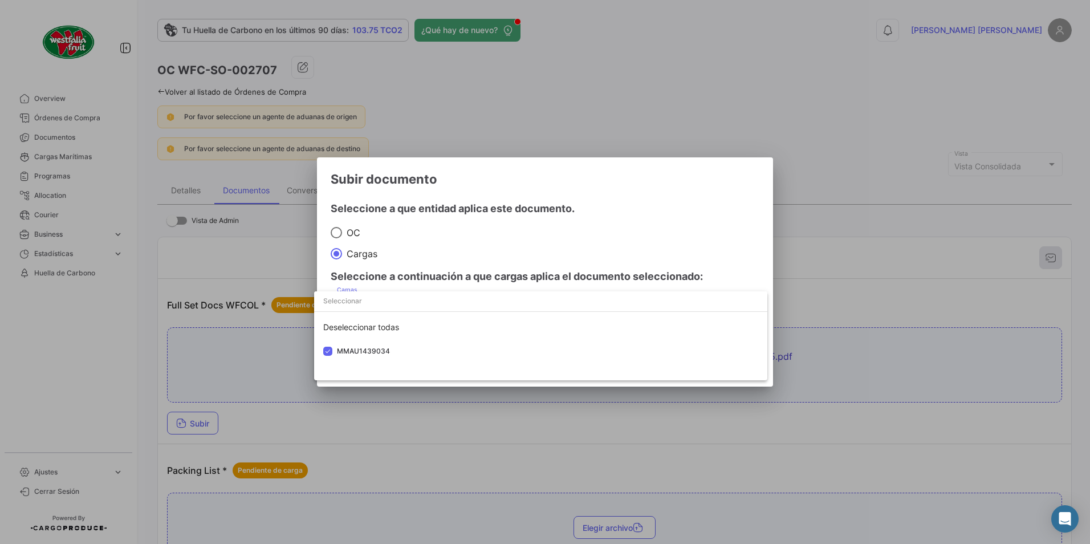
drag, startPoint x: 486, startPoint y: 280, endPoint x: 491, endPoint y: 286, distance: 7.3
click at [438, 189] on div at bounding box center [545, 272] width 1090 height 544
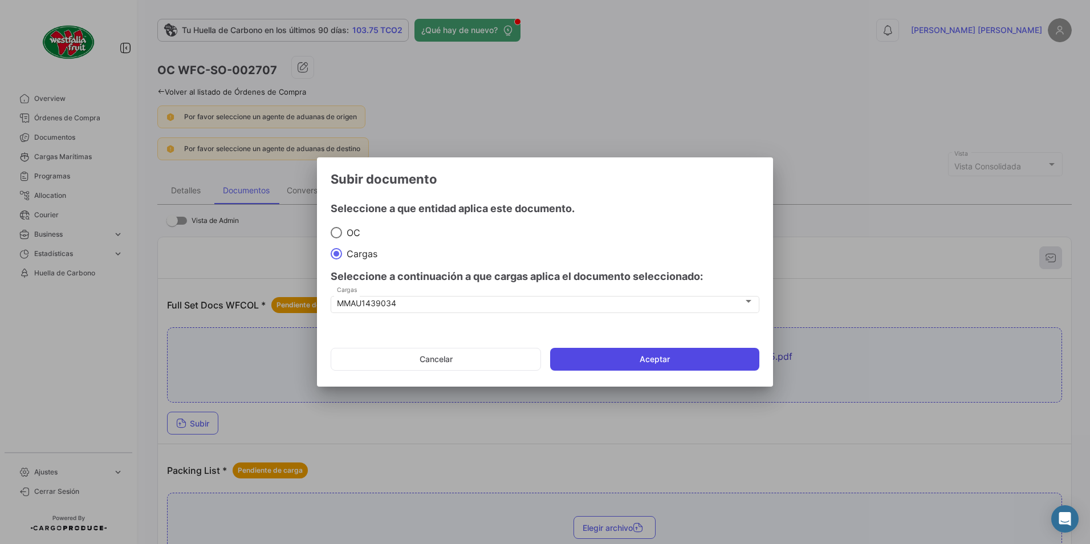
click at [438, 189] on button "Aceptar" at bounding box center [654, 359] width 209 height 23
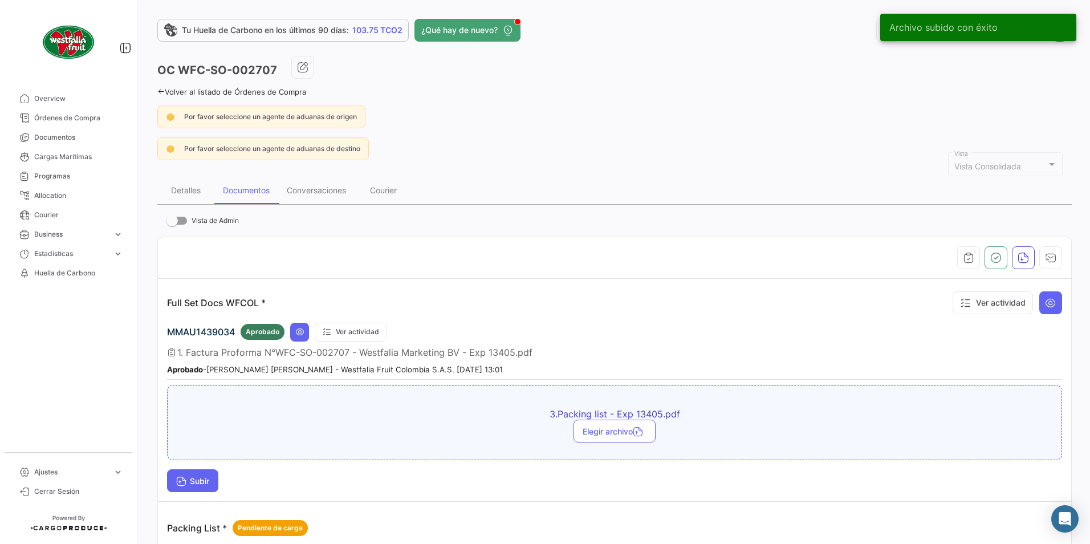
click at [194, 189] on span "Subir" at bounding box center [192, 481] width 33 height 10
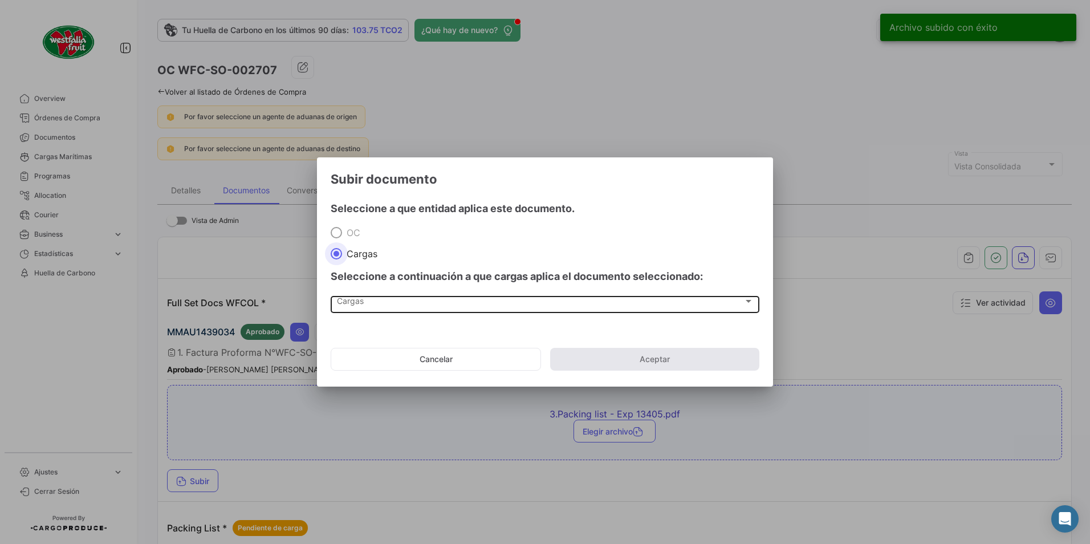
click at [347, 189] on span "Cargas" at bounding box center [540, 304] width 406 height 10
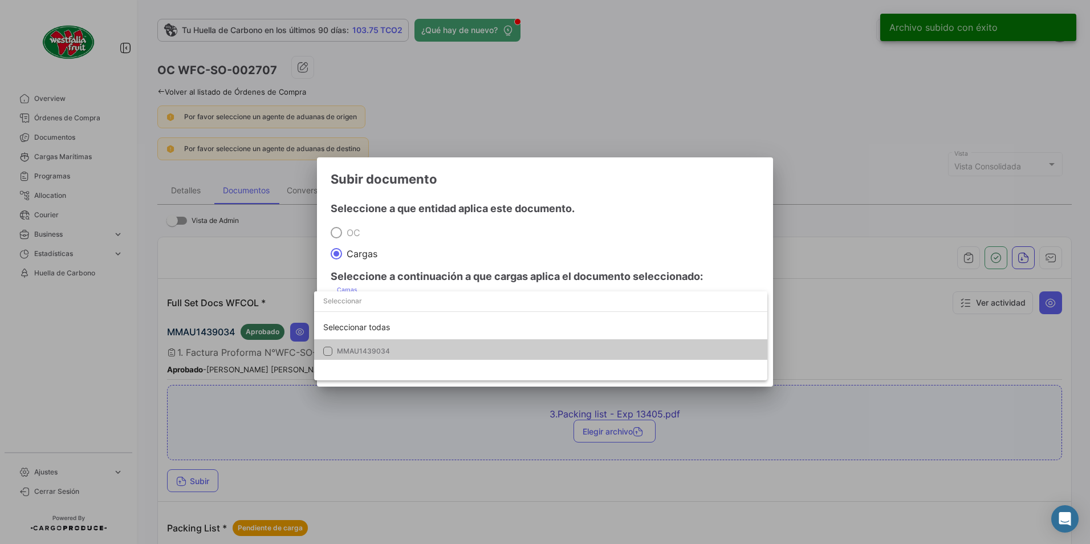
click at [366, 189] on span "MMAU1439034" at bounding box center [363, 351] width 53 height 9
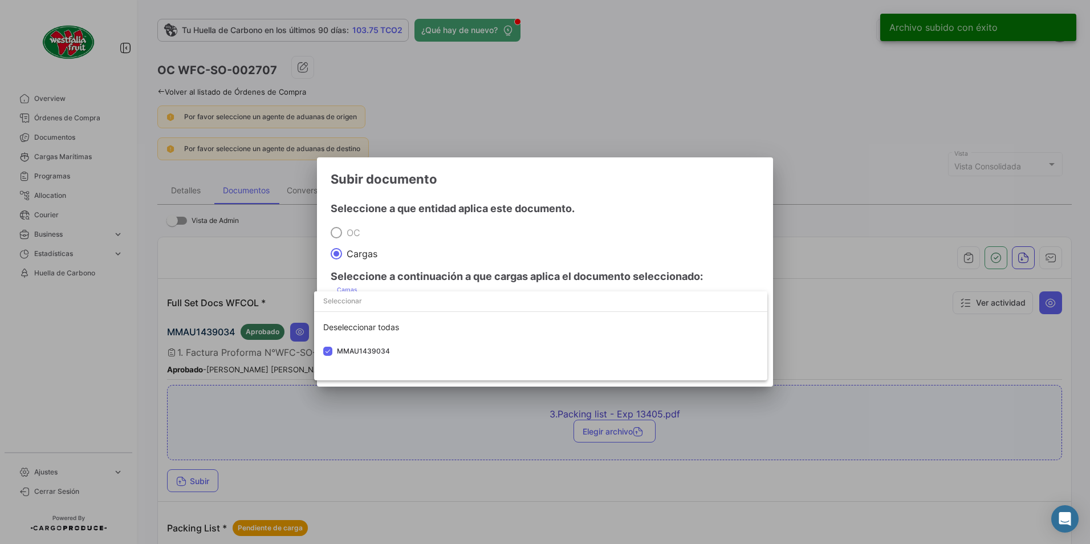
click at [438, 189] on div at bounding box center [545, 272] width 1090 height 544
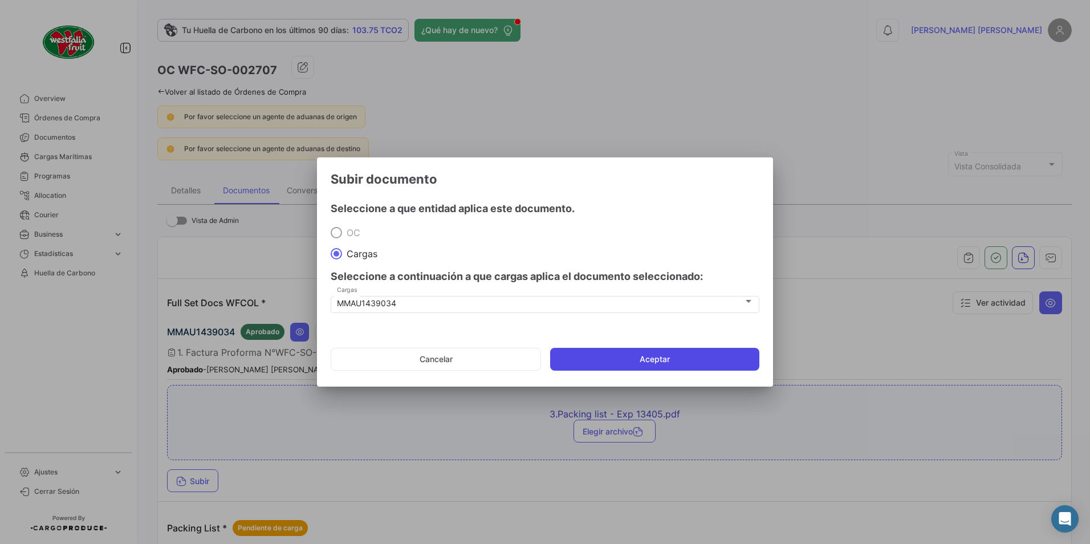
click at [438, 189] on button "Aceptar" at bounding box center [654, 359] width 209 height 23
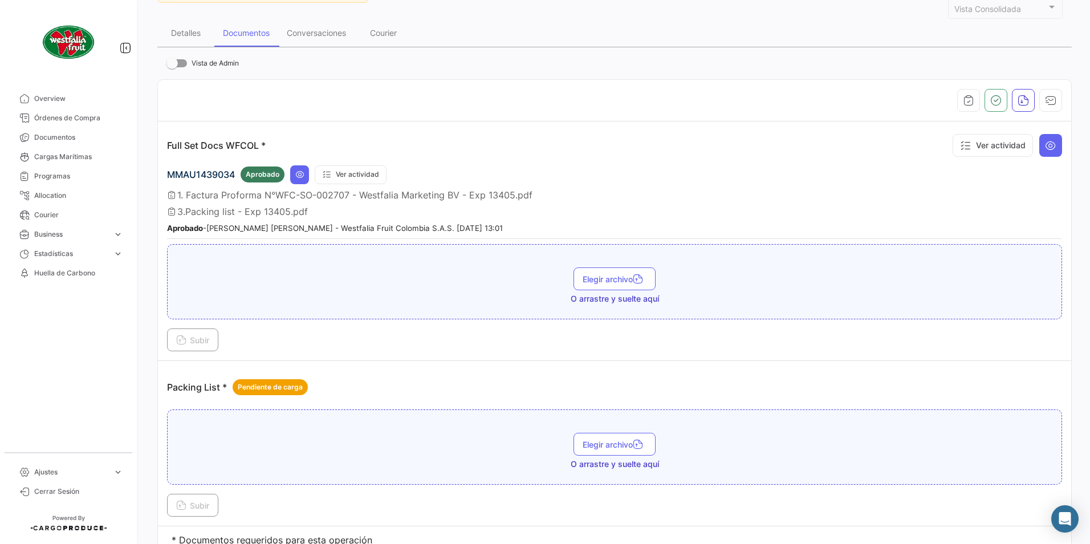
scroll to position [204, 0]
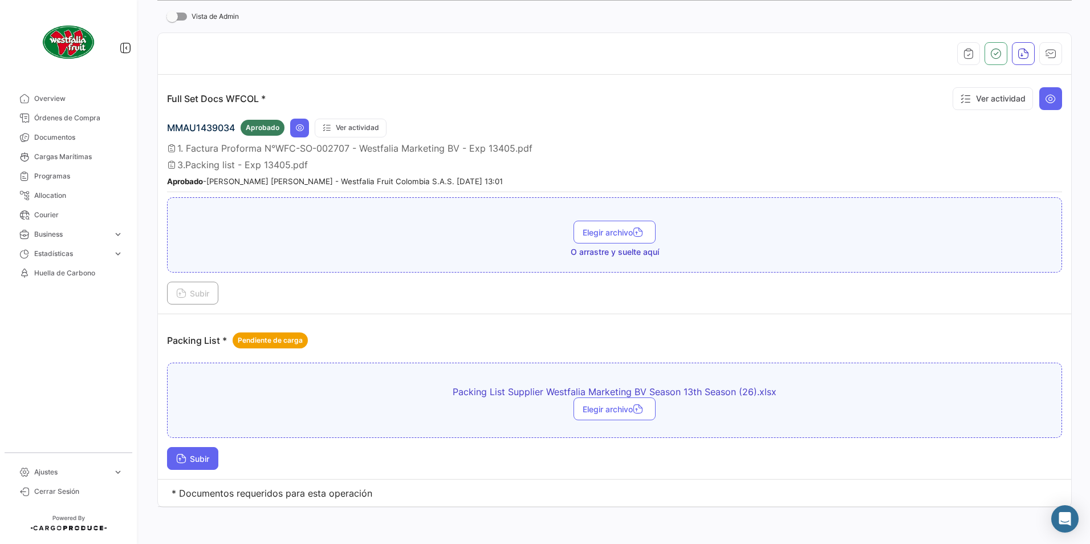
click at [192, 189] on span "Subir" at bounding box center [192, 459] width 33 height 10
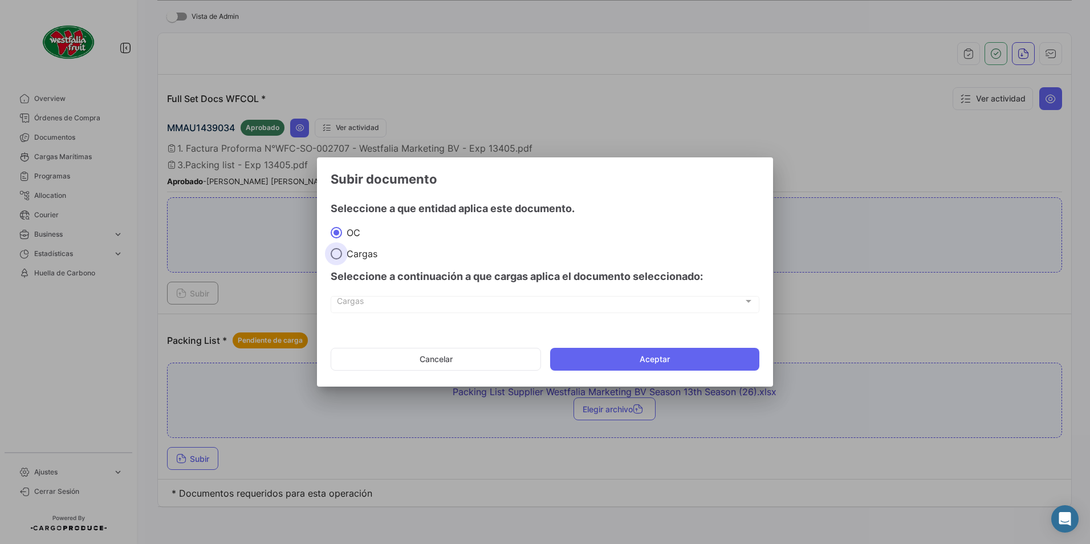
click at [345, 189] on span "Cargas" at bounding box center [359, 253] width 35 height 11
click at [342, 189] on input "Cargas" at bounding box center [336, 253] width 11 height 11
radio input "true"
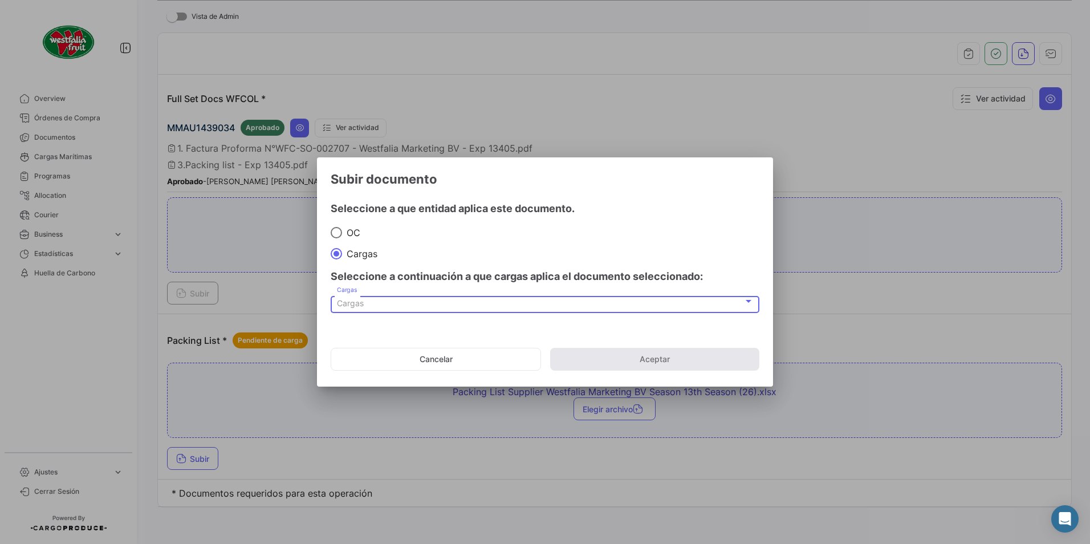
click at [350, 189] on span "Cargas" at bounding box center [350, 303] width 27 height 10
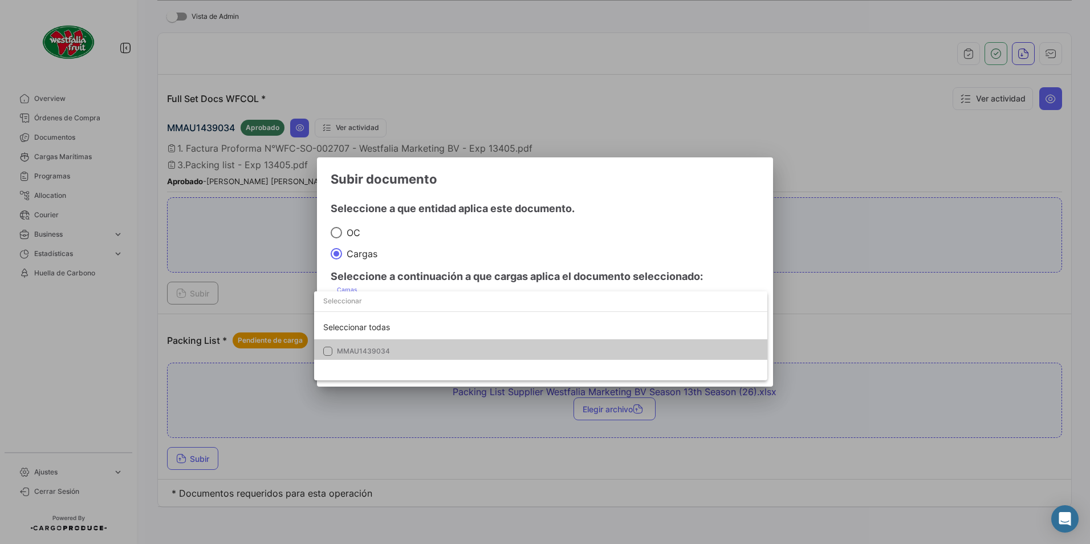
click at [402, 189] on span "MMAU1439034" at bounding box center [417, 351] width 160 height 10
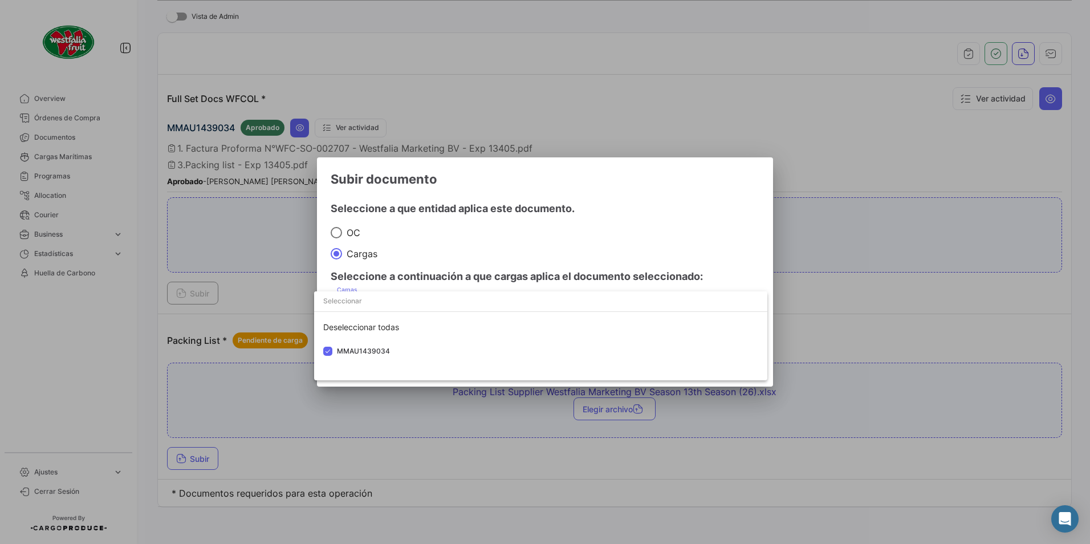
drag, startPoint x: 551, startPoint y: 250, endPoint x: 590, endPoint y: 341, distance: 99.3
click at [438, 189] on div at bounding box center [545, 272] width 1090 height 544
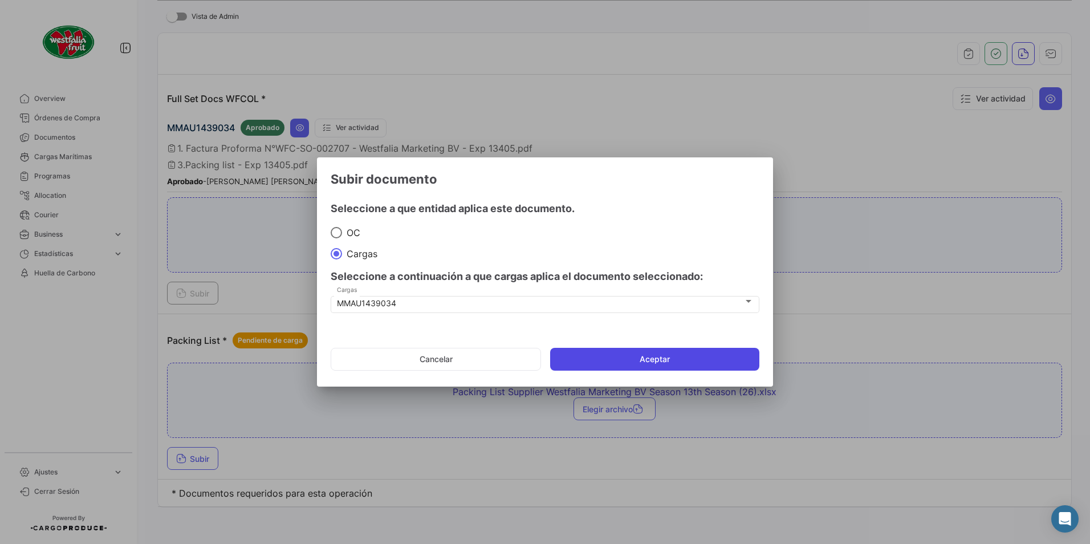
click at [438, 189] on button "Aceptar" at bounding box center [654, 359] width 209 height 23
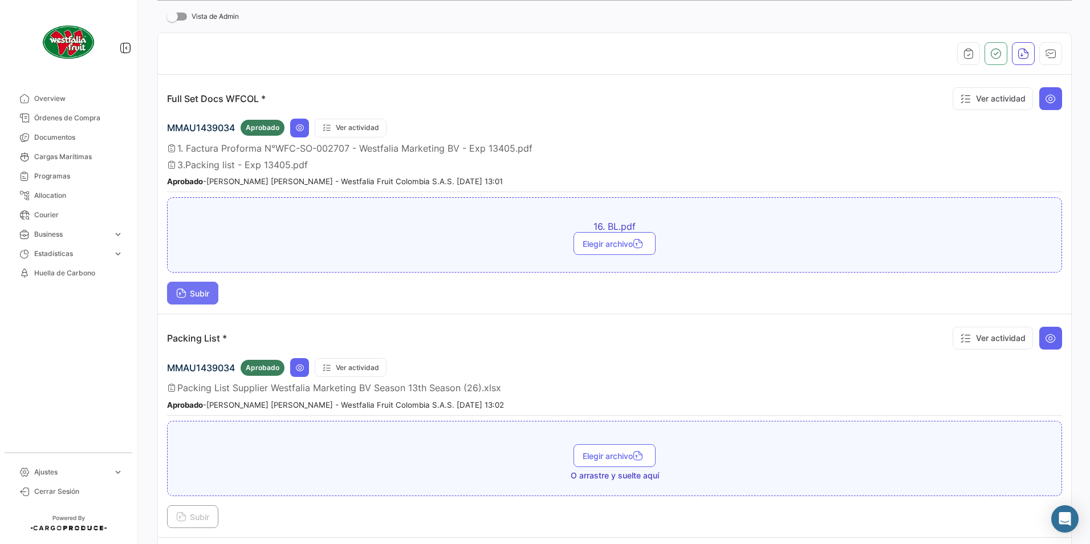
click at [196, 189] on span "Subir" at bounding box center [192, 293] width 33 height 10
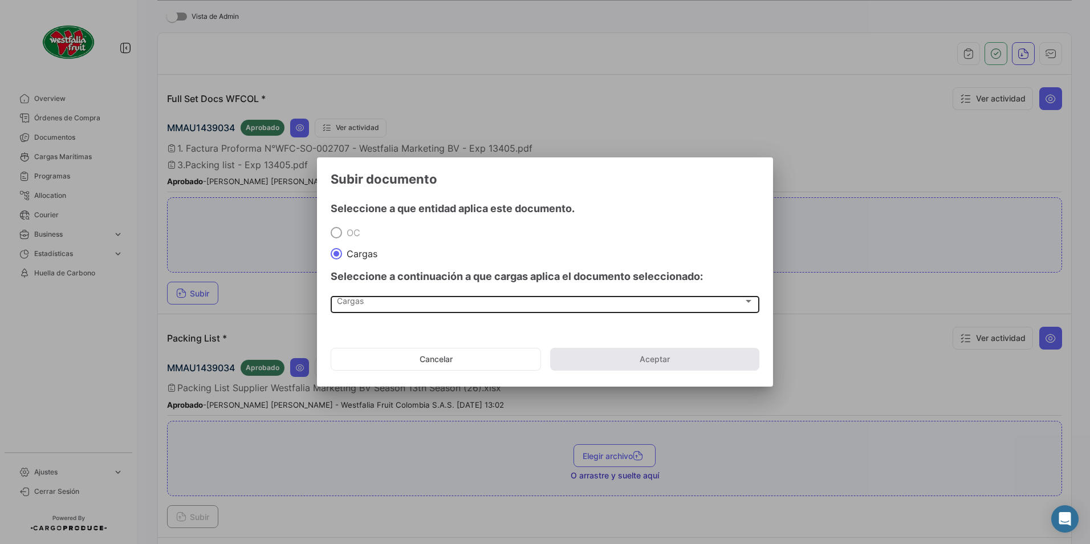
click at [343, 189] on div "Cargas Cargas" at bounding box center [545, 303] width 417 height 19
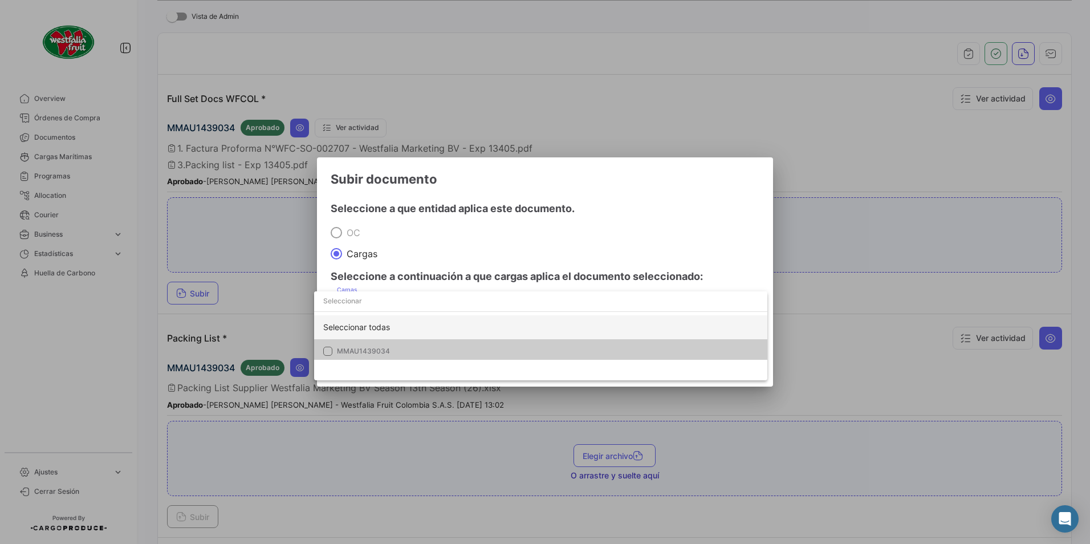
click at [350, 189] on div "Seleccionar todas" at bounding box center [540, 327] width 453 height 24
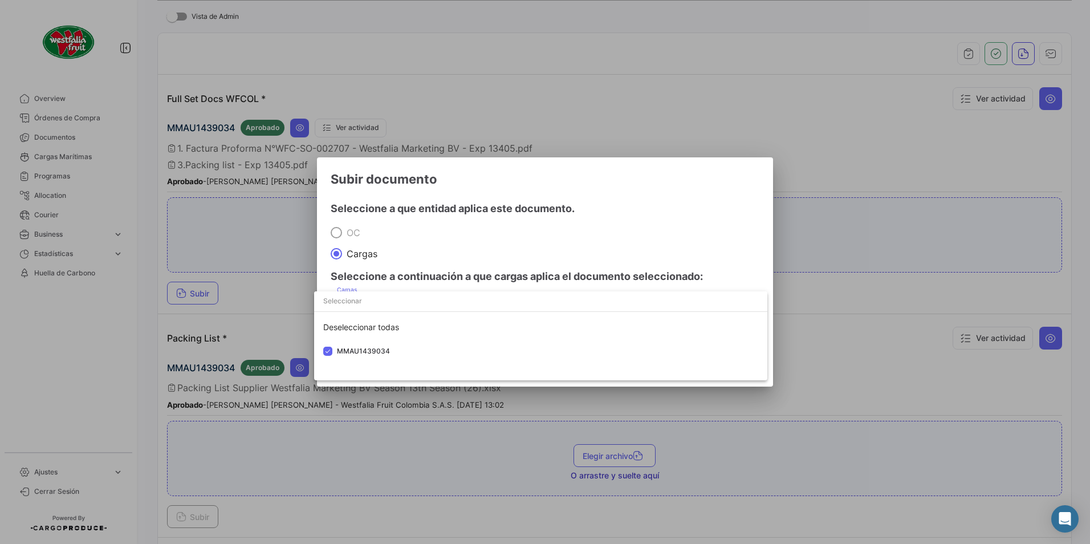
click at [438, 189] on div at bounding box center [545, 272] width 1090 height 544
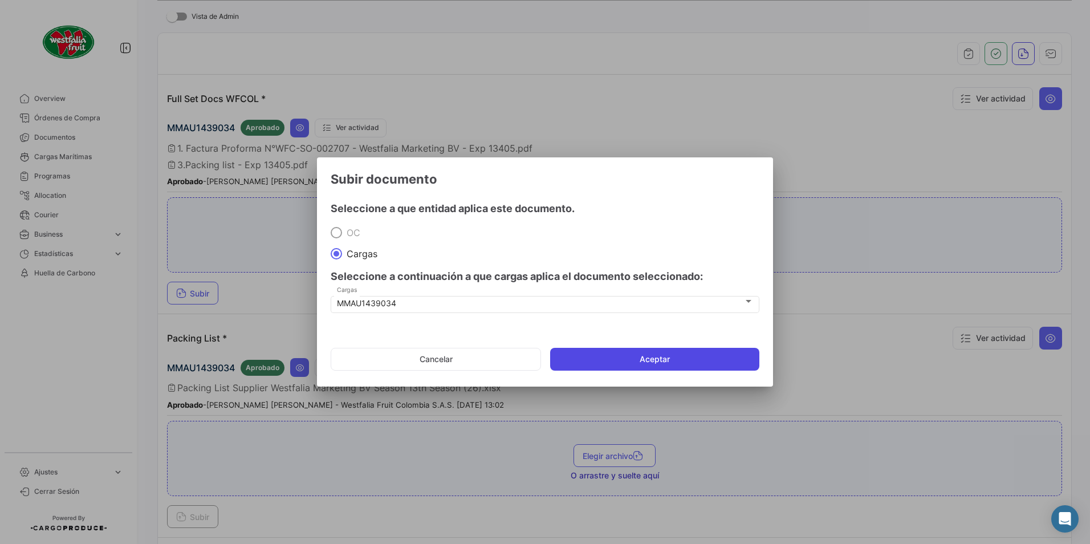
click at [438, 189] on button "Aceptar" at bounding box center [654, 359] width 209 height 23
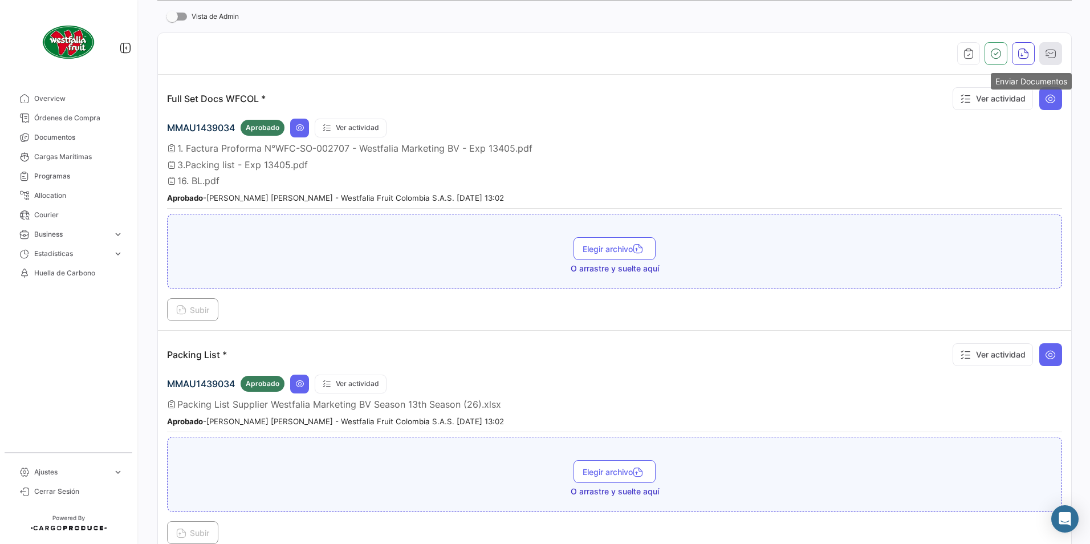
click at [438, 56] on icon "button" at bounding box center [1050, 53] width 11 height 11
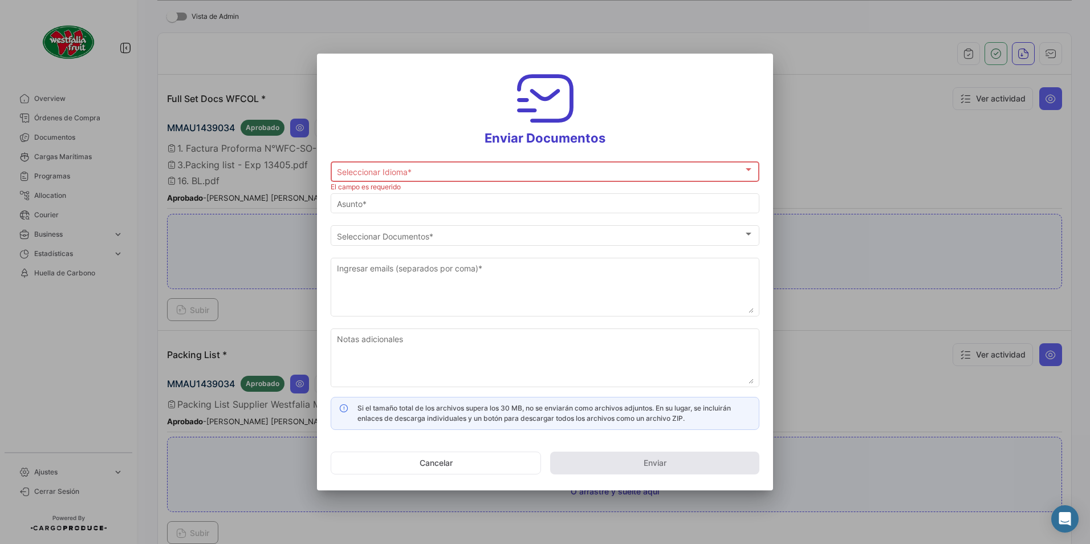
click at [392, 177] on div "Seleccionar Idioma * Seleccionar Idioma *" at bounding box center [545, 171] width 417 height 22
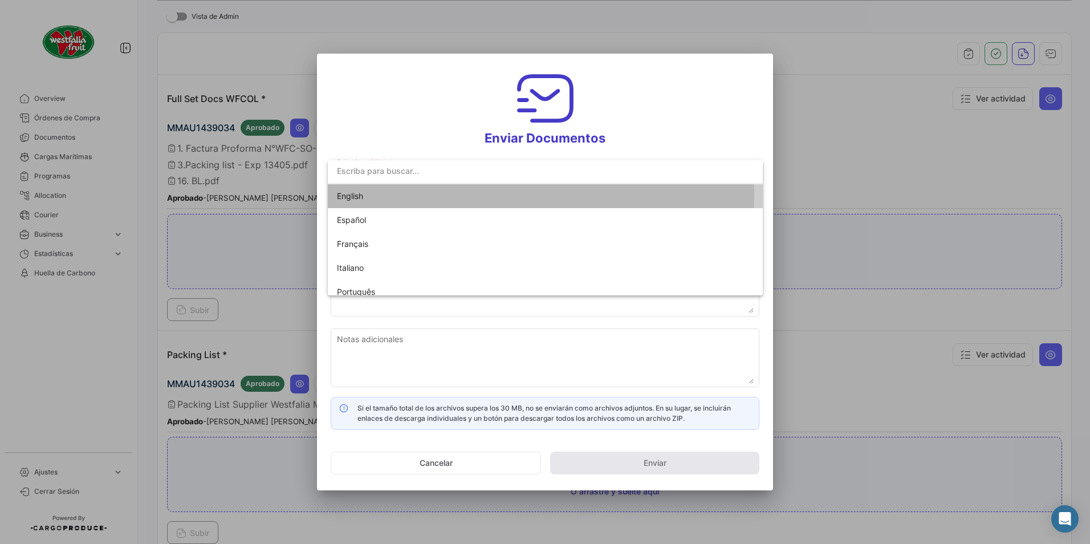
click at [372, 189] on span "English" at bounding box center [417, 196] width 160 height 24
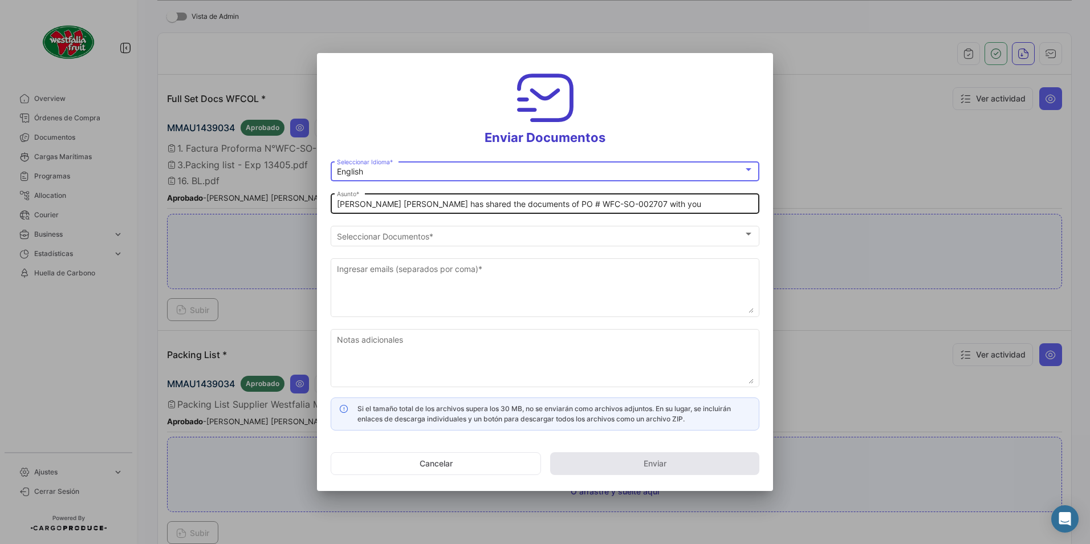
click at [385, 189] on input "[PERSON_NAME] [PERSON_NAME] has shared the documents of PO # WFC-SO-002707 with…" at bounding box center [545, 204] width 417 height 10
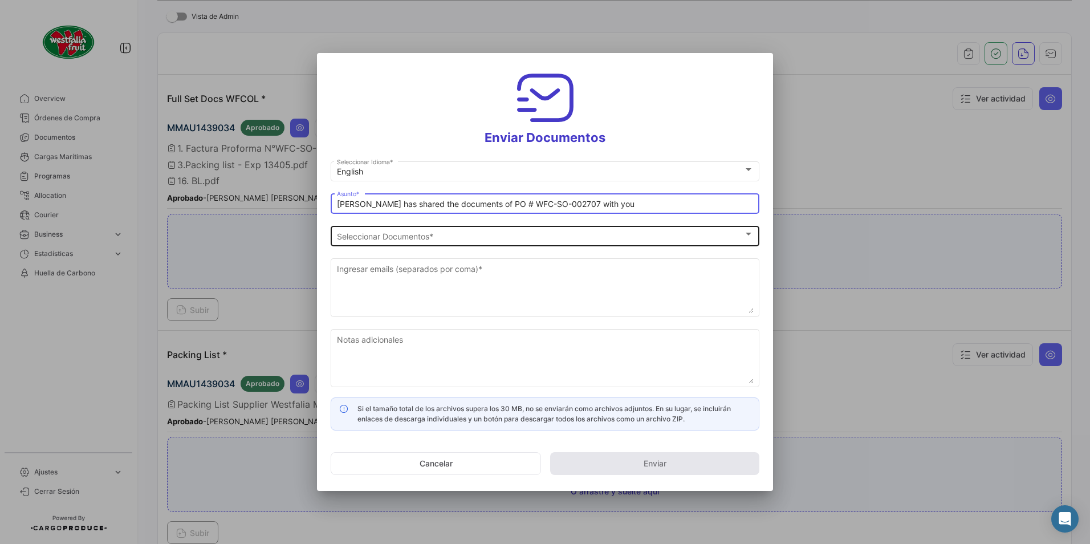
type input "[PERSON_NAME] has shared the documents of PO # WFC-SO-002707 with you"
click at [408, 189] on div "Seleccionar Documentos Seleccionar Documentos *" at bounding box center [545, 234] width 417 height 22
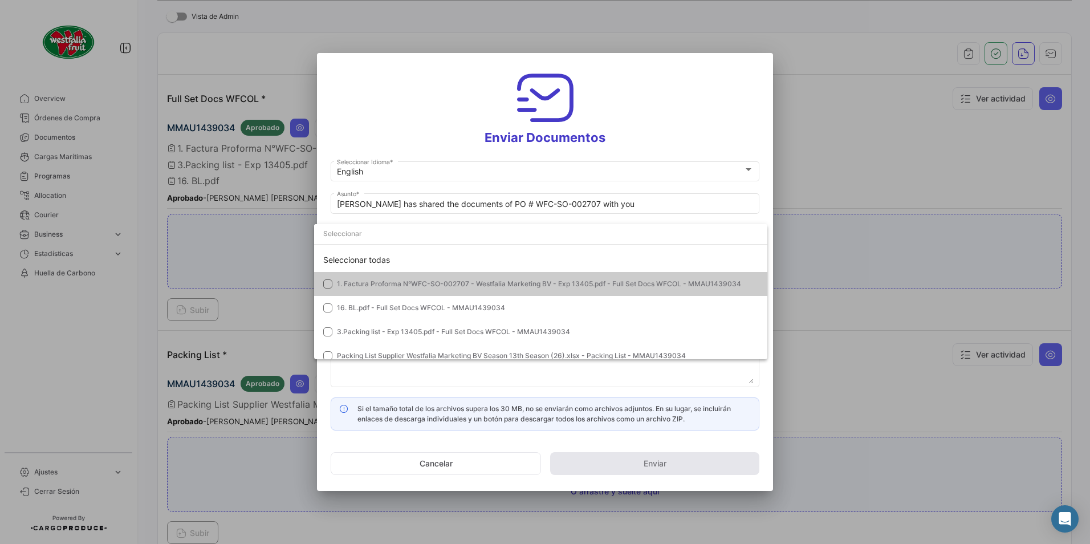
click at [351, 189] on span "1. Factura Proforma N°WFC-SO-002707 - Westfalia Marketing BV - Exp 13405.pdf - …" at bounding box center [539, 283] width 404 height 9
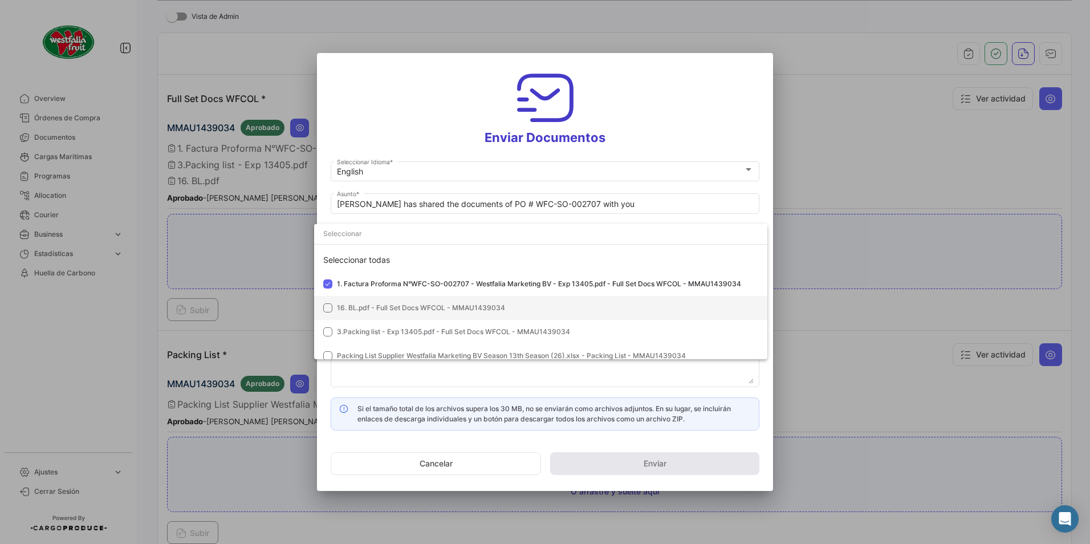
click at [354, 189] on span "16. BL.pdf - Full Set Docs WFCOL - MMAU1439034" at bounding box center [421, 307] width 168 height 9
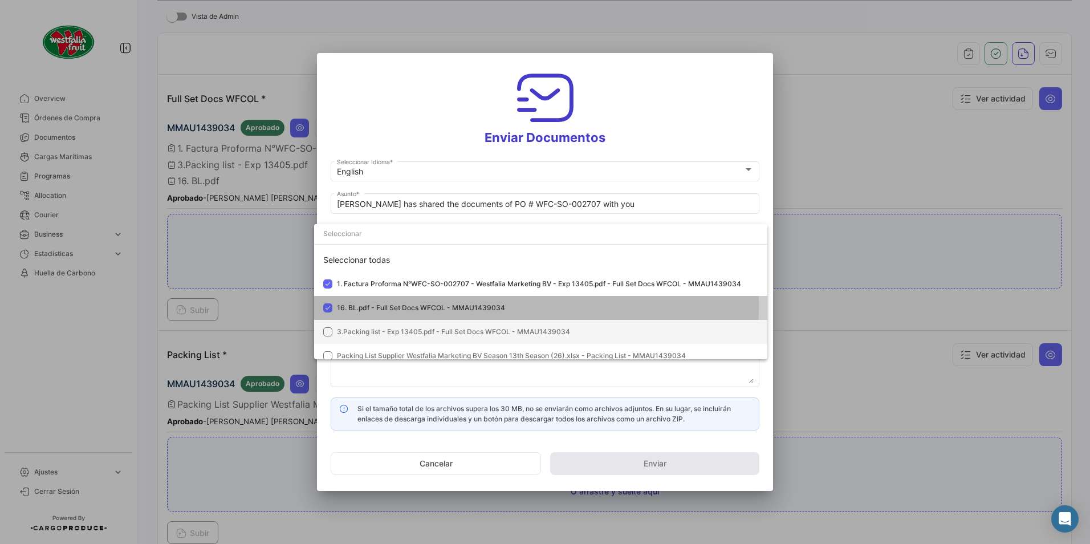
click at [357, 189] on span "3.Packing list - Exp 13405.pdf - Full Set Docs WFCOL - MMAU1439034" at bounding box center [547, 332] width 421 height 10
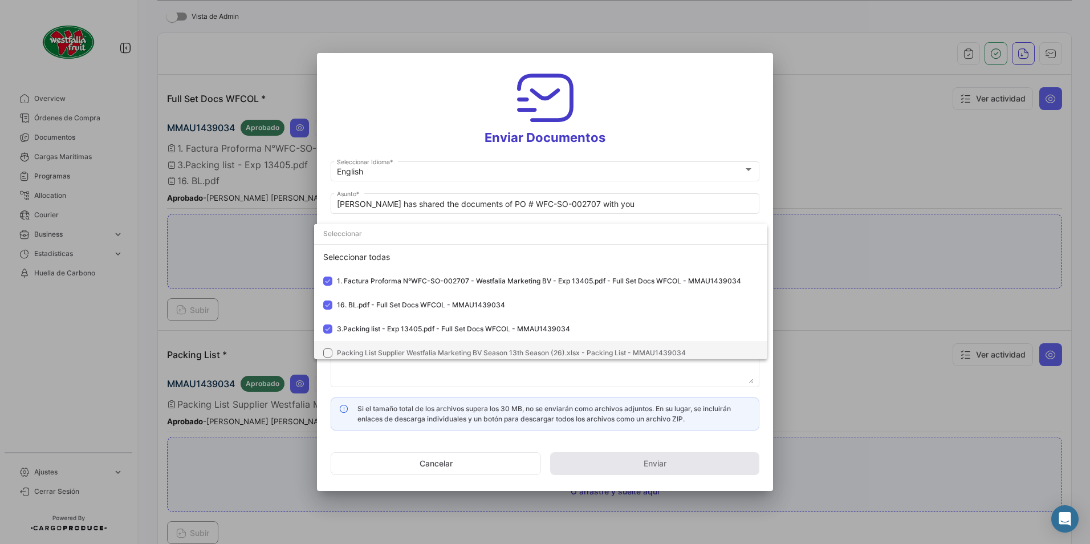
scroll to position [9, 0]
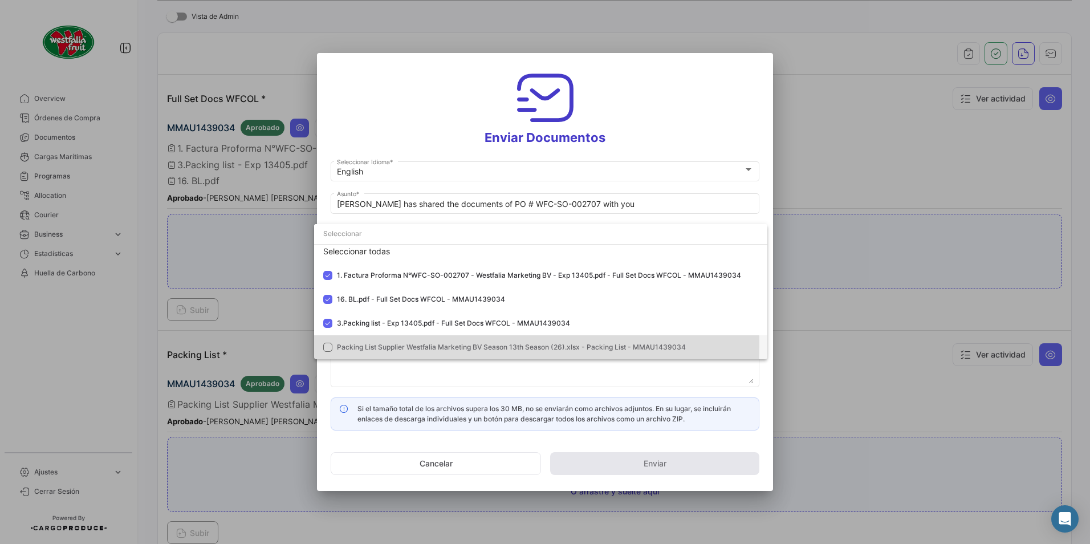
click at [368, 189] on span "Packing List Supplier Westfalia Marketing BV Season 13th Season (26).xlsx - Pac…" at bounding box center [511, 347] width 349 height 9
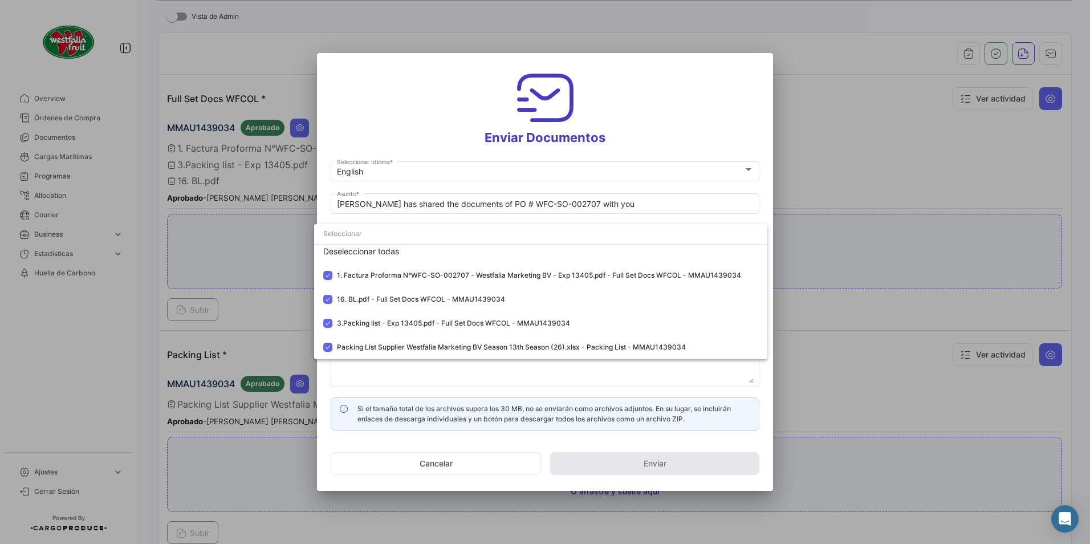
click at [438, 152] on div at bounding box center [545, 272] width 1090 height 544
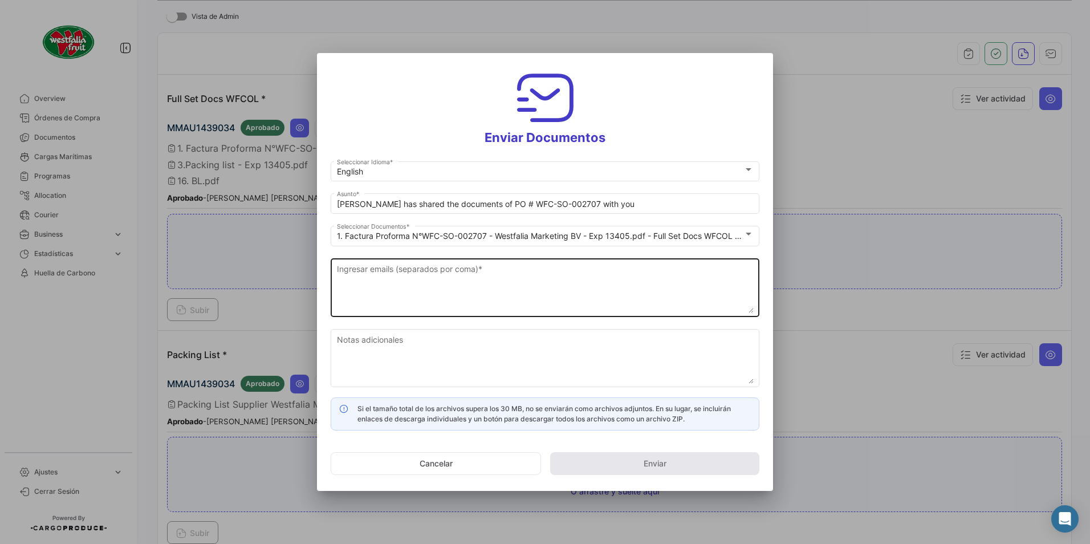
click at [438, 189] on textarea "Ingresar emails (separados por coma) *" at bounding box center [545, 288] width 417 height 50
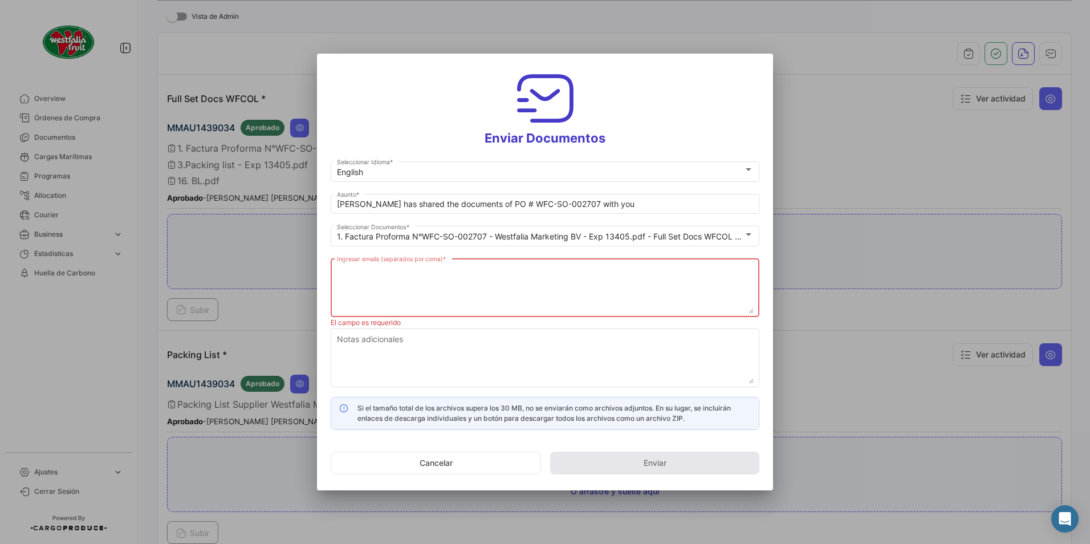
click at [387, 189] on textarea "Ingresar emails (separados por coma) *" at bounding box center [545, 288] width 417 height 50
paste textarea "[DOMAIN_NAME][EMAIL_ADDRESS][DOMAIN_NAME]"
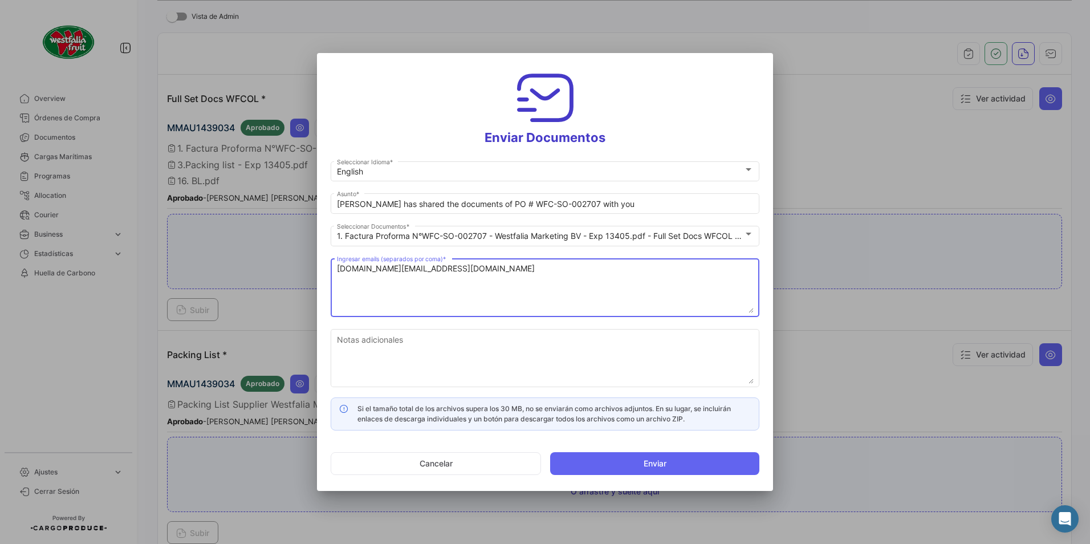
type textarea "[DOMAIN_NAME][EMAIL_ADDRESS][DOMAIN_NAME]"
click at [438, 123] on h3 "Enviar Documentos" at bounding box center [545, 106] width 429 height 79
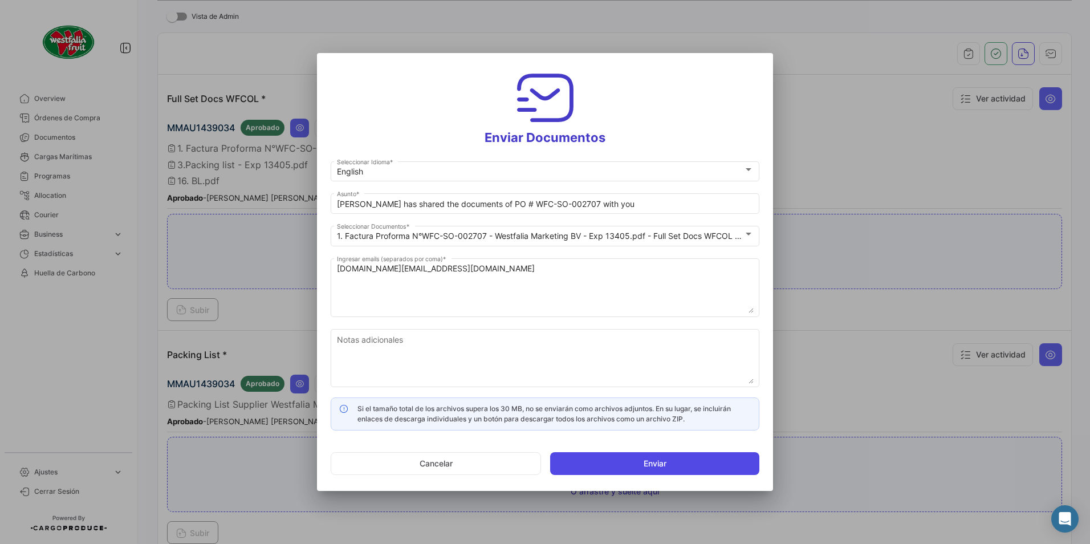
click at [438, 189] on button "Enviar" at bounding box center [654, 463] width 209 height 23
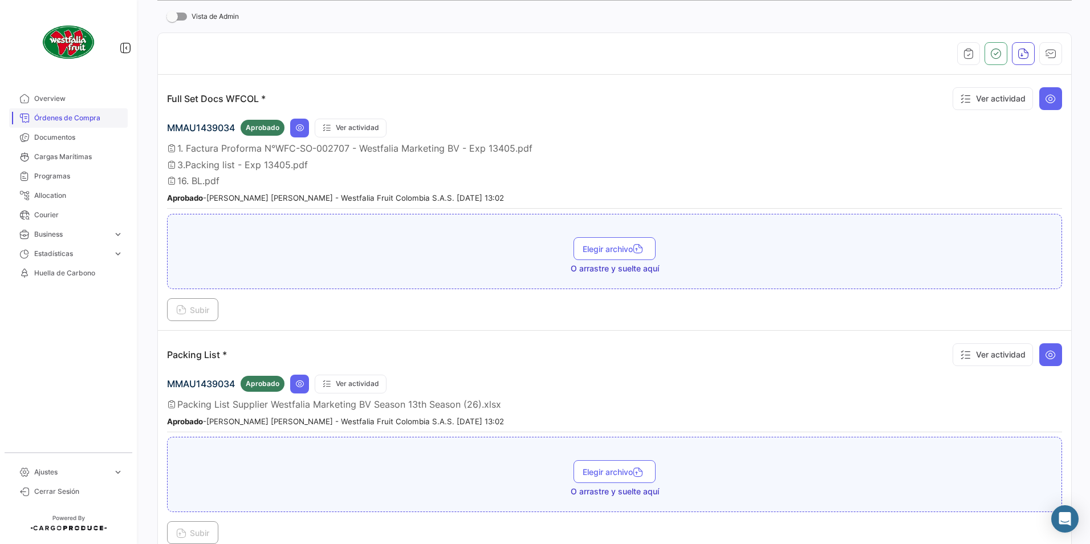
click at [71, 120] on span "Órdenes de Compra" at bounding box center [78, 118] width 89 height 10
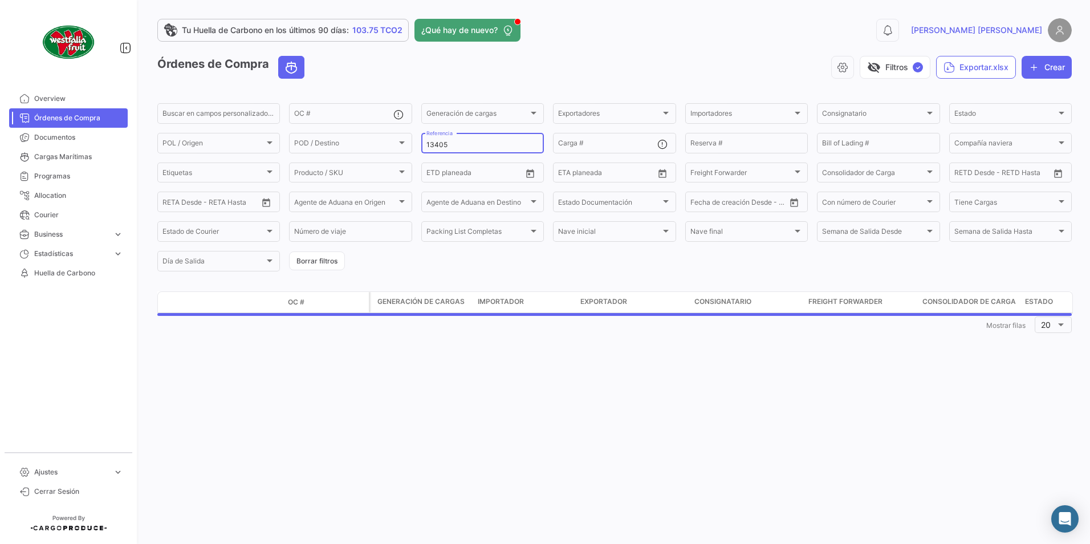
click at [438, 145] on input "13405" at bounding box center [482, 145] width 112 height 8
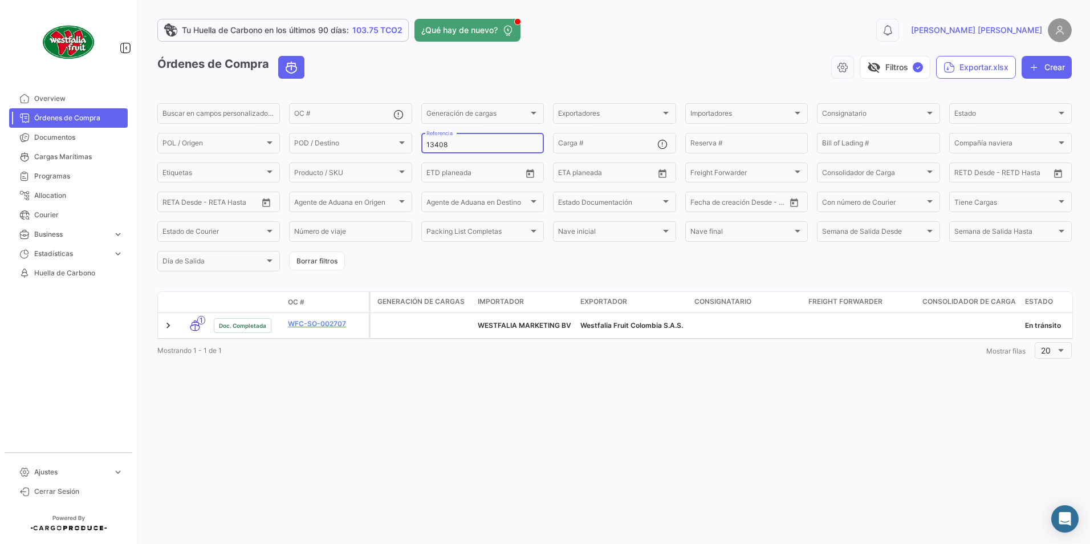
type input "13408"
